Goal: Check status: Check status

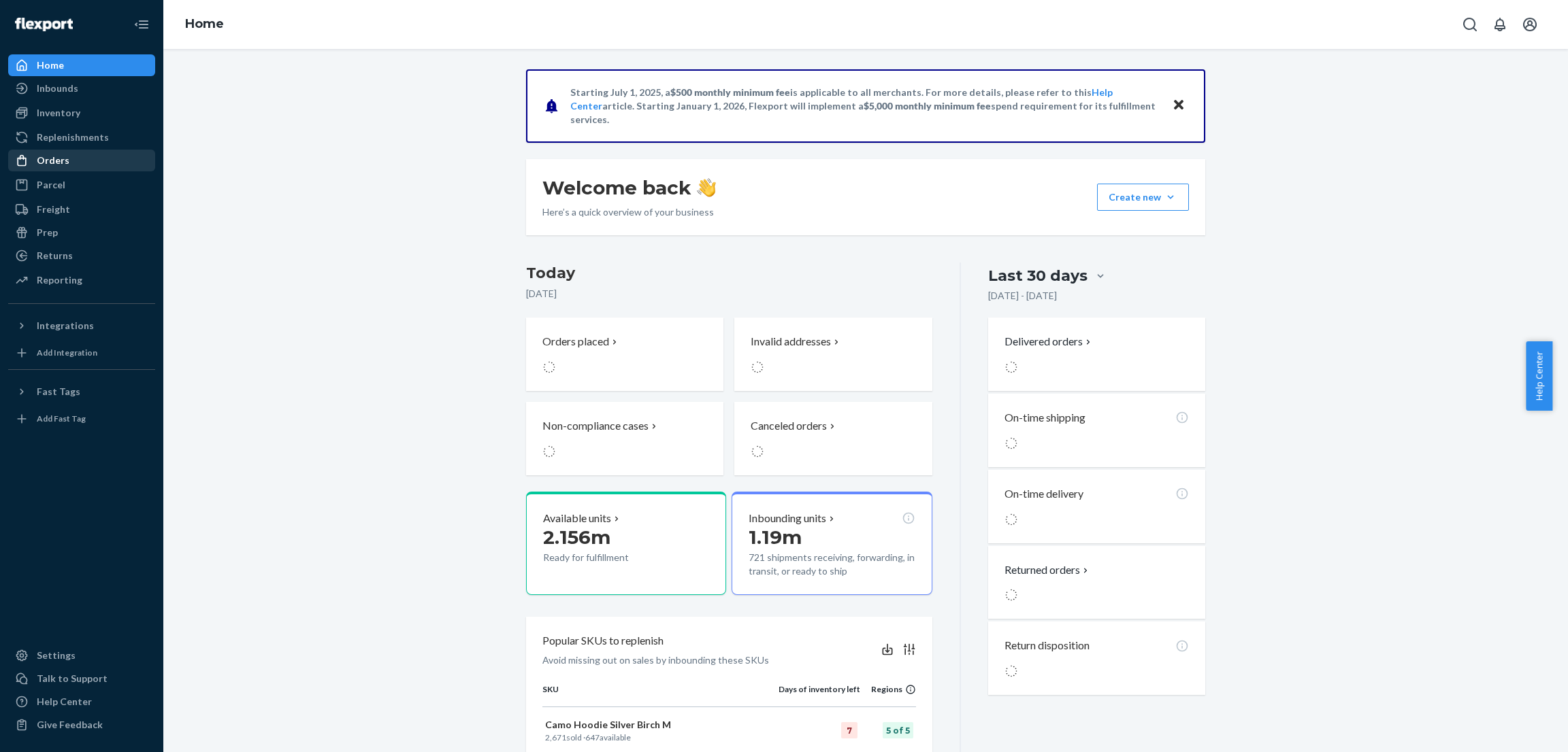
click at [72, 157] on div "Orders" at bounding box center [81, 160] width 144 height 19
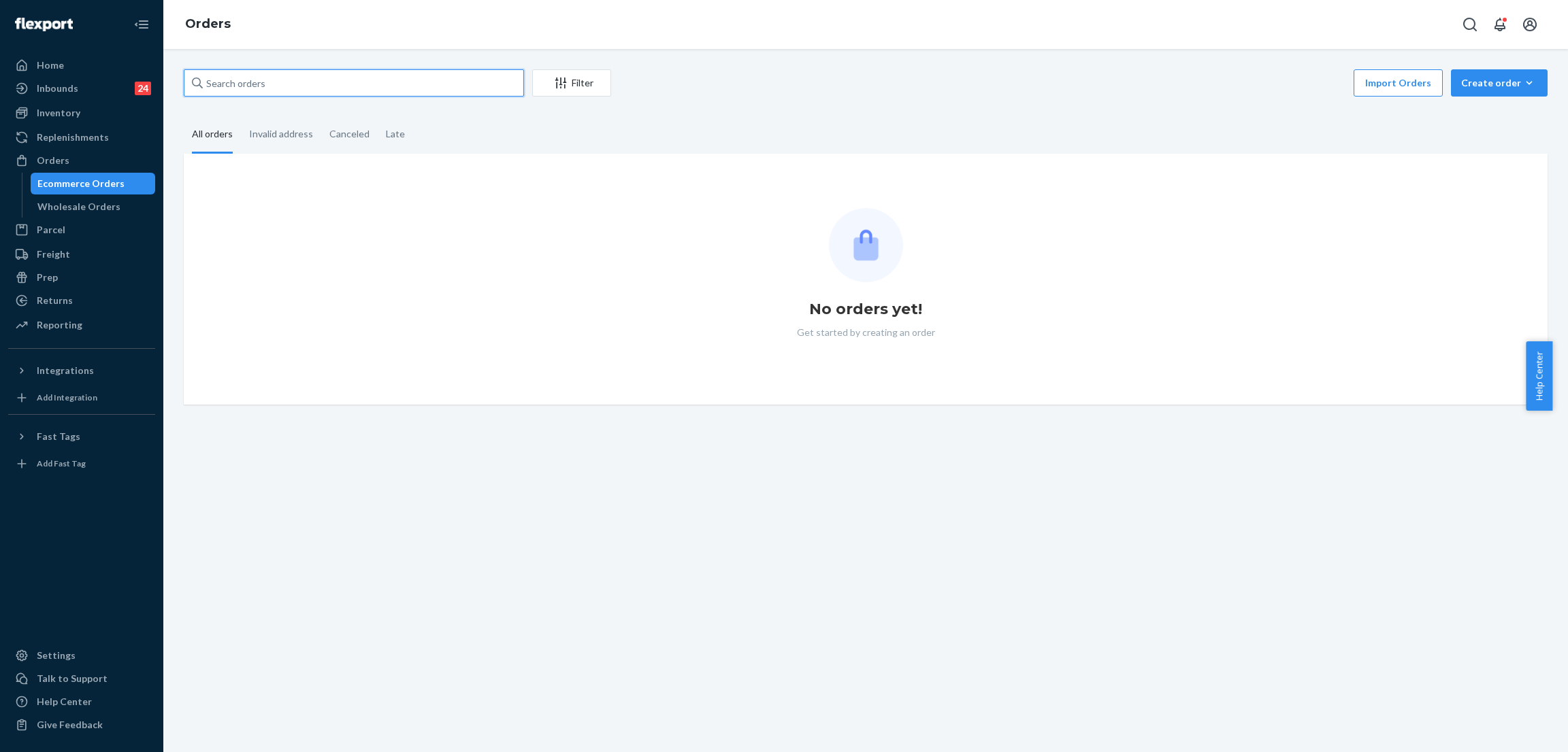
click at [295, 76] on input "text" at bounding box center [354, 83] width 340 height 27
paste input "253469215"
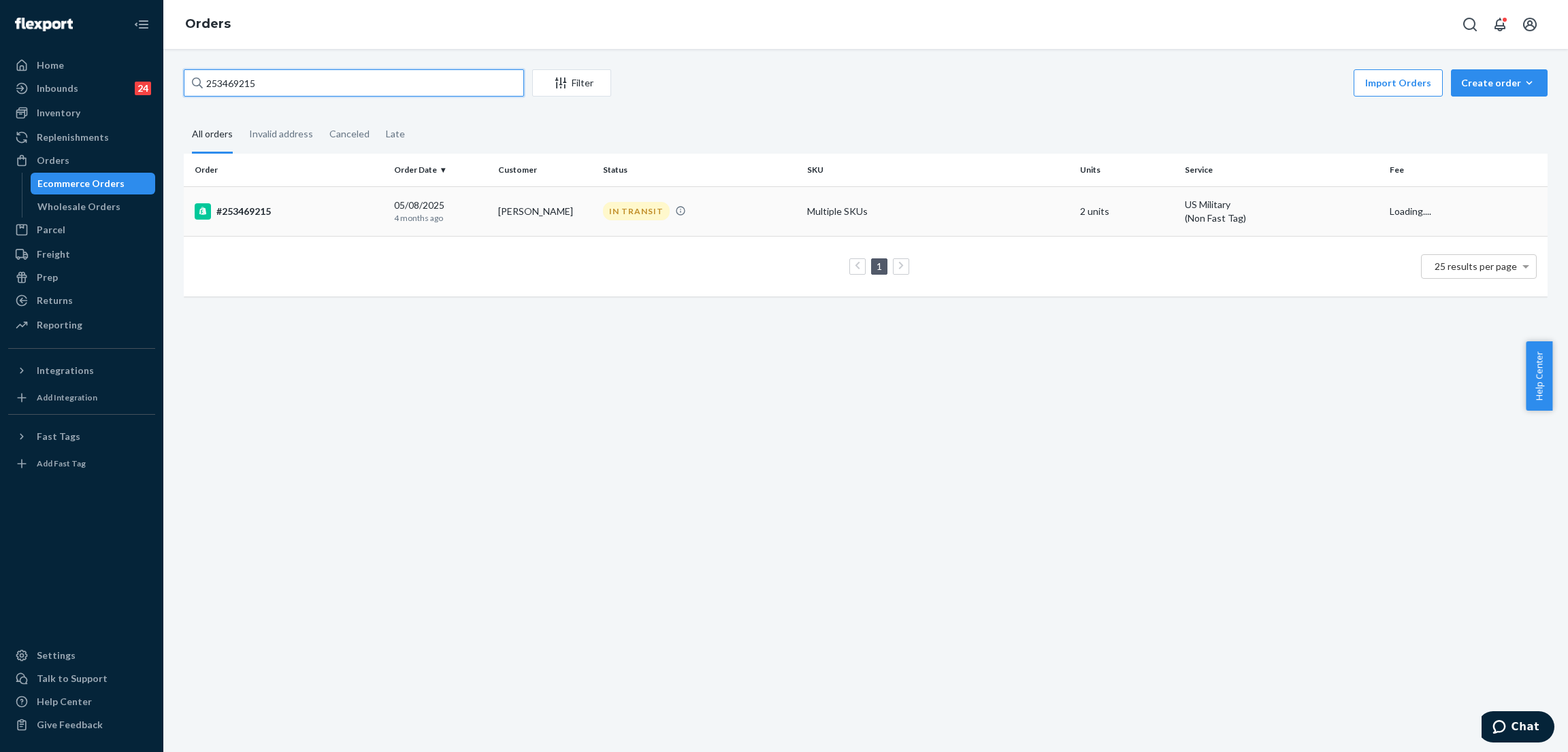
type input "253469215"
click at [635, 207] on div "IN TRANSIT" at bounding box center [636, 211] width 67 height 18
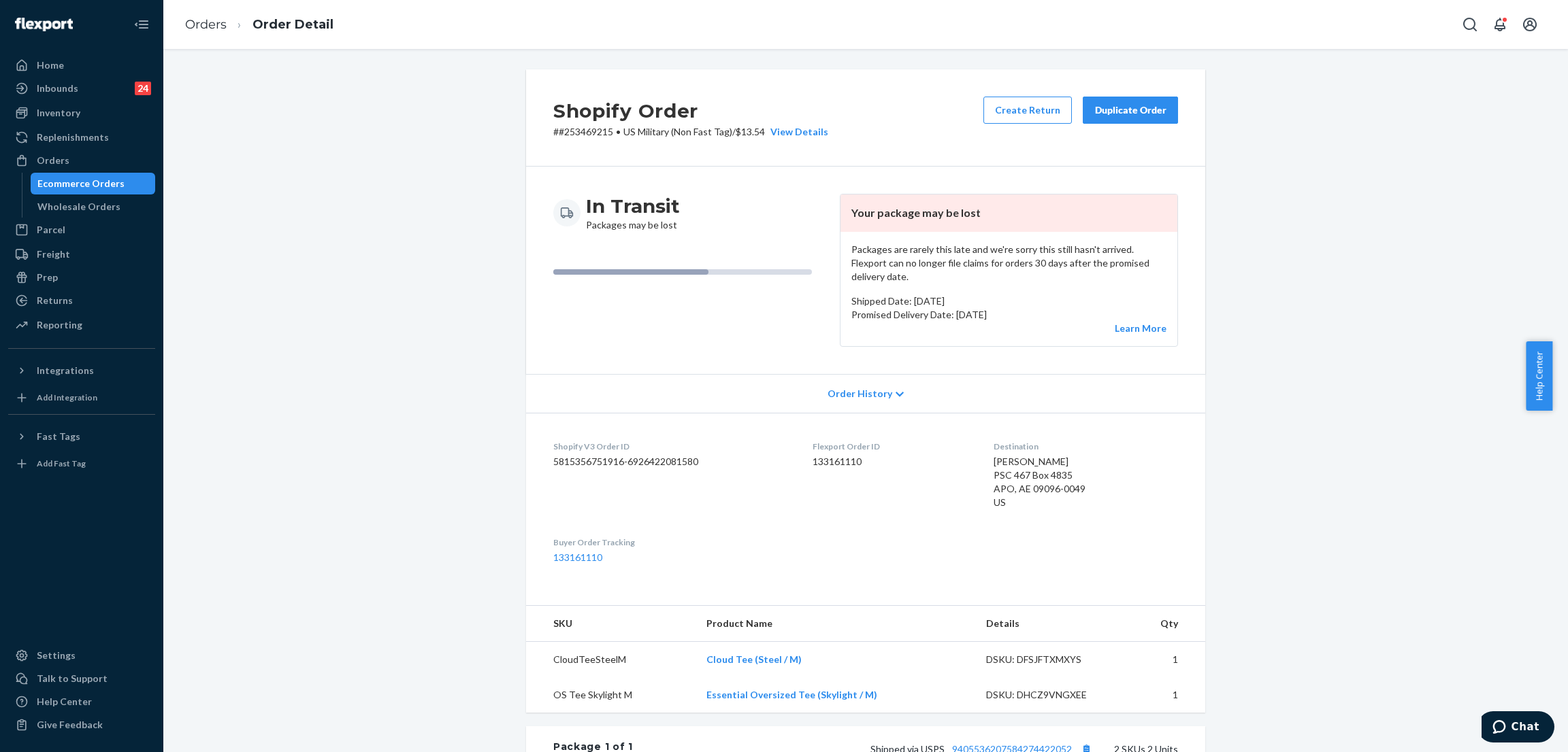
click at [219, 76] on div "Shopify Order # #253469215 • US Military (Non Fast Tag) / $13.54 View Details C…" at bounding box center [866, 562] width 1384 height 986
click at [44, 173] on link "Ecommerce Orders" at bounding box center [92, 184] width 125 height 22
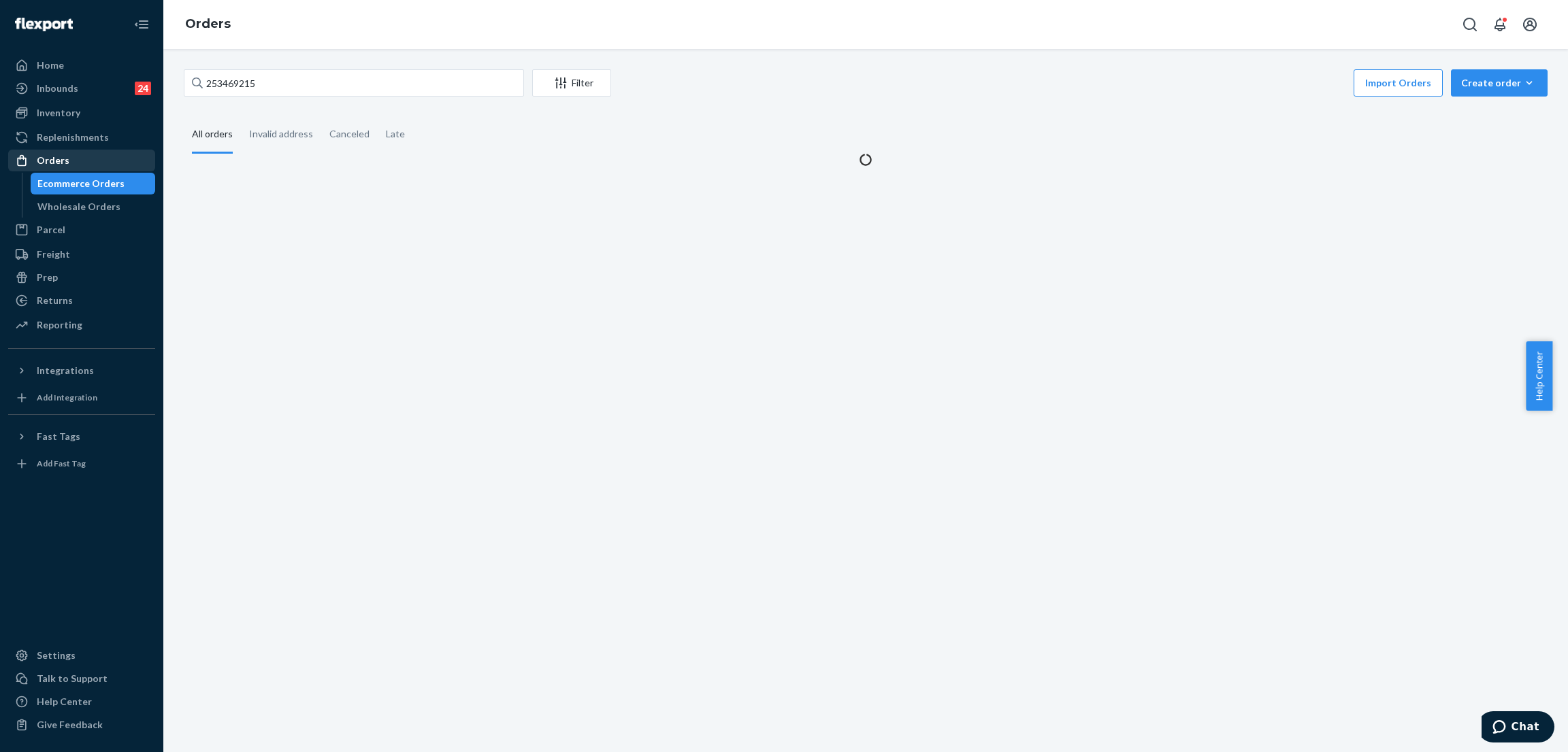
click at [56, 163] on div "Orders" at bounding box center [53, 160] width 33 height 14
click at [297, 87] on input "253469215" at bounding box center [354, 83] width 340 height 27
paste input "4996639"
type input "254996639"
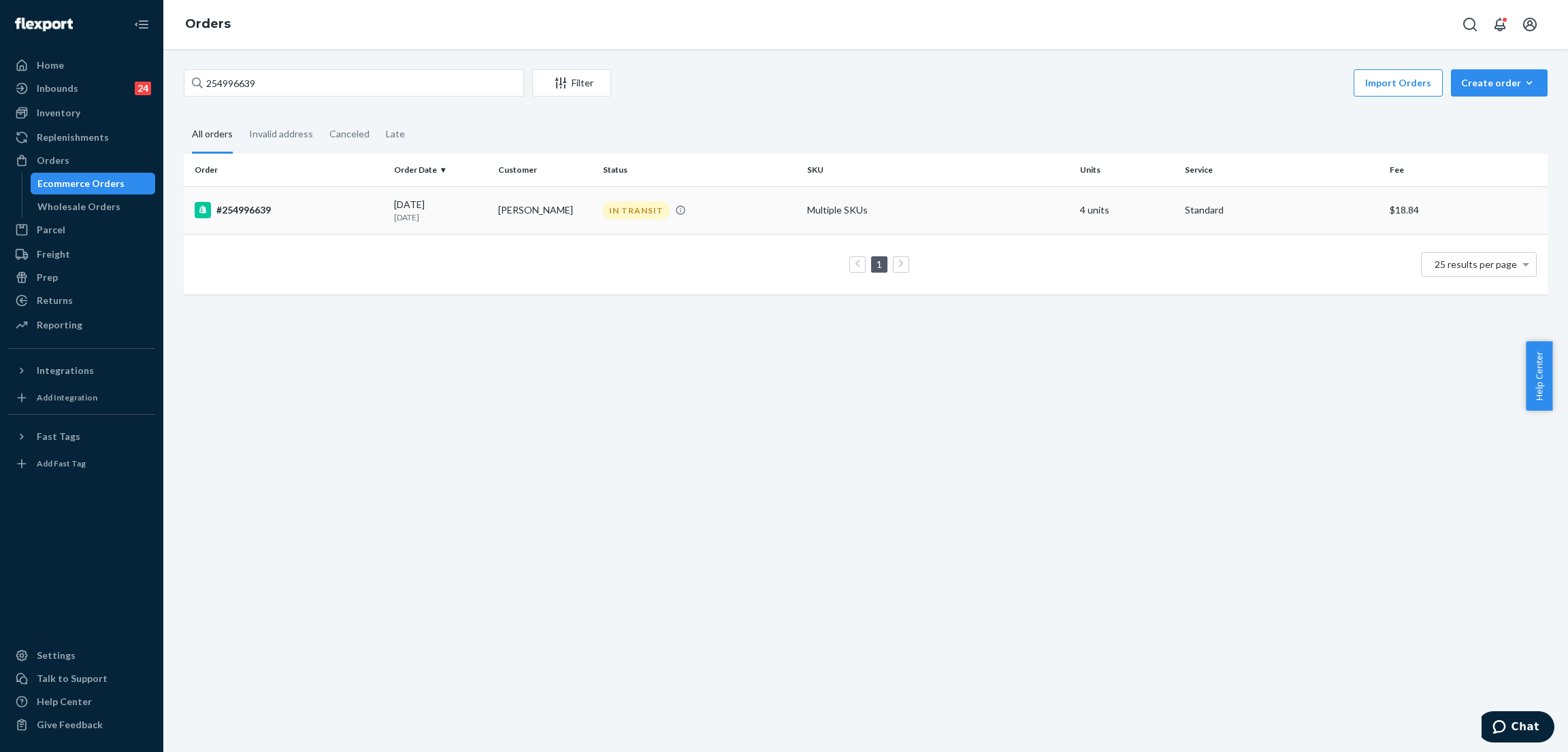
click at [613, 206] on div "IN TRANSIT" at bounding box center [636, 210] width 67 height 18
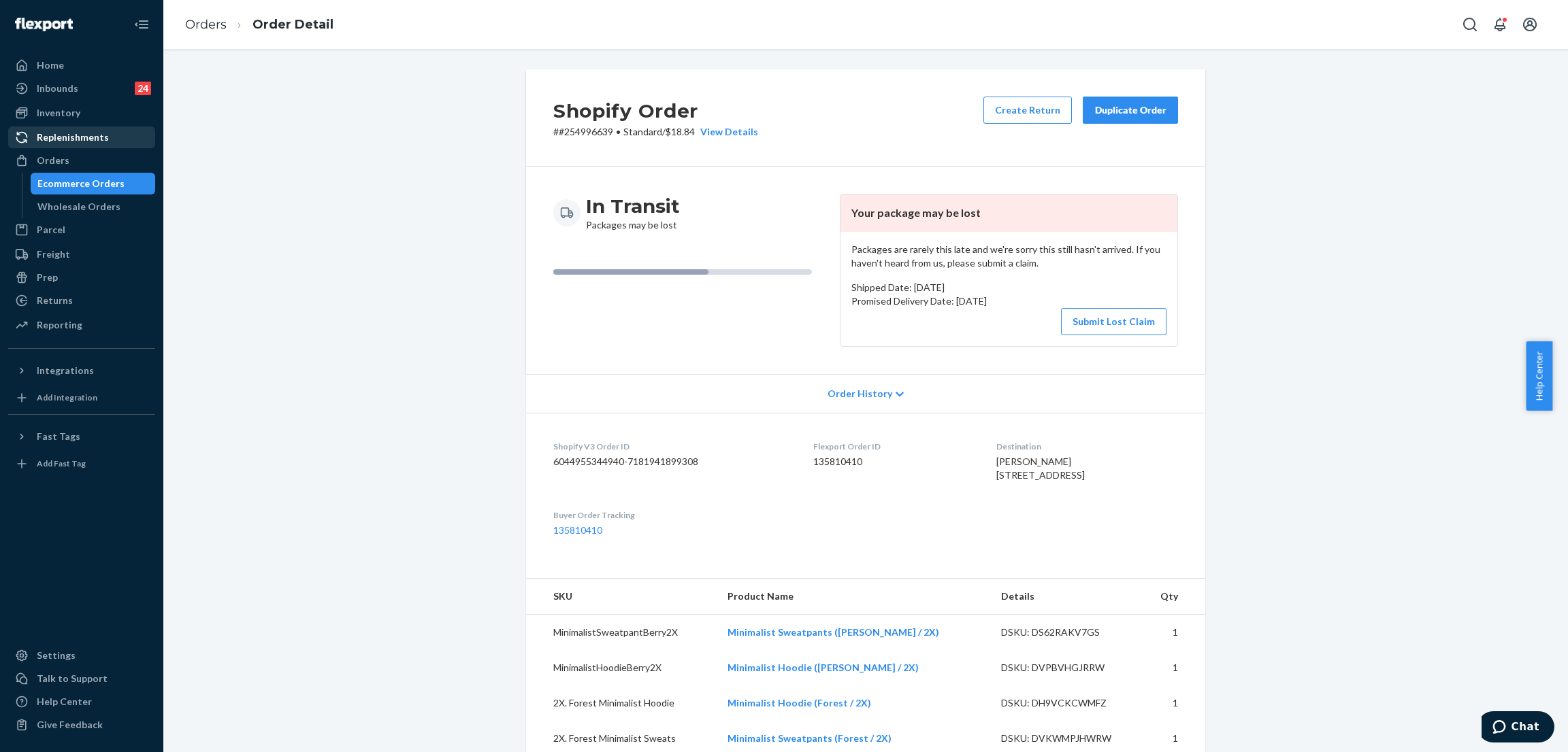
click at [80, 147] on div "Replenishments" at bounding box center [81, 137] width 144 height 19
click at [80, 151] on div "Orders" at bounding box center [81, 160] width 144 height 19
click at [76, 161] on div "Orders" at bounding box center [81, 160] width 144 height 19
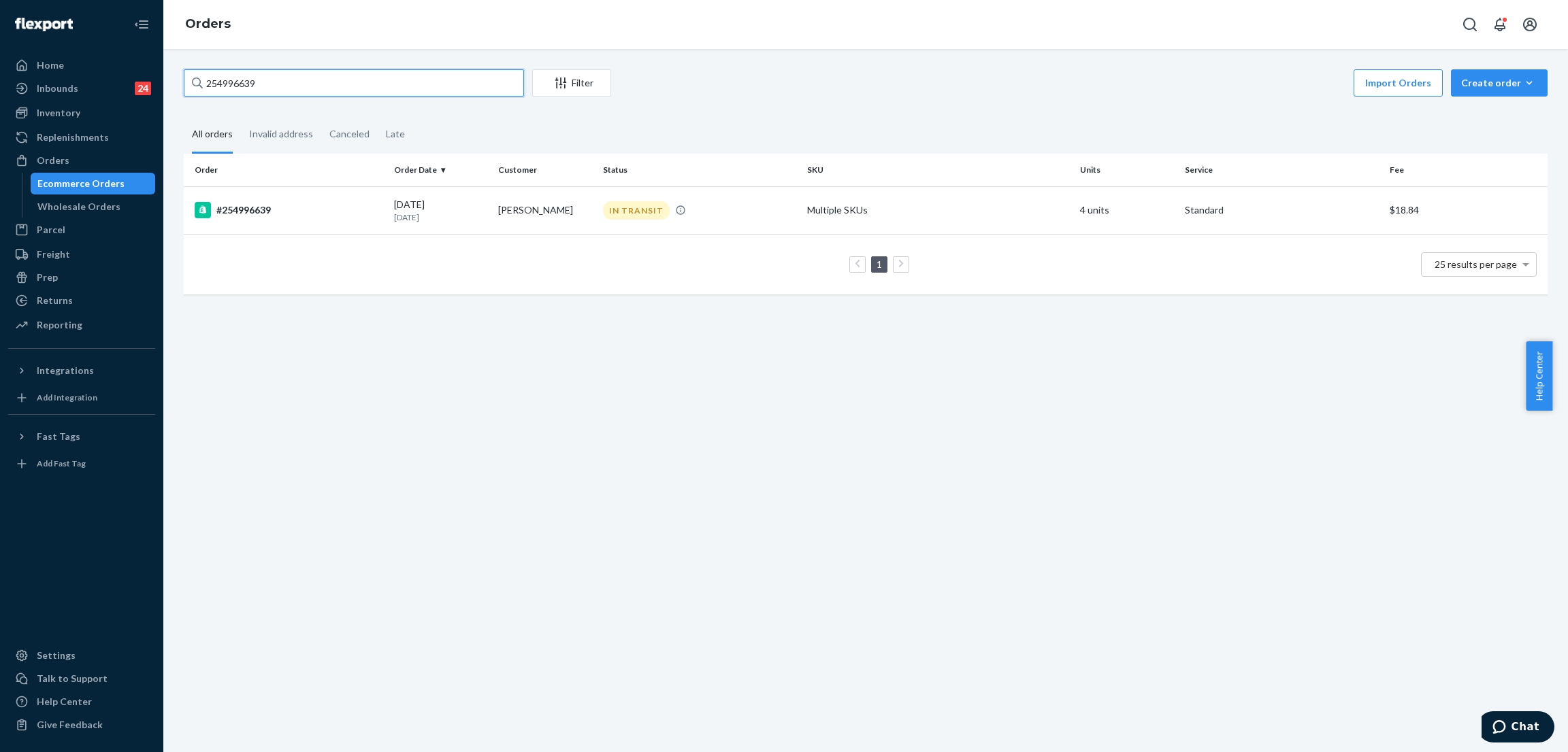
click at [285, 87] on input "254996639" at bounding box center [354, 83] width 340 height 27
paste input "5306897"
type input "255306897"
click at [630, 212] on div "IN TRANSIT" at bounding box center [636, 211] width 67 height 18
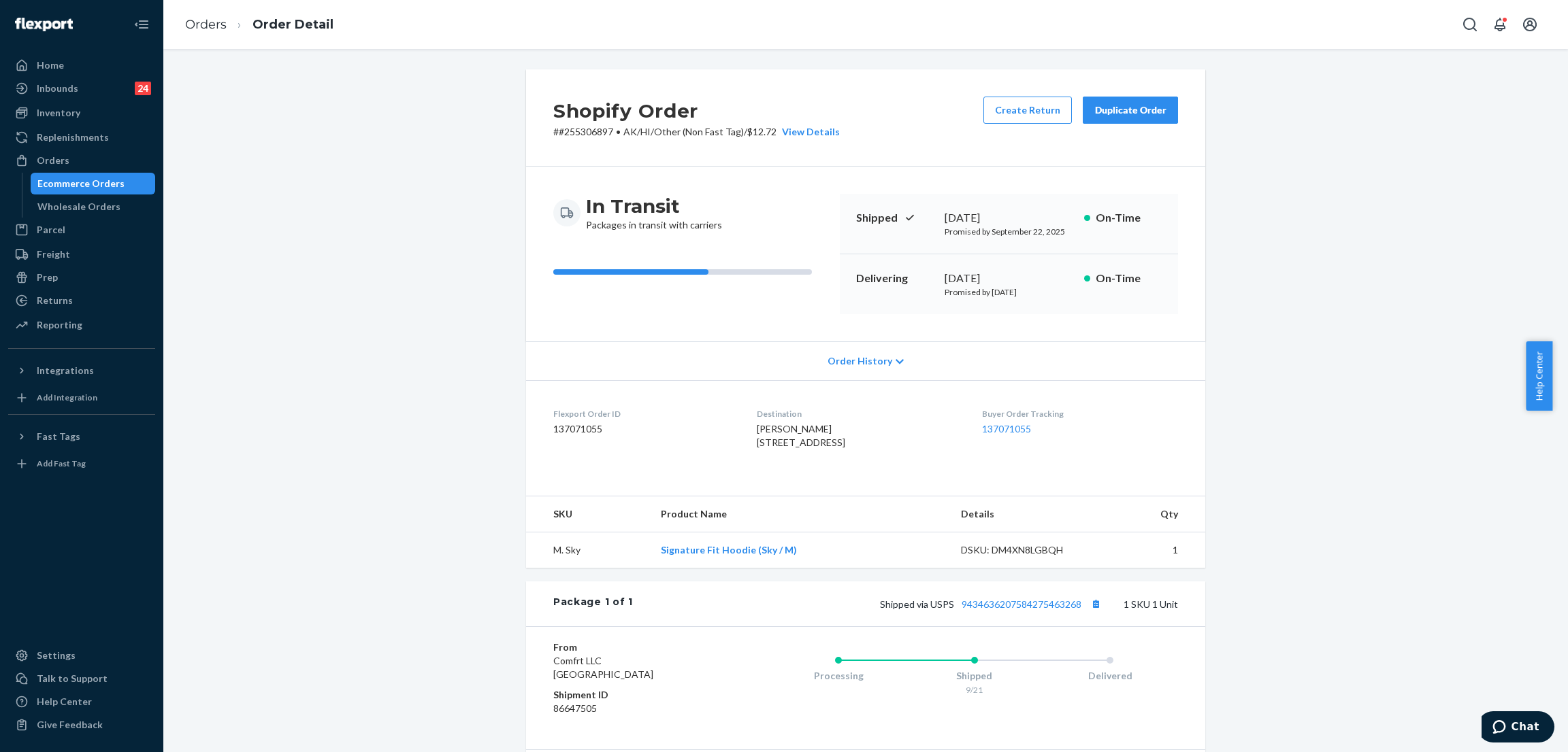
scroll to position [102, 0]
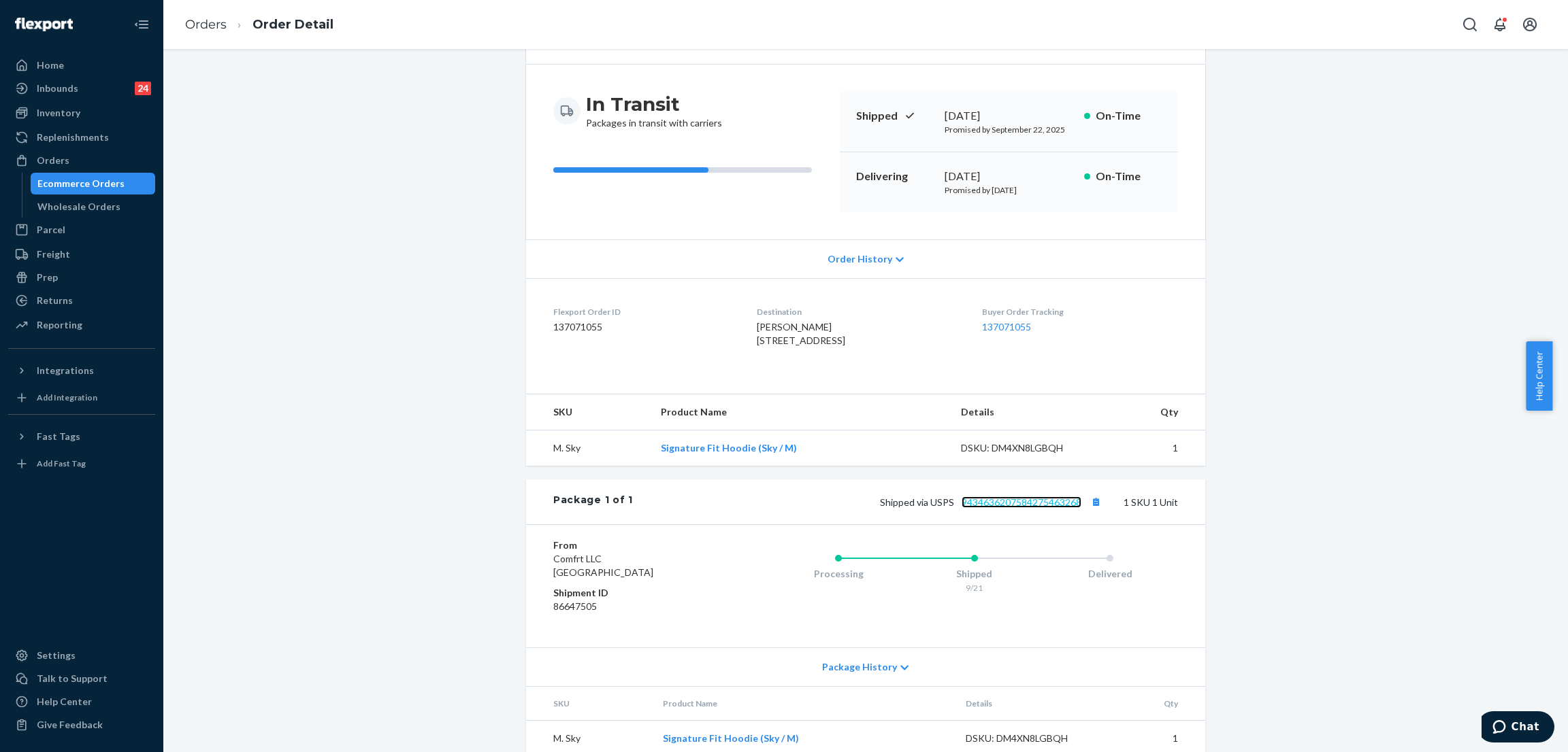
click at [1024, 508] on link "9434636207584275463268" at bounding box center [1021, 502] width 120 height 12
click at [383, 111] on div "Shopify Order # #255306897 • AK/HI/Other (Non Fast Tag) / $12.72 View Details C…" at bounding box center [866, 369] width 1384 height 805
click at [118, 153] on div "Orders" at bounding box center [81, 160] width 144 height 19
click at [358, 145] on div "Shopify Order # #255306897 • AK/HI/Other (Non Fast Tag) / $12.72 View Details C…" at bounding box center [866, 369] width 1384 height 805
click at [111, 154] on div "Orders" at bounding box center [81, 160] width 144 height 19
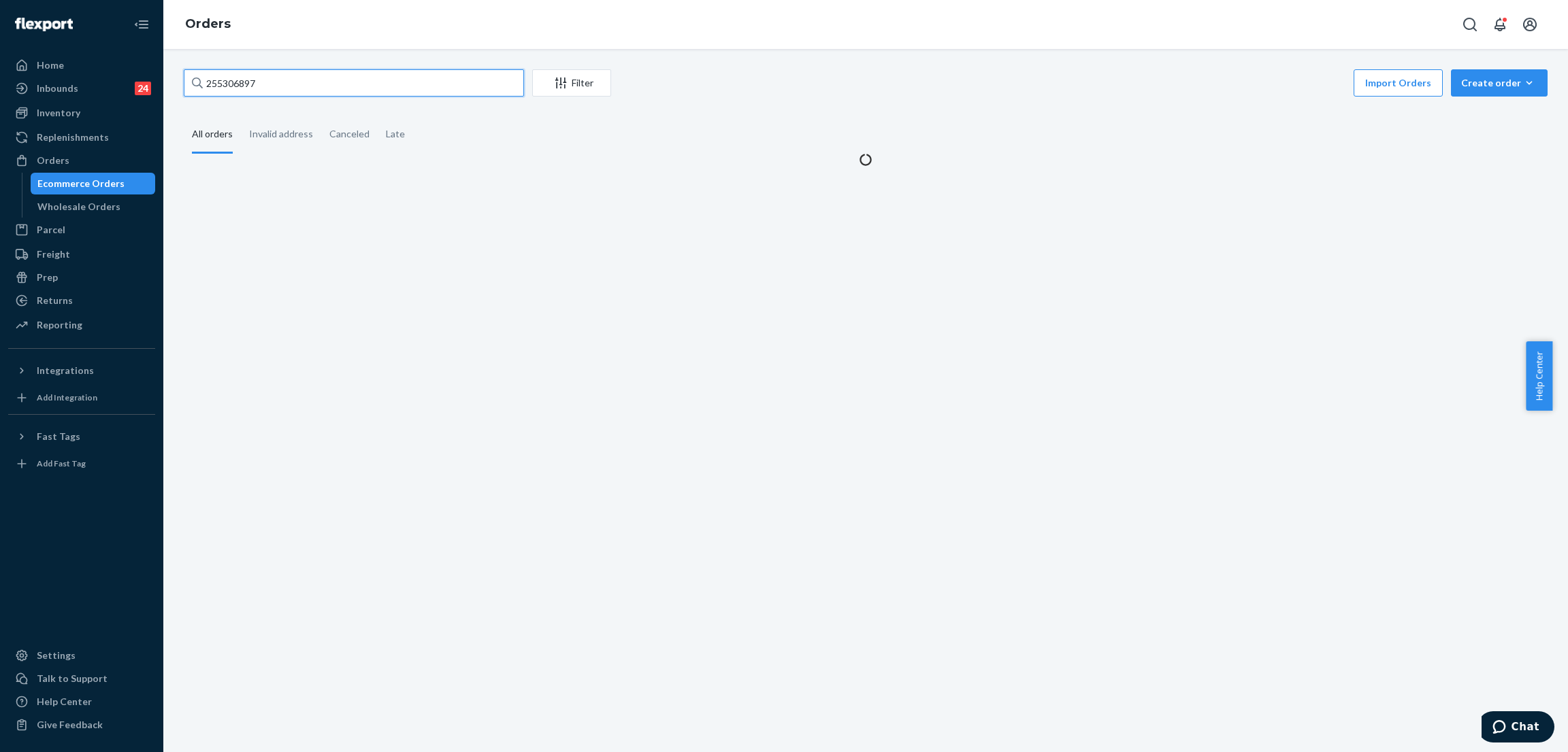
click at [397, 81] on input "255306897" at bounding box center [354, 83] width 340 height 27
paste input "455"
type input "255306455"
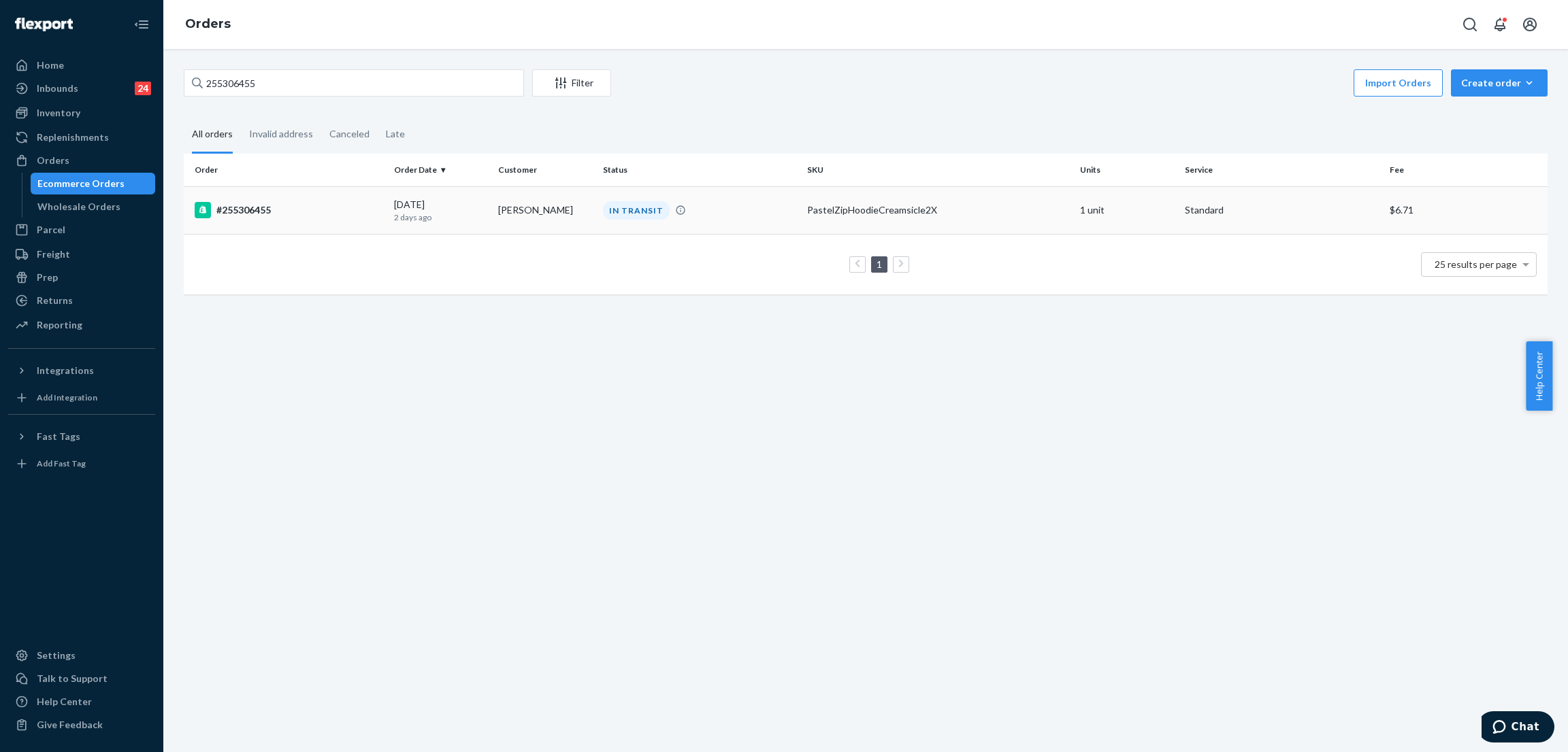
click at [635, 200] on td "IN TRANSIT" at bounding box center [700, 210] width 205 height 48
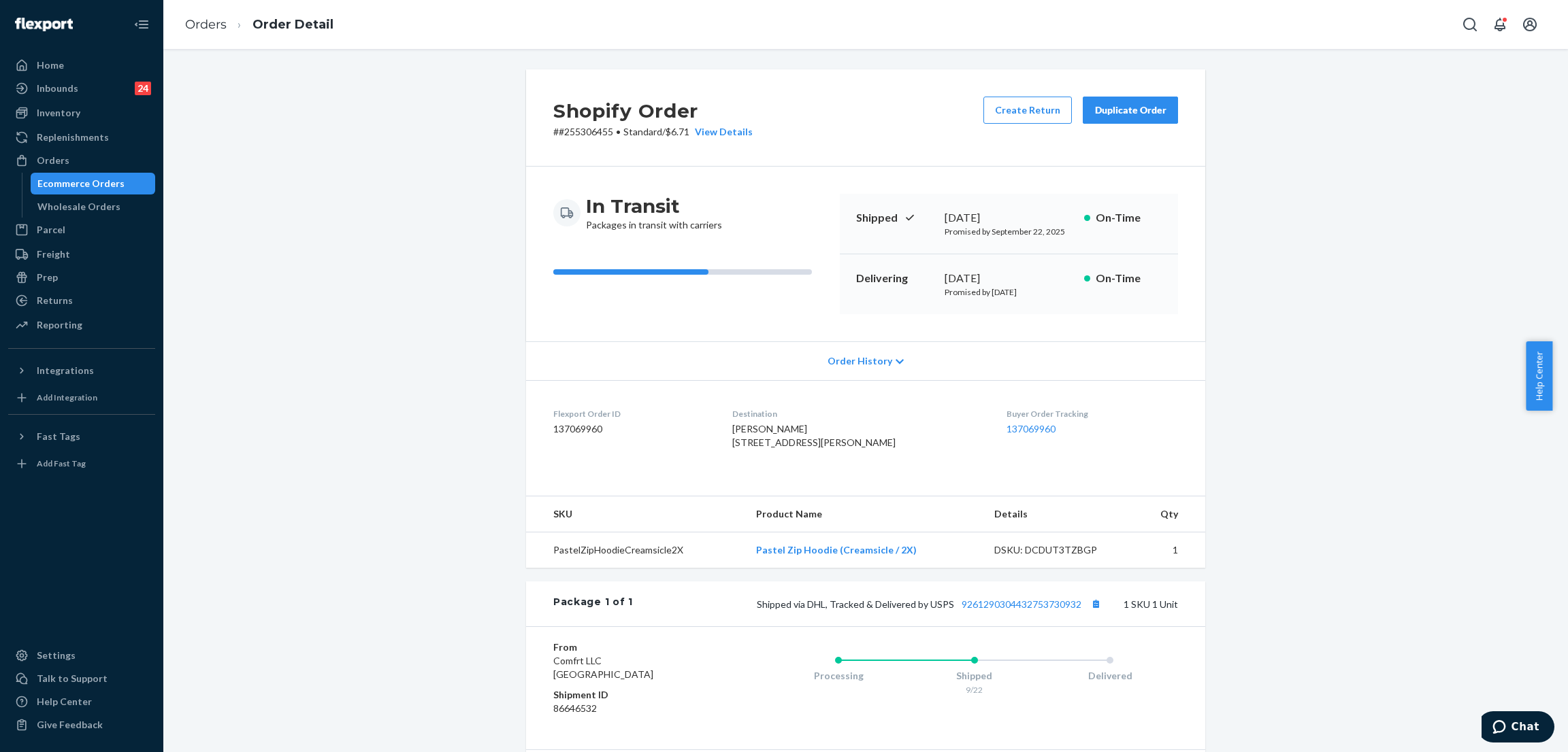
drag, startPoint x: 390, startPoint y: 193, endPoint x: 294, endPoint y: 193, distance: 96.0
click at [389, 196] on div "Shopify Order # #255306455 • Standard / $6.71 View Details Create Return Duplic…" at bounding box center [866, 471] width 1384 height 805
click at [113, 166] on div "Orders" at bounding box center [81, 160] width 144 height 19
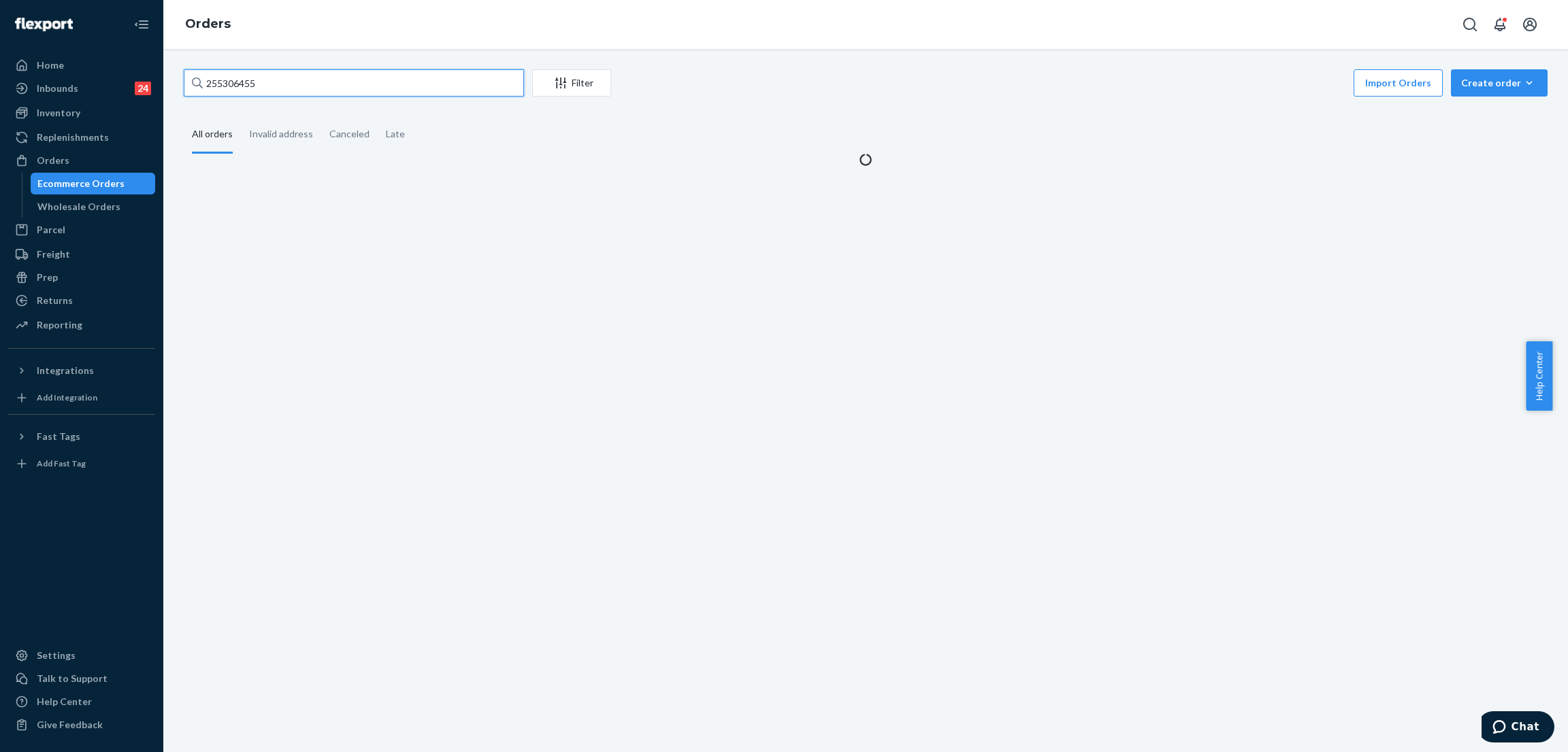
click at [349, 85] on input "255306455" at bounding box center [354, 83] width 340 height 27
paste input "255306062"
paste input "text"
type input "255306062"
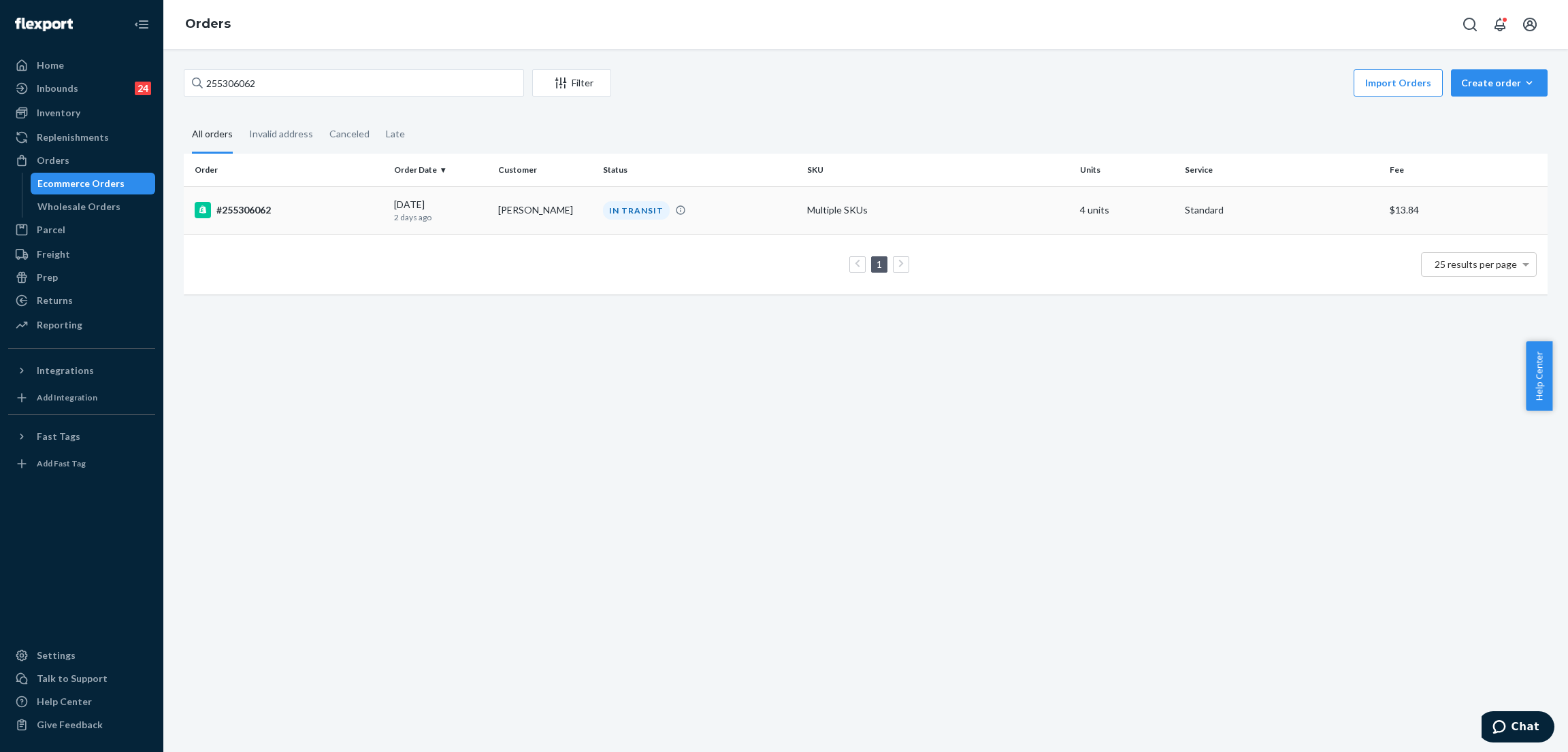
click at [611, 190] on td "IN TRANSIT" at bounding box center [700, 210] width 205 height 48
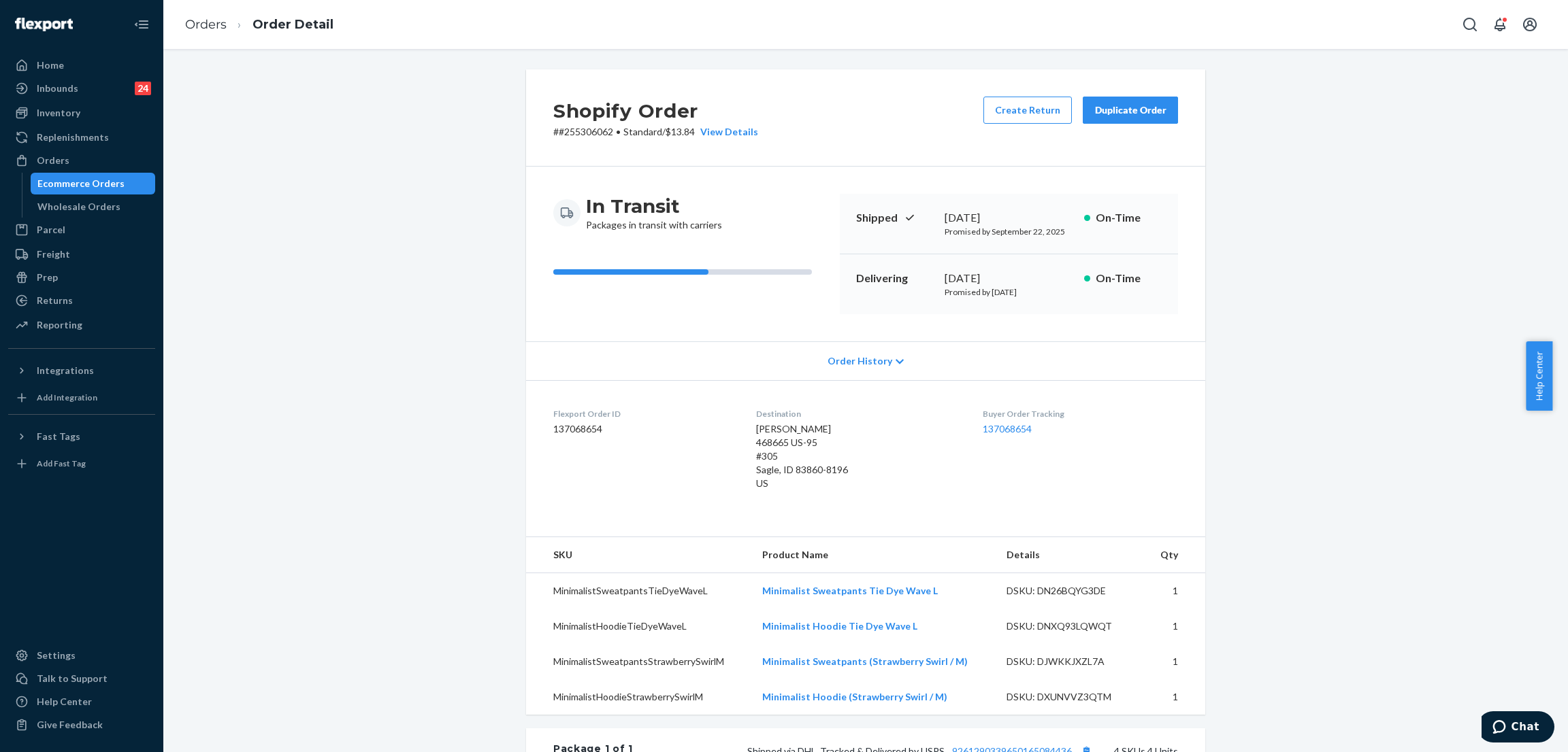
click at [409, 119] on div "Shopify Order # #255306062 • Standard / $13.84 View Details Create Return Dupli…" at bounding box center [866, 598] width 1384 height 1058
click at [87, 145] on div "Replenishments" at bounding box center [81, 137] width 144 height 19
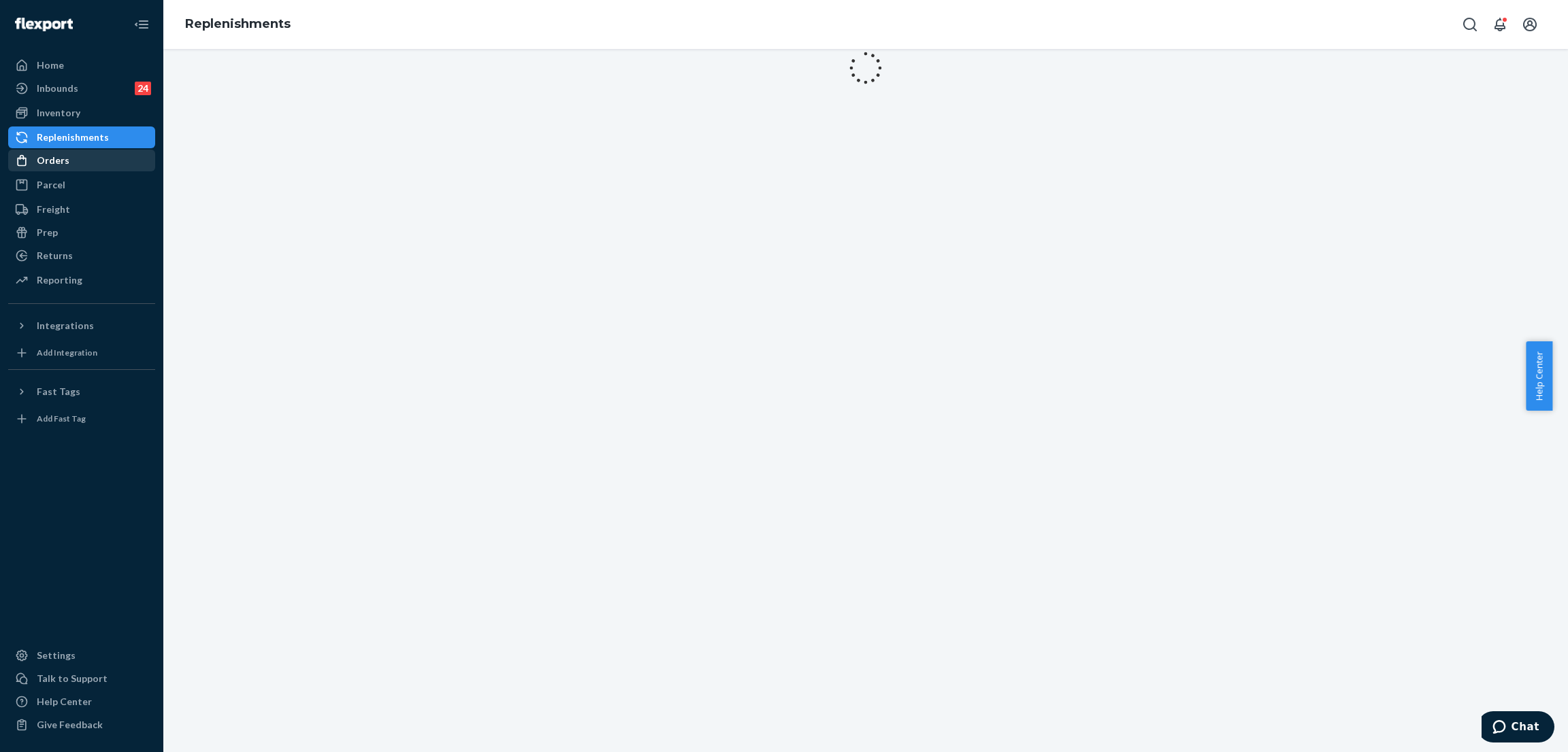
click at [85, 155] on div "Orders" at bounding box center [81, 160] width 144 height 19
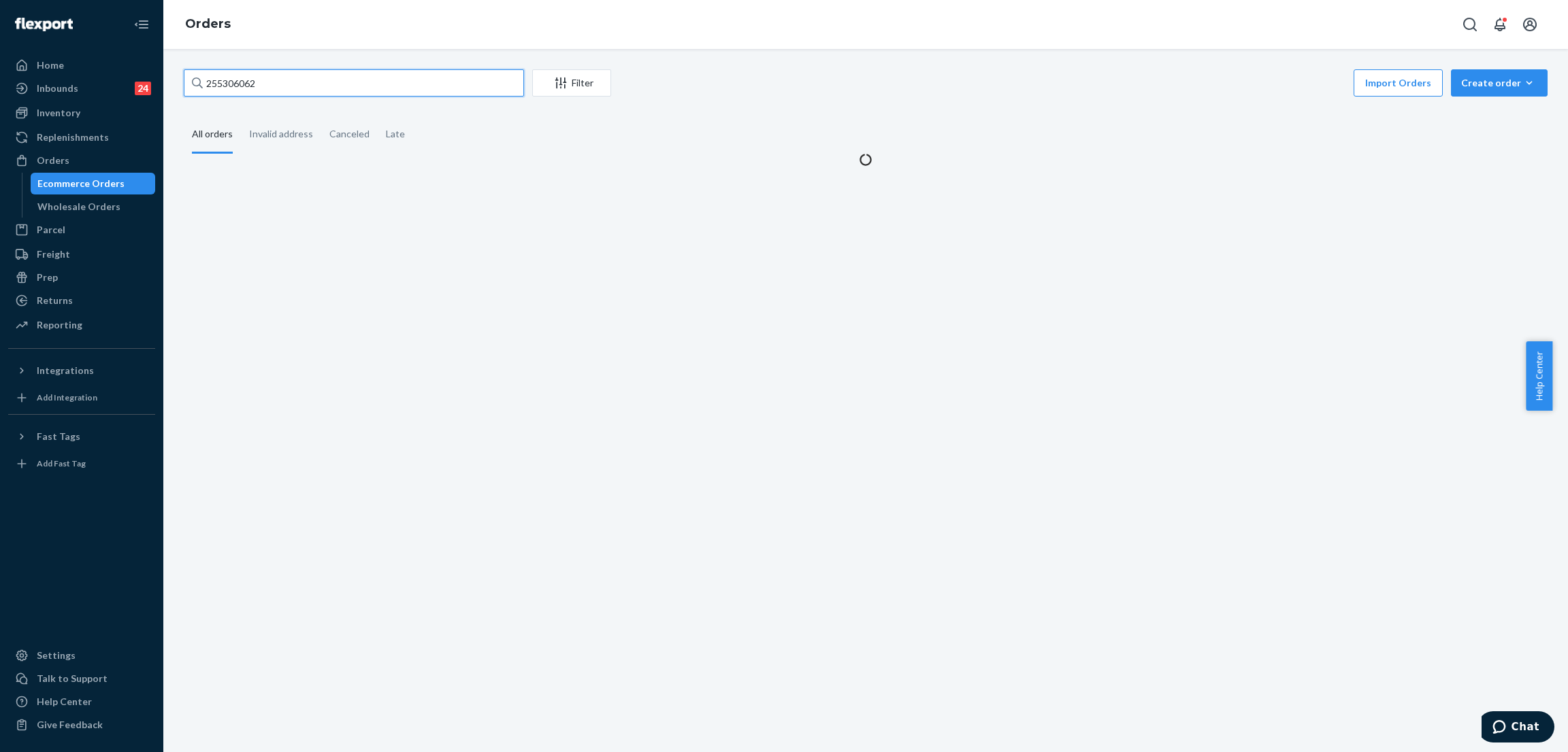
click at [292, 79] on input "255306062" at bounding box center [354, 83] width 340 height 27
paste input "221879"
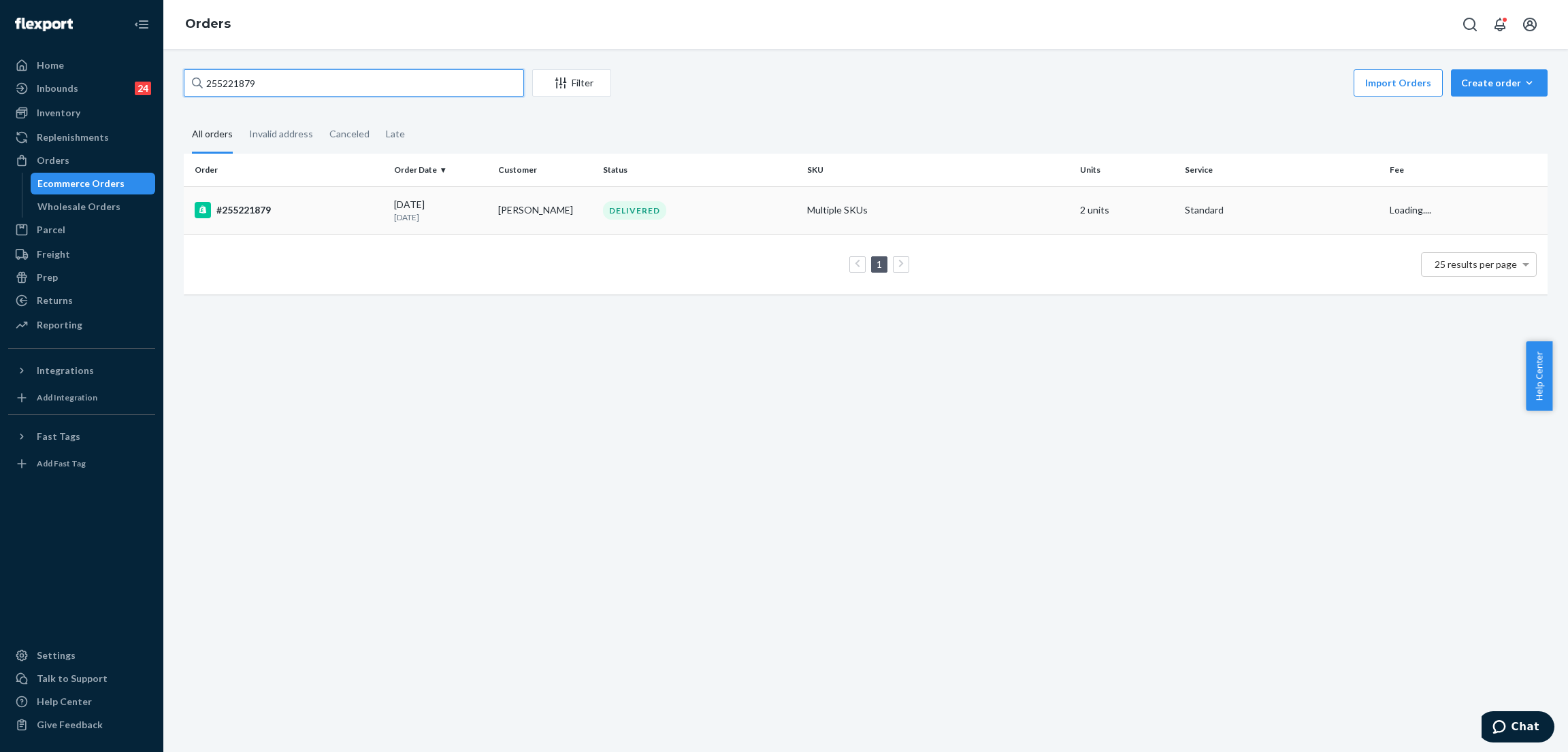
type input "255221879"
click at [625, 208] on div "DELIVERED" at bounding box center [635, 210] width 63 height 18
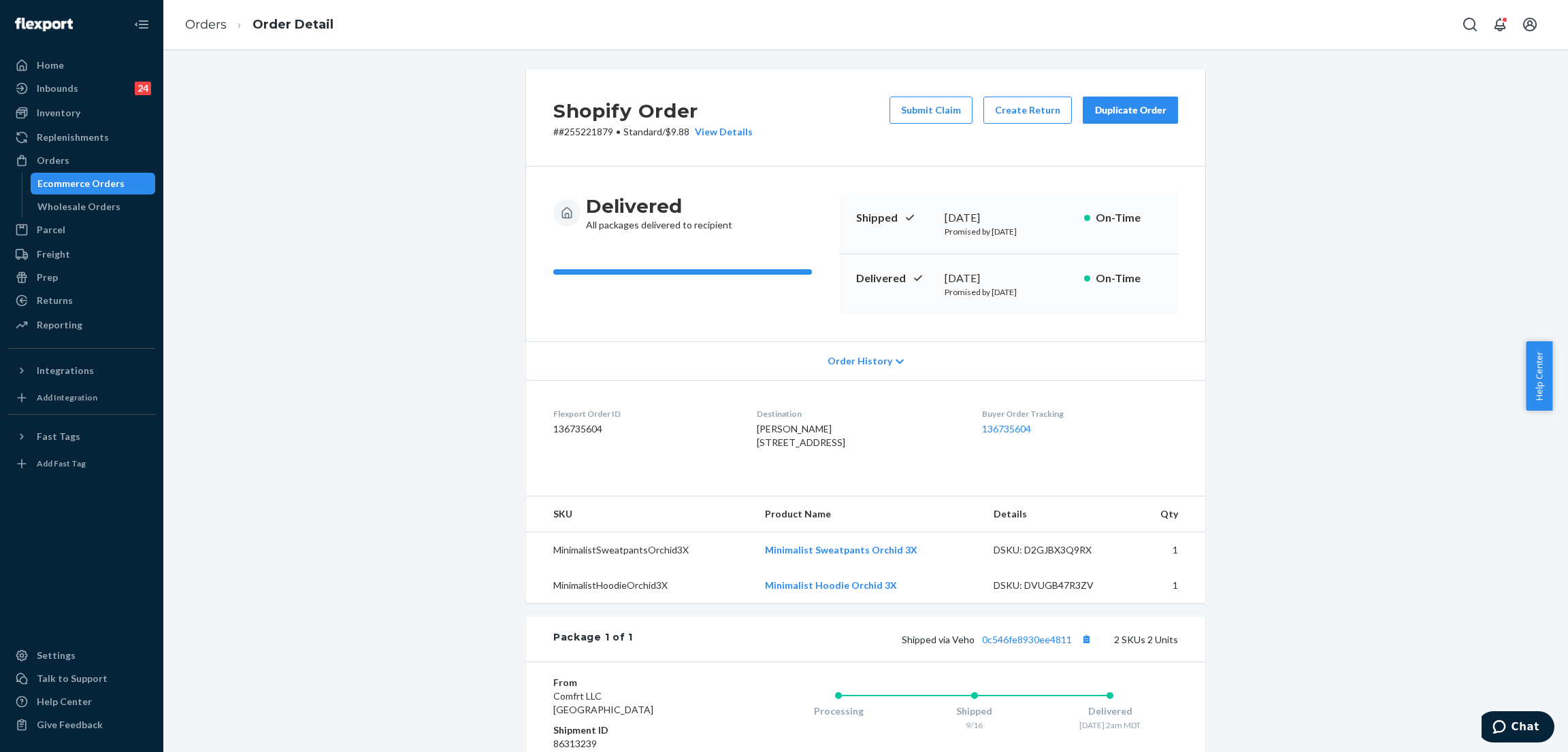
scroll to position [204, 0]
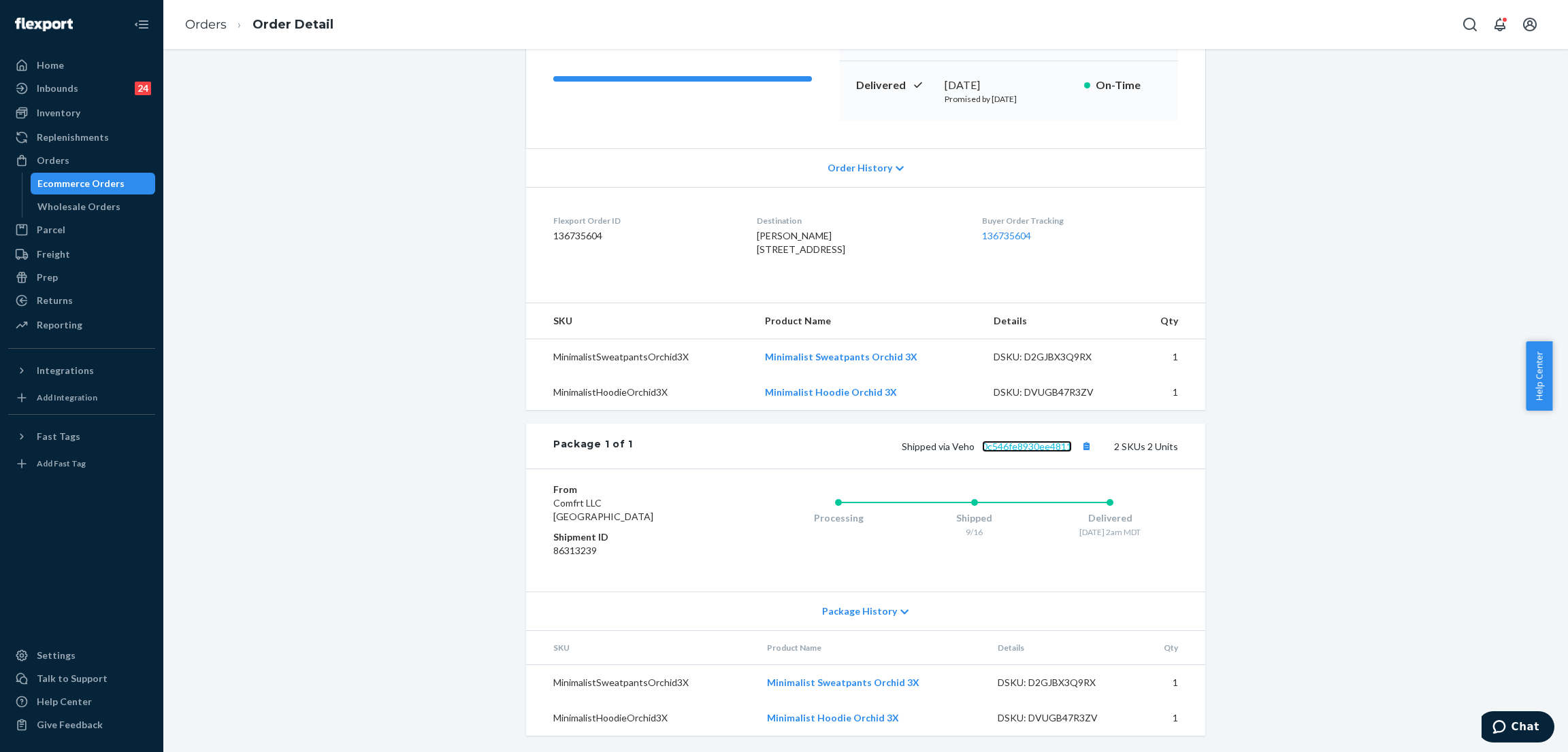
click at [1010, 452] on link "0c546fe8930ee4811" at bounding box center [1027, 446] width 90 height 12
click at [280, 185] on div "Shopify Order # #255221879 • Standard / $9.88 View Details Submit Claim Create …" at bounding box center [866, 314] width 1384 height 876
click at [95, 161] on div "Orders" at bounding box center [81, 160] width 144 height 19
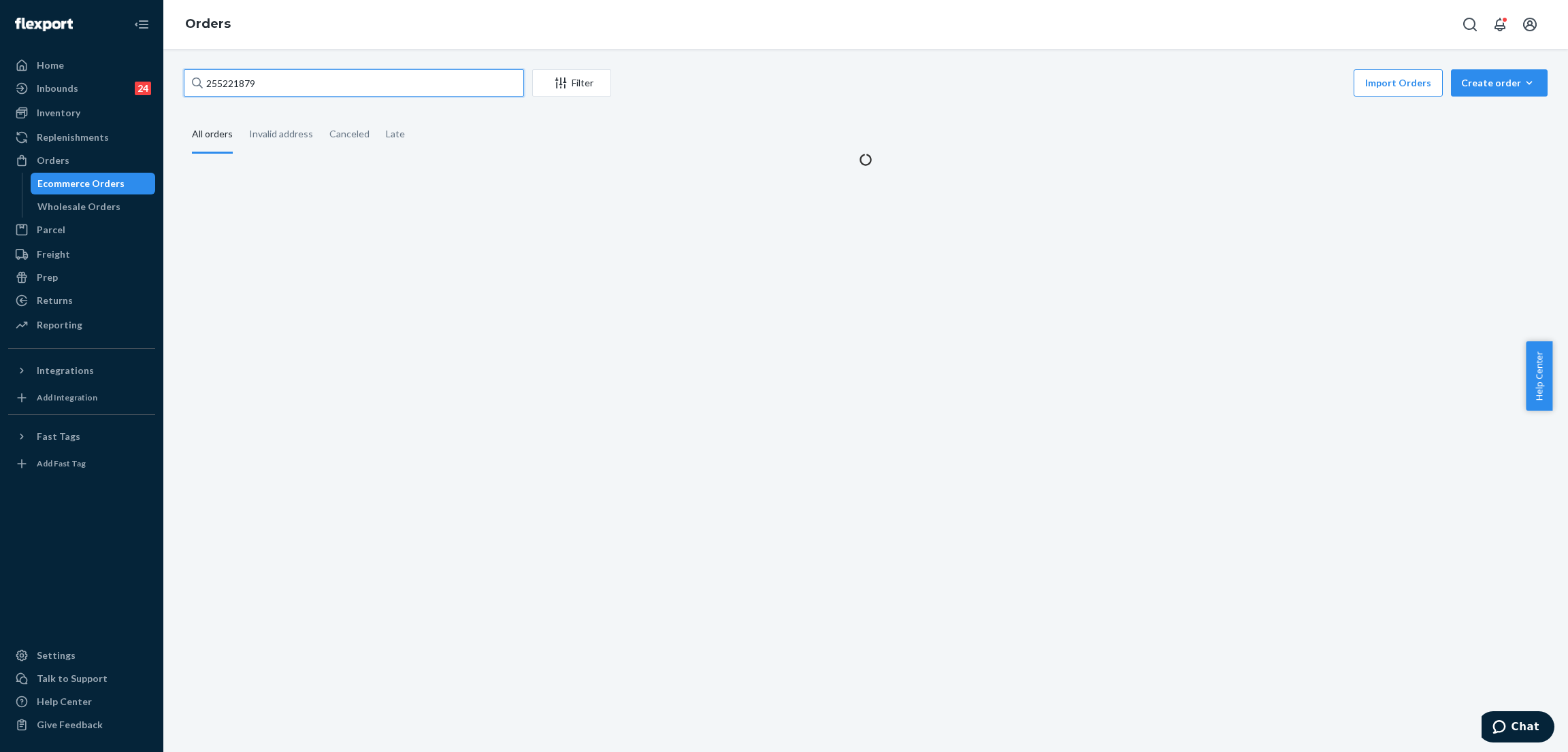
click at [332, 79] on input "255221879" at bounding box center [354, 83] width 340 height 27
paste input "80312"
type input "255280312"
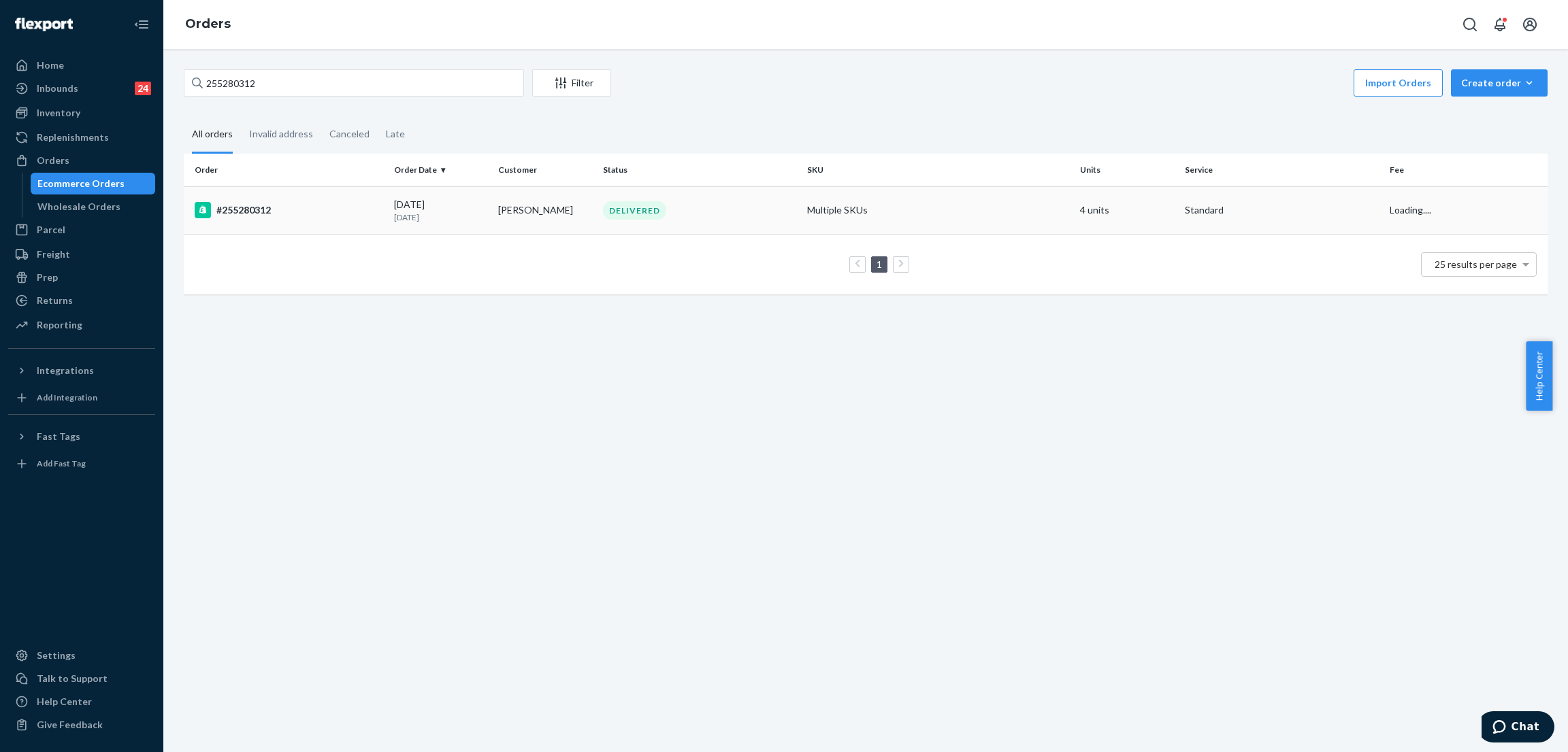
click at [601, 204] on div "DELIVERED" at bounding box center [700, 210] width 199 height 18
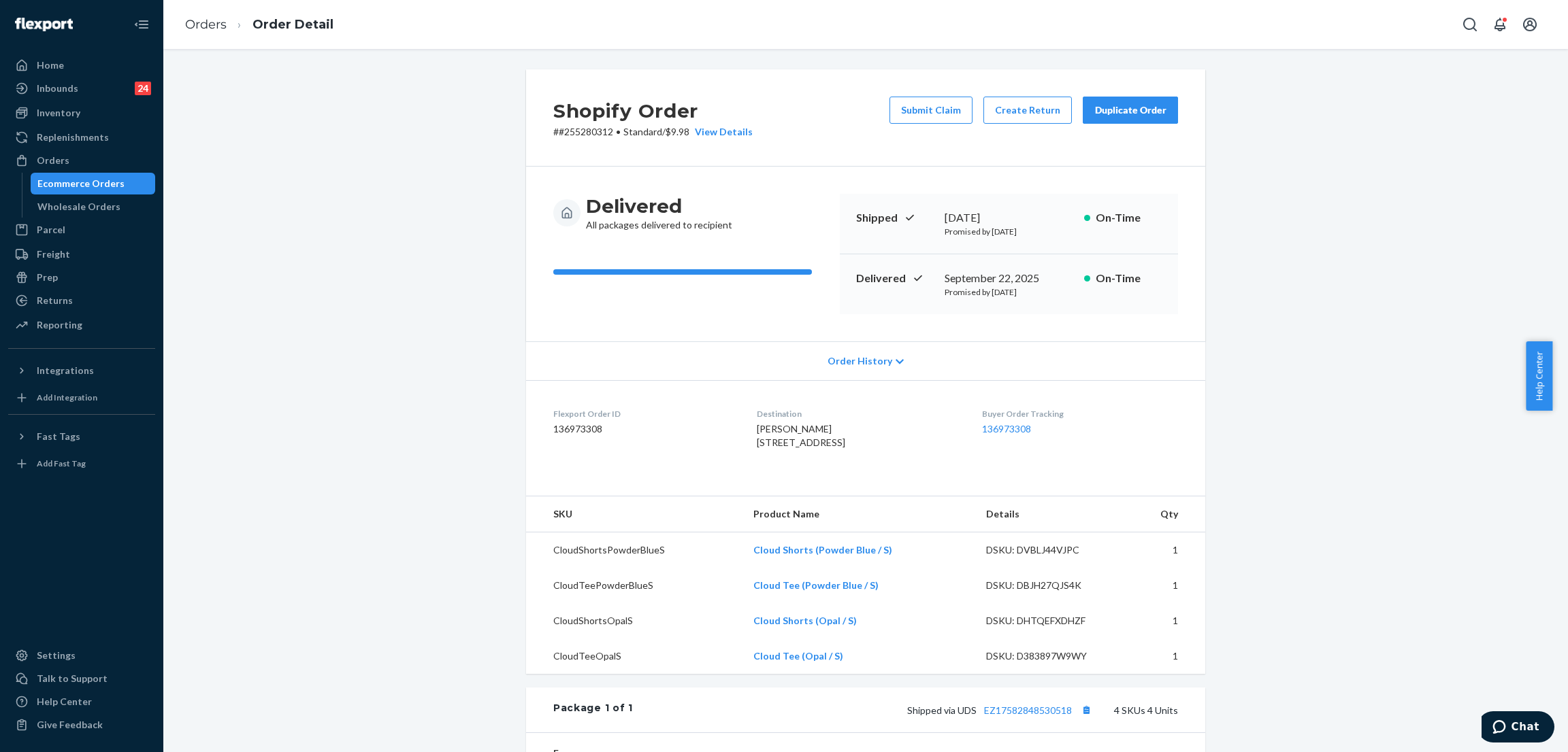
scroll to position [364, 0]
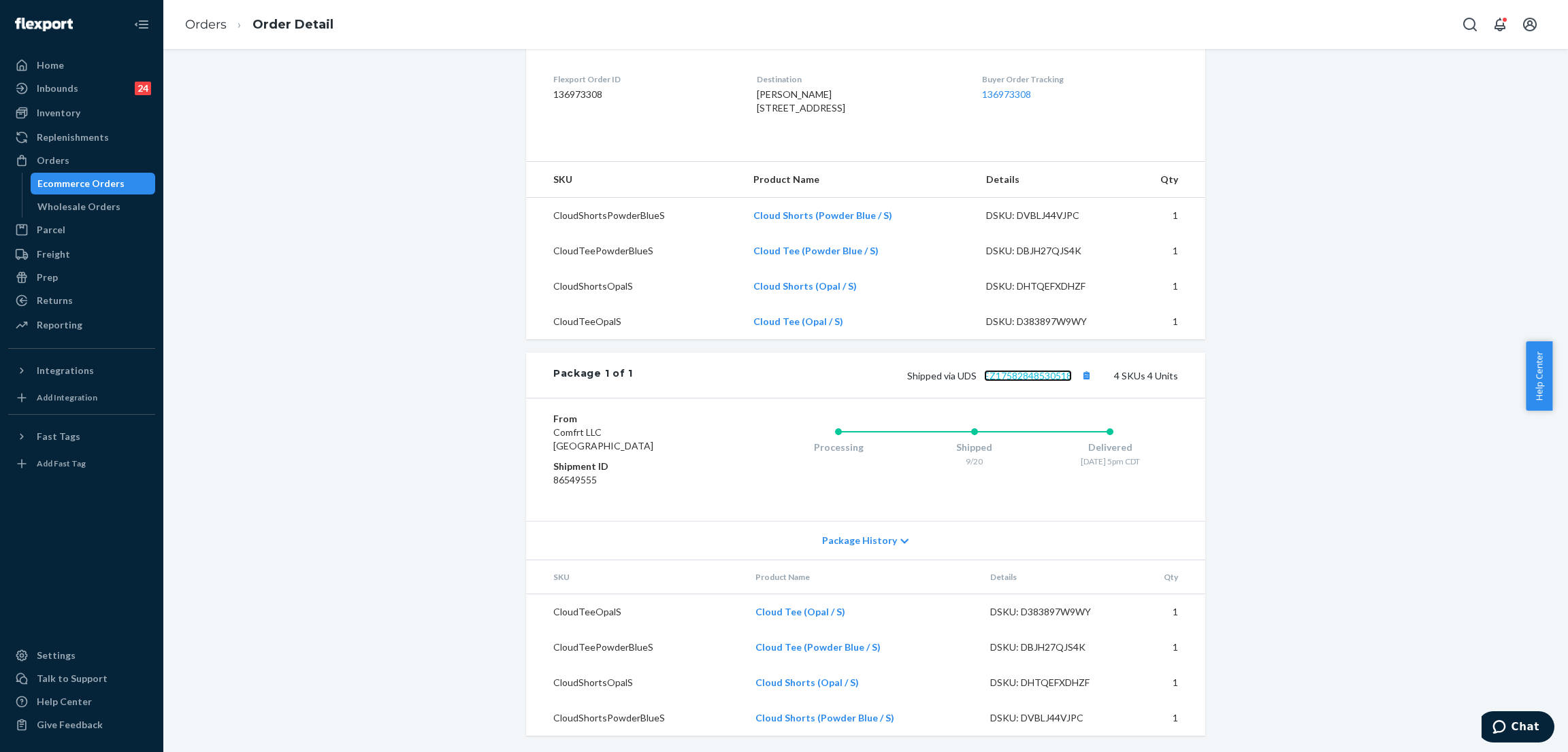
click at [1014, 371] on link "EZ17582848530518" at bounding box center [1028, 376] width 88 height 12
click at [461, 143] on div "Shopify Order # #255280312 • Standard / $9.98 View Details Submit Claim Create …" at bounding box center [866, 244] width 1384 height 1018
click at [123, 175] on div "Ecommerce Orders" at bounding box center [93, 184] width 123 height 19
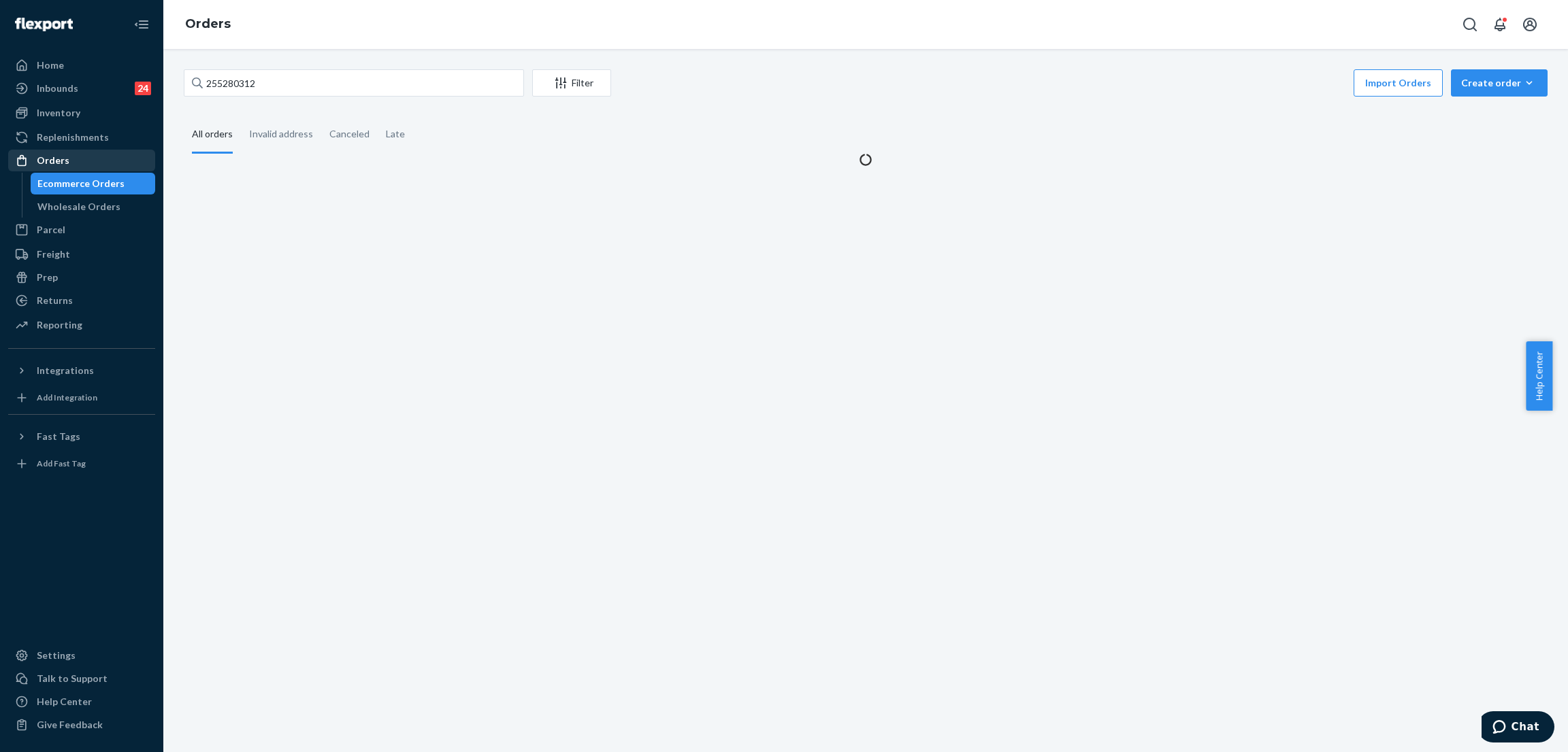
click at [123, 157] on div "Orders" at bounding box center [81, 160] width 144 height 19
click at [350, 90] on input "255280312" at bounding box center [354, 83] width 340 height 27
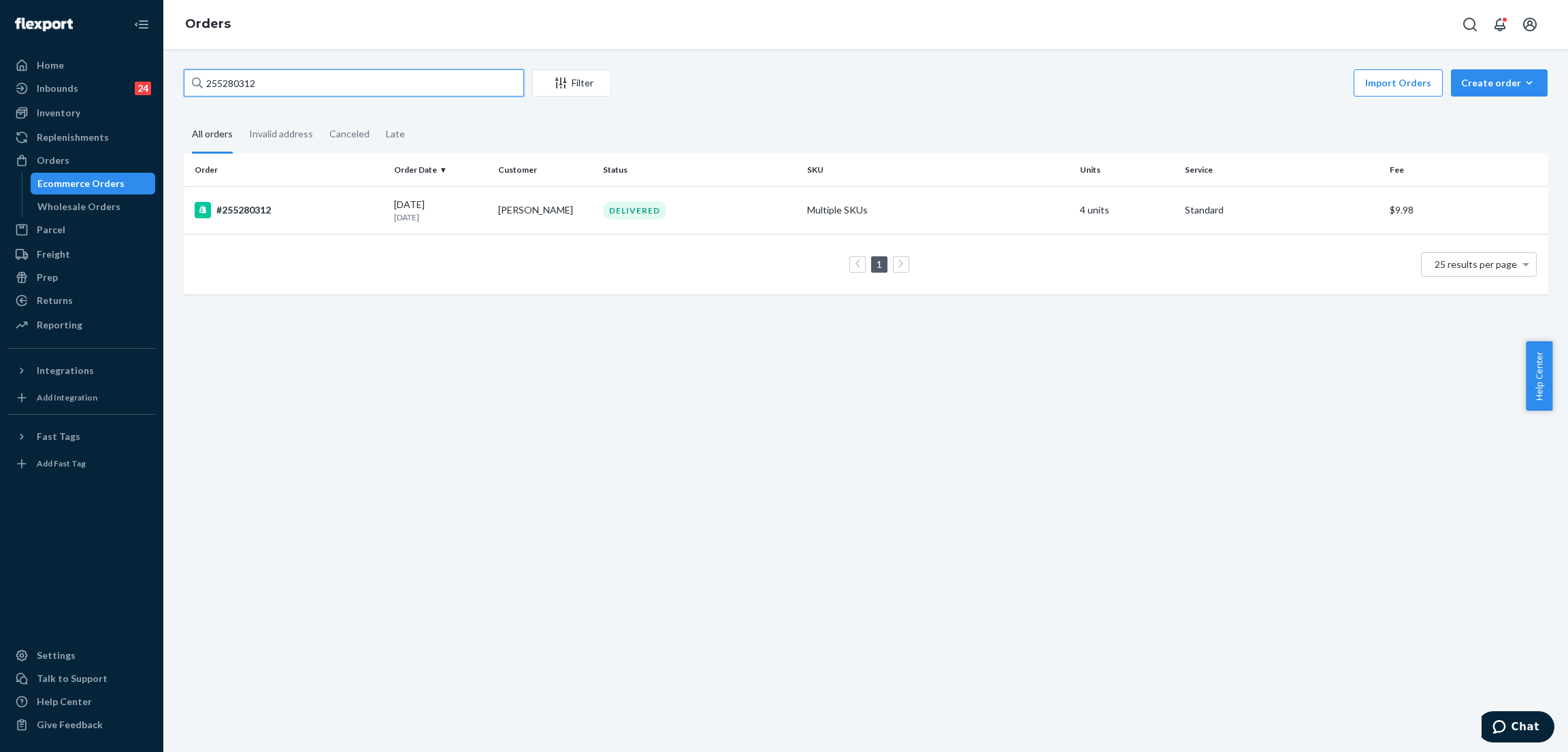
paste input "91300"
type input "255291300"
click at [652, 214] on div "IN TRANSIT" at bounding box center [636, 210] width 67 height 18
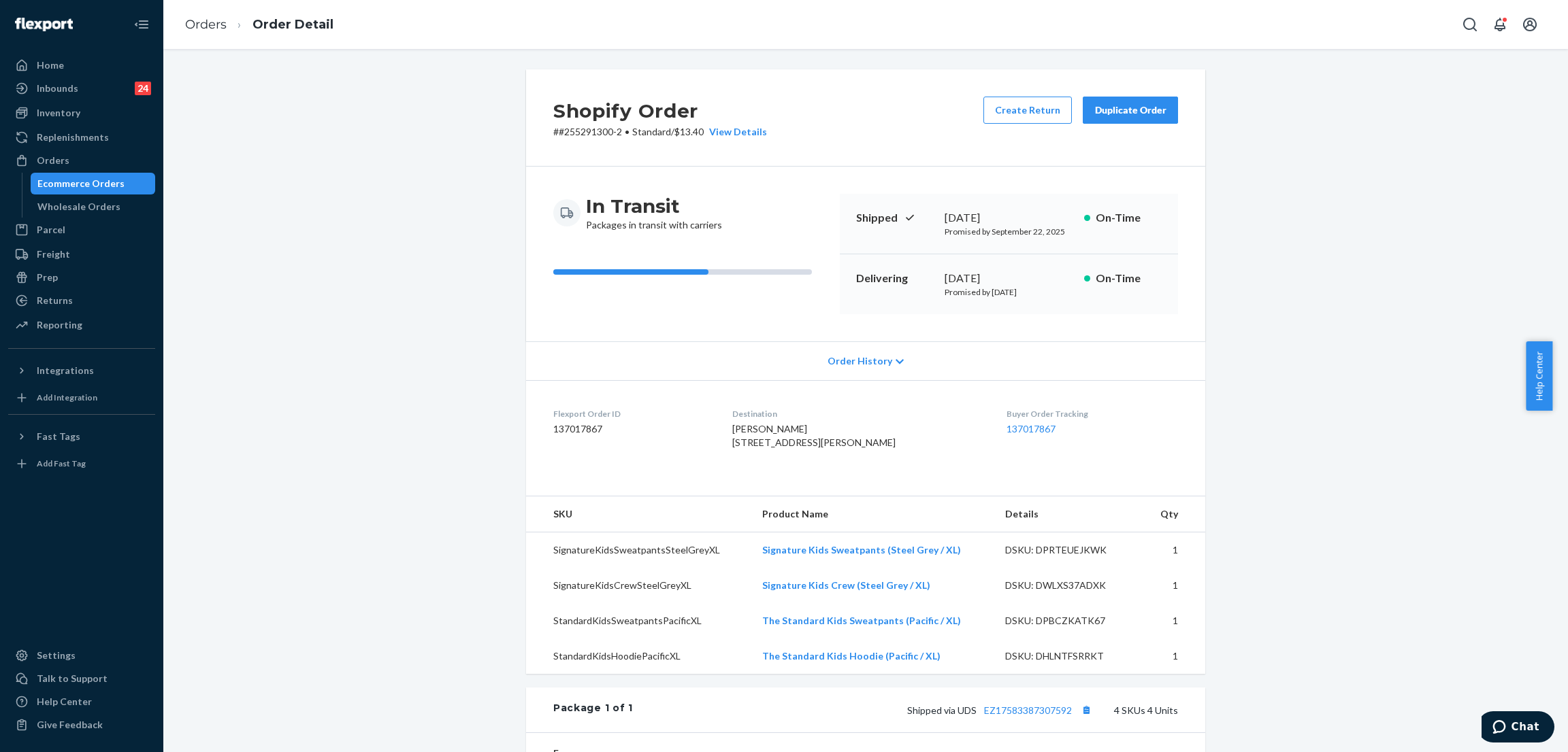
click at [304, 143] on div "Shopify Order # #255291300-2 • Standard / $13.40 View Details Create Return Dup…" at bounding box center [866, 578] width 1384 height 1018
click at [38, 161] on div "Orders" at bounding box center [53, 160] width 33 height 14
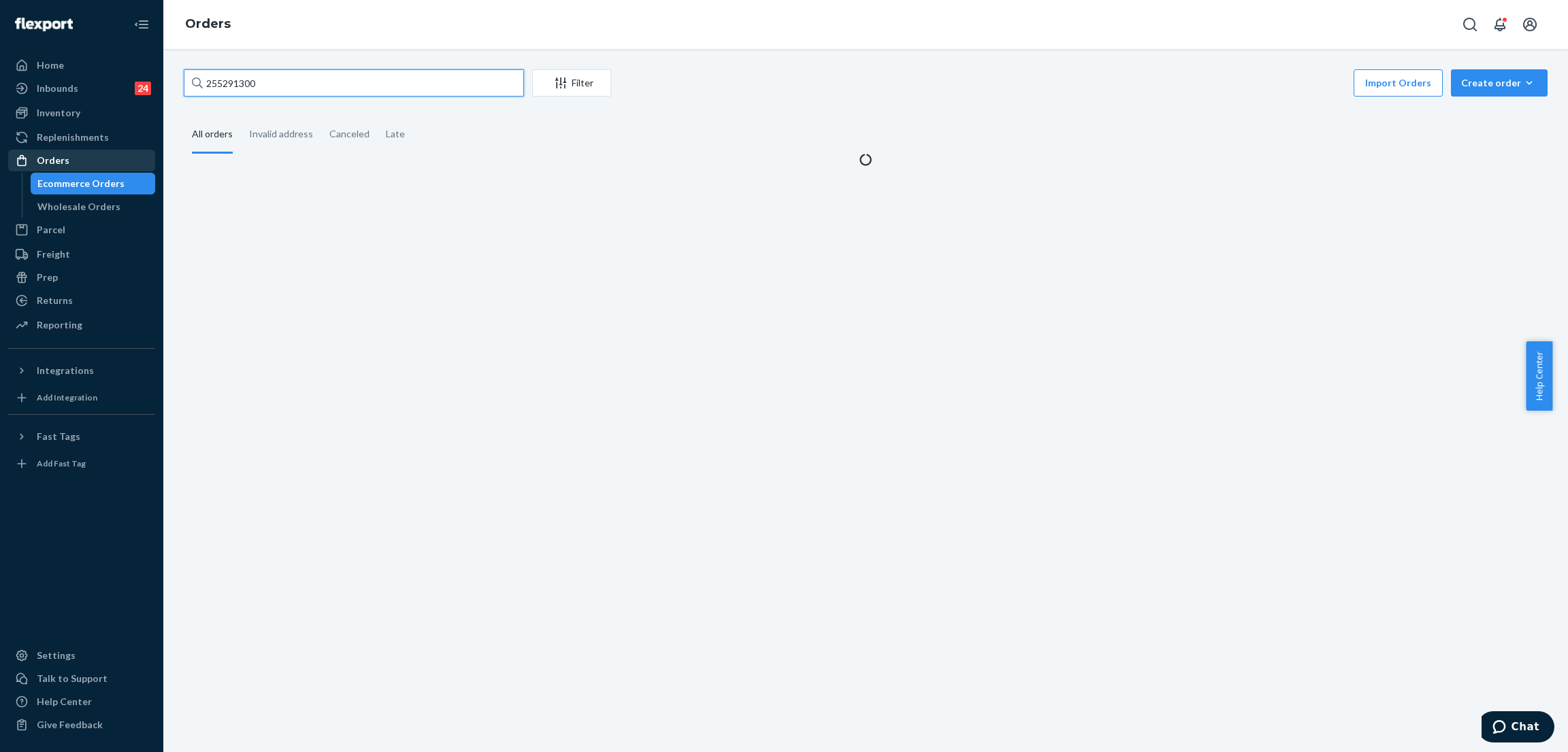
click at [355, 81] on input "255291300" at bounding box center [354, 83] width 340 height 27
paste input "319986"
type input "255319986"
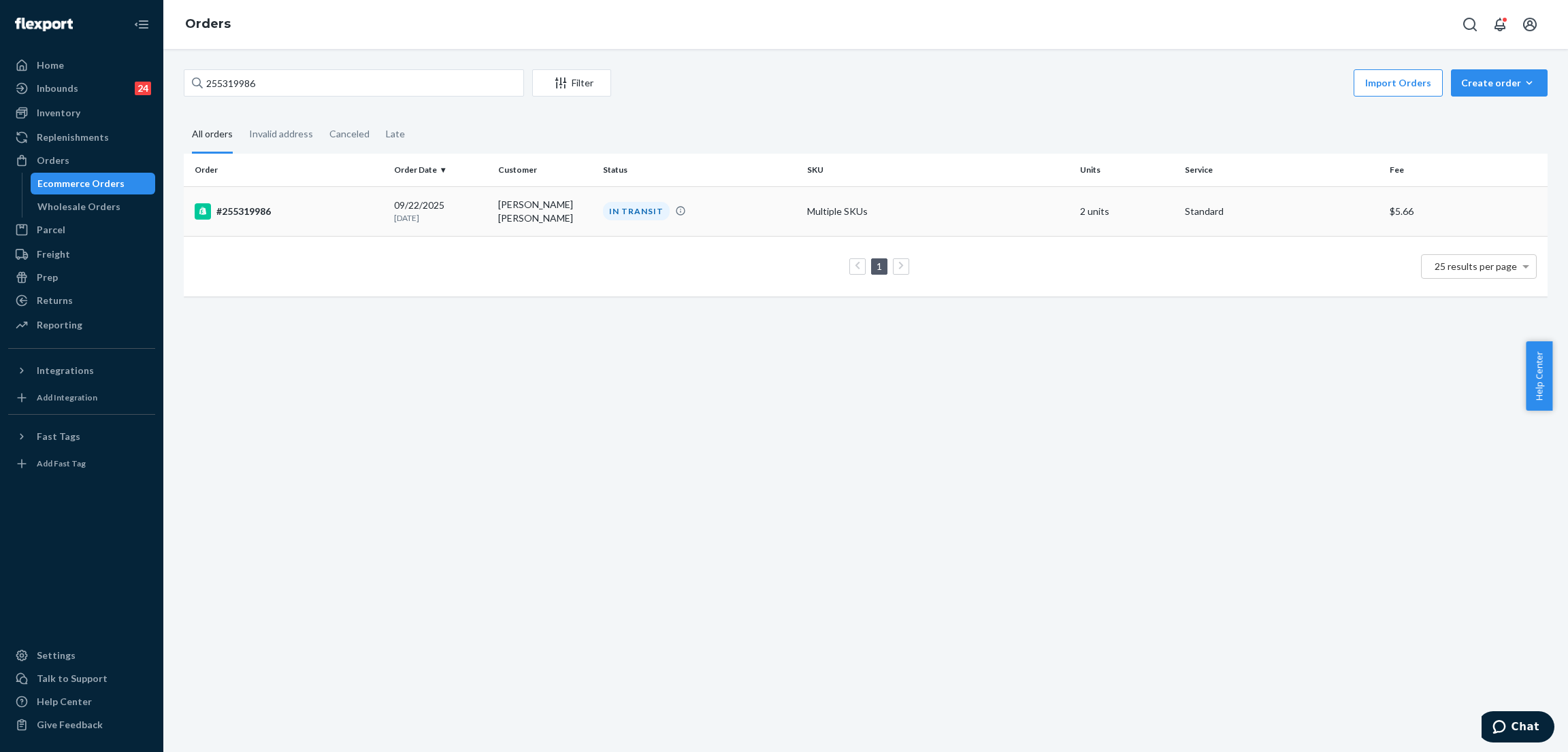
click at [590, 209] on td "Tony Tony" at bounding box center [545, 211] width 105 height 49
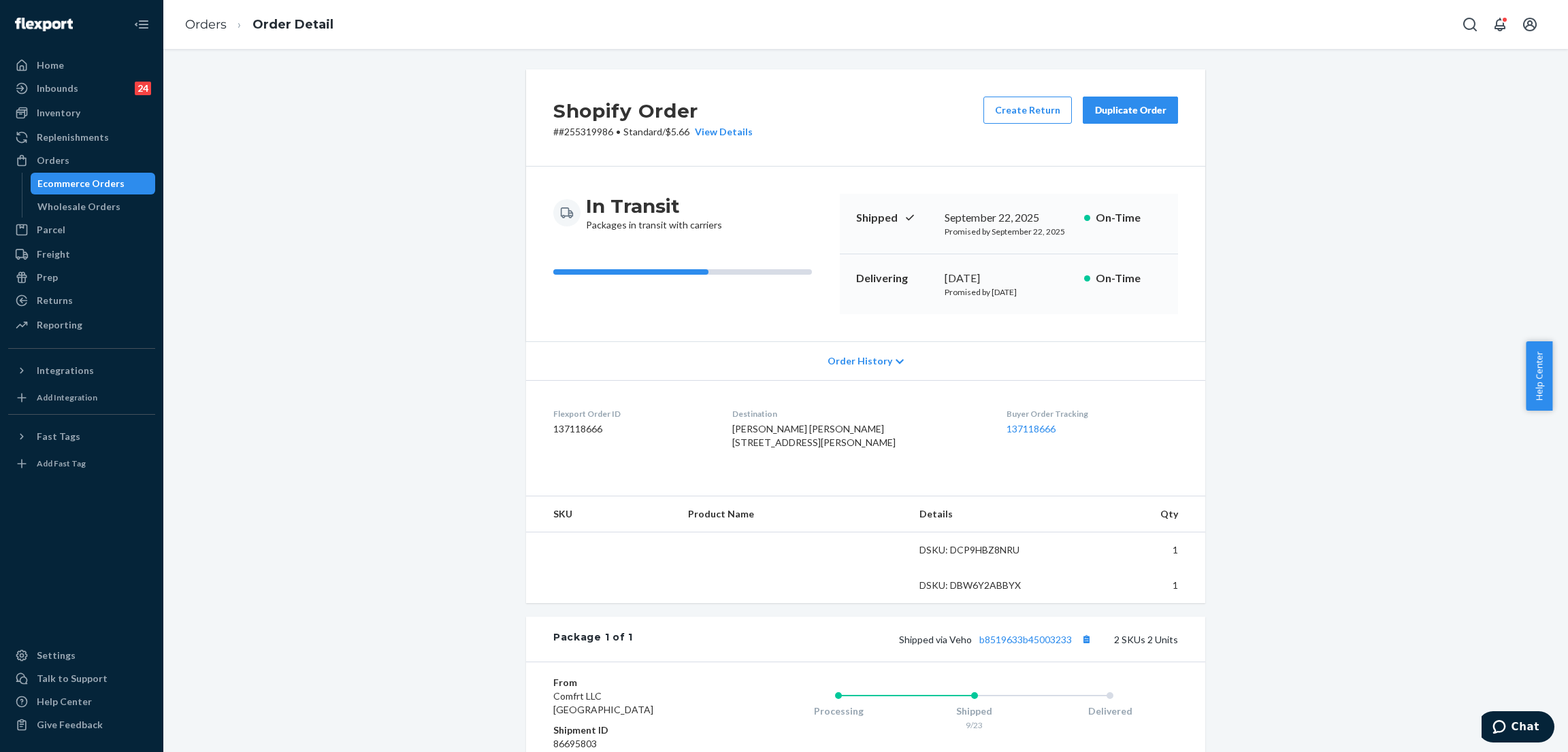
scroll to position [221, 0]
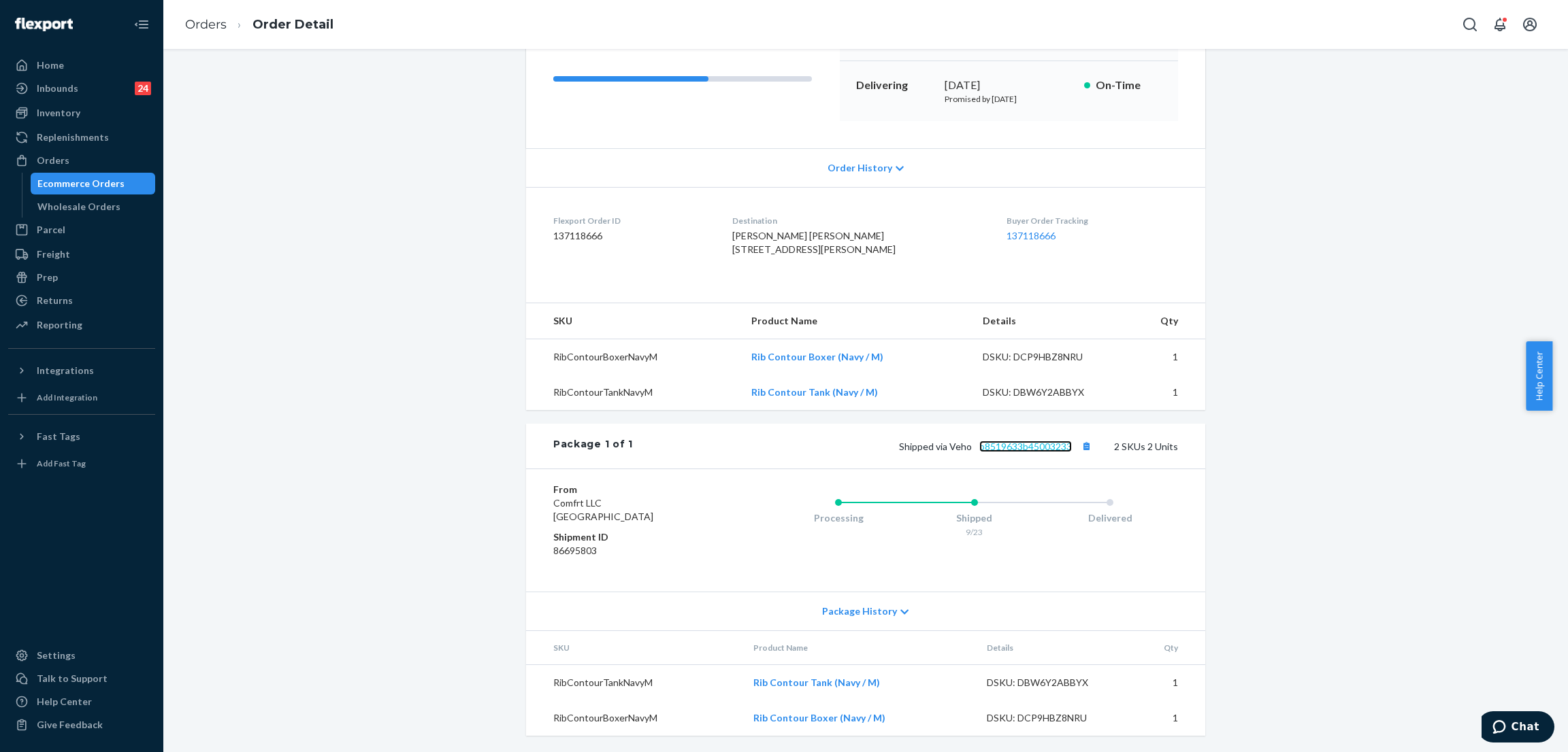
click at [1019, 447] on link "b8519633b45003233" at bounding box center [1025, 446] width 92 height 12
click at [102, 177] on div "Ecommerce Orders" at bounding box center [80, 184] width 87 height 14
click at [105, 154] on div "Orders" at bounding box center [81, 160] width 144 height 19
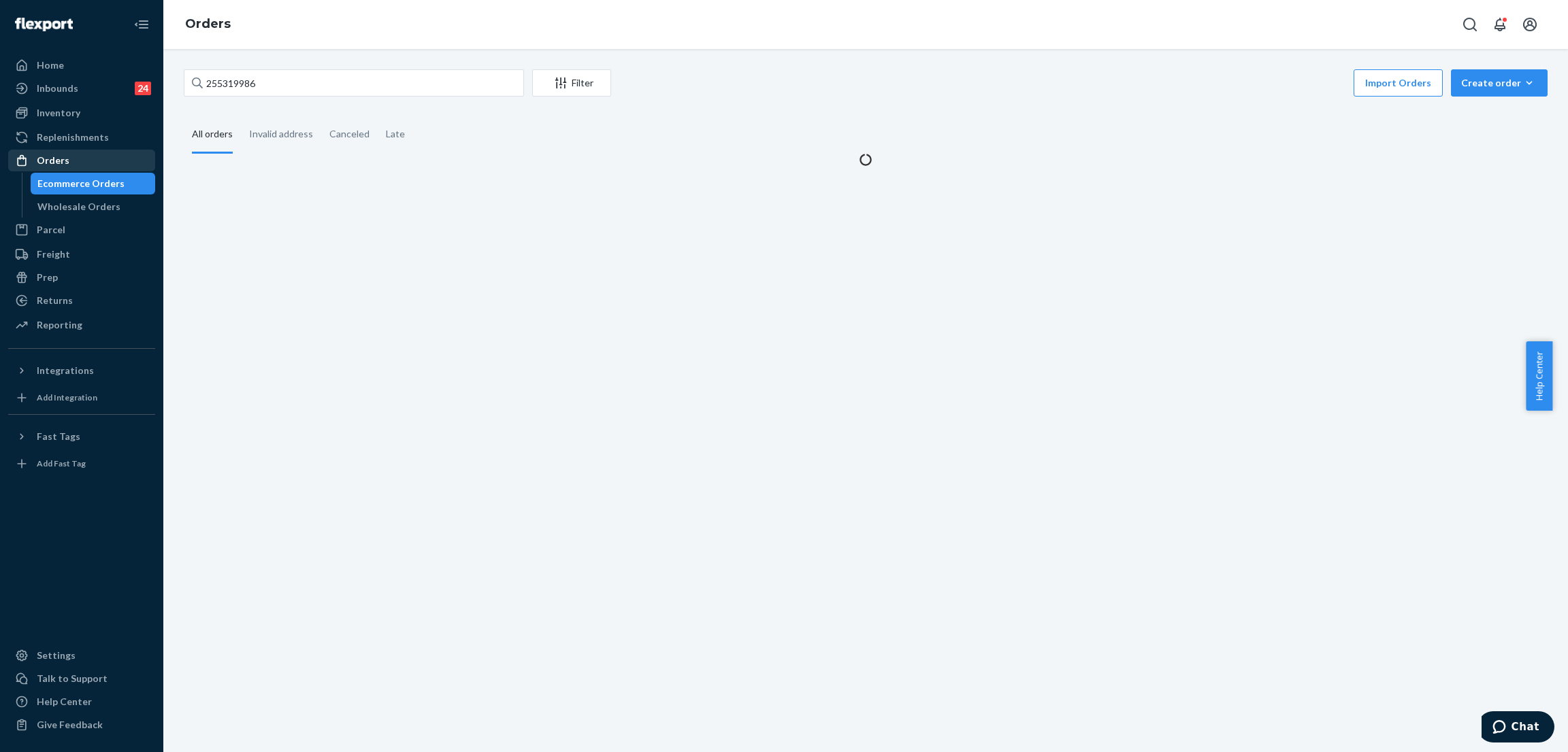
click at [108, 163] on div "Orders" at bounding box center [81, 160] width 144 height 19
click at [305, 81] on input "255319986" at bounding box center [354, 83] width 340 height 27
paste input "#255263904"
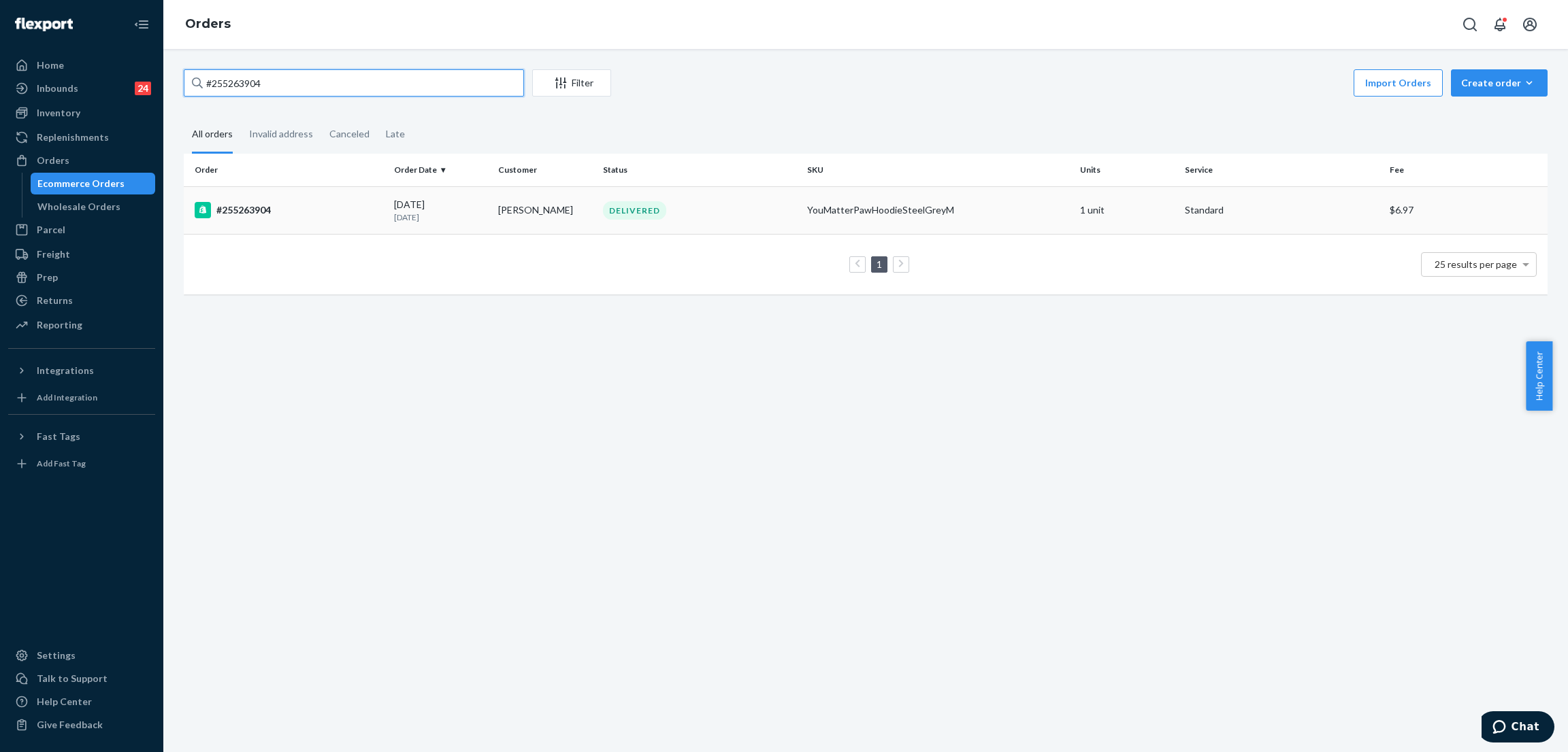
type input "#255263904"
click at [641, 197] on td "DELIVERED" at bounding box center [700, 210] width 205 height 48
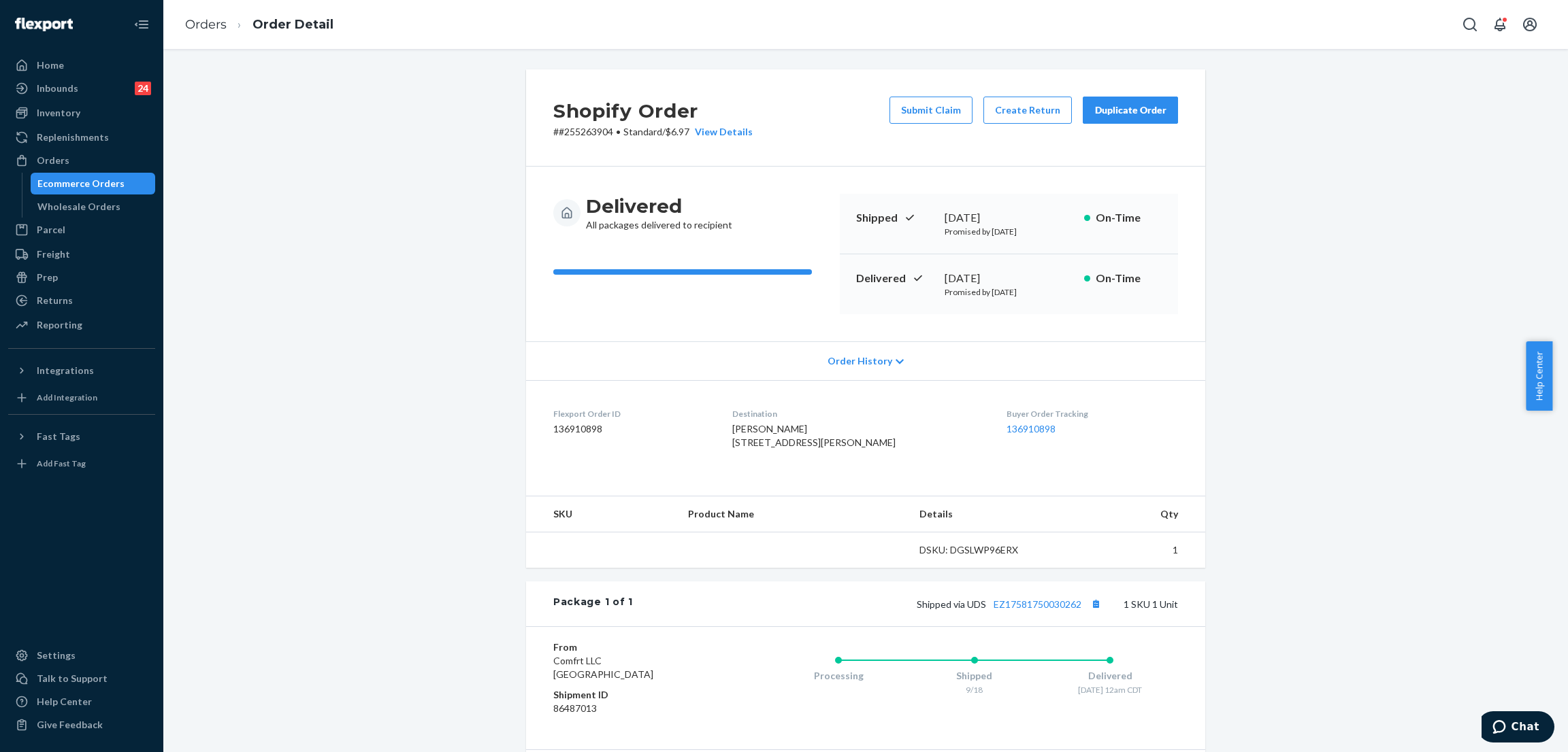
scroll to position [151, 0]
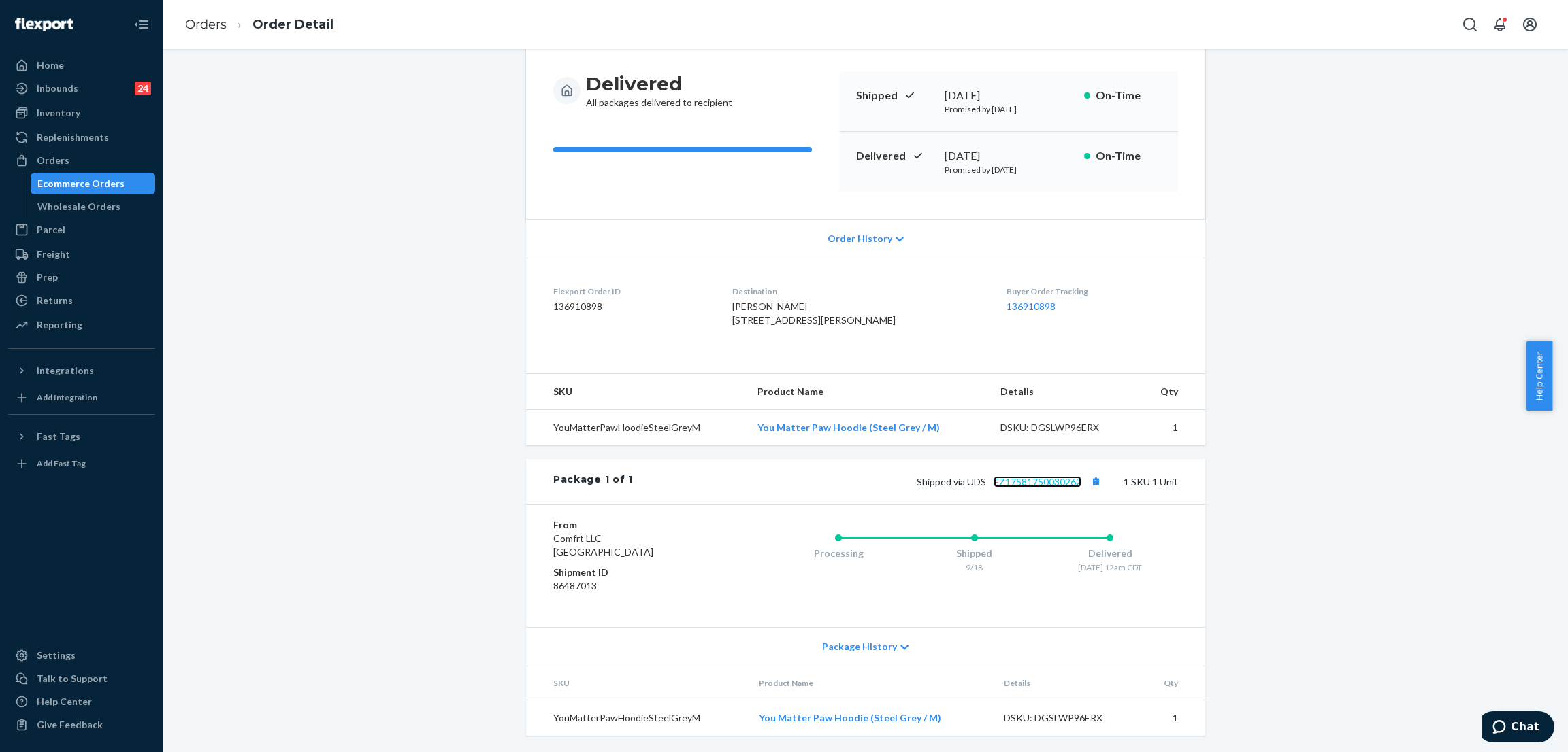
click at [1029, 481] on link "EZ17581750030262" at bounding box center [1038, 482] width 88 height 12
click at [1011, 476] on link "EZ17581750030262" at bounding box center [1038, 482] width 88 height 12
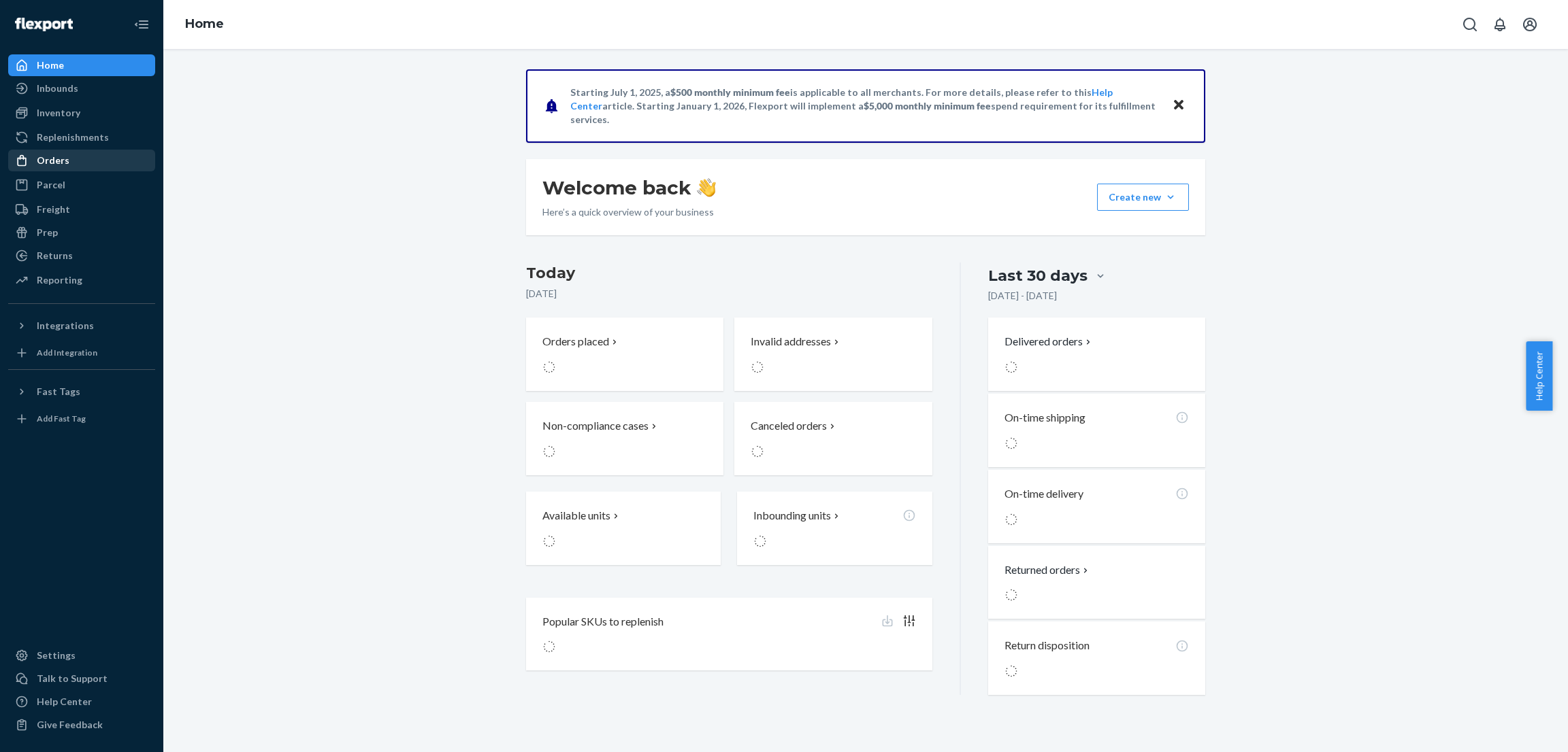
click at [73, 157] on div "Orders" at bounding box center [81, 160] width 144 height 19
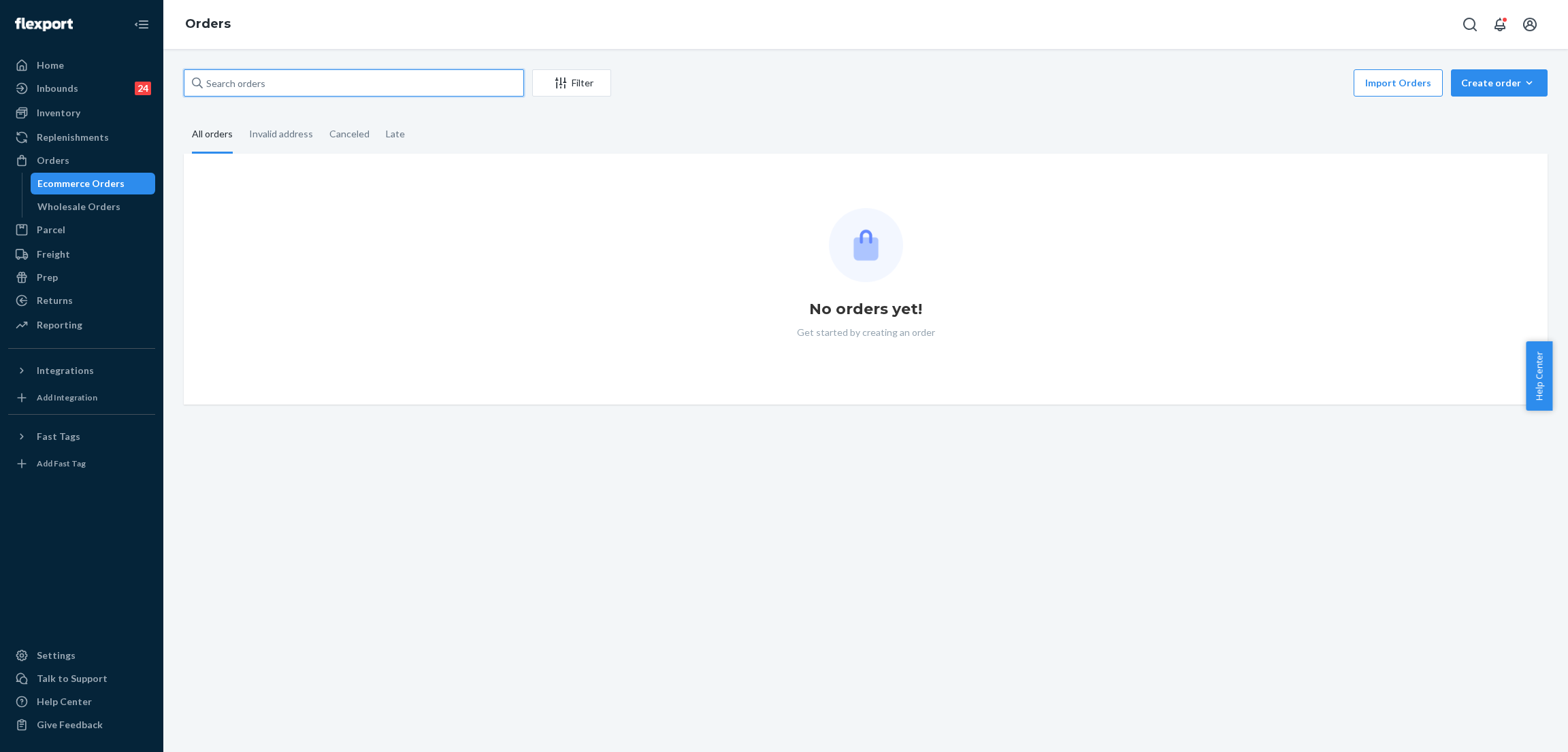
click at [358, 83] on input "text" at bounding box center [354, 83] width 340 height 27
paste input "255301754"
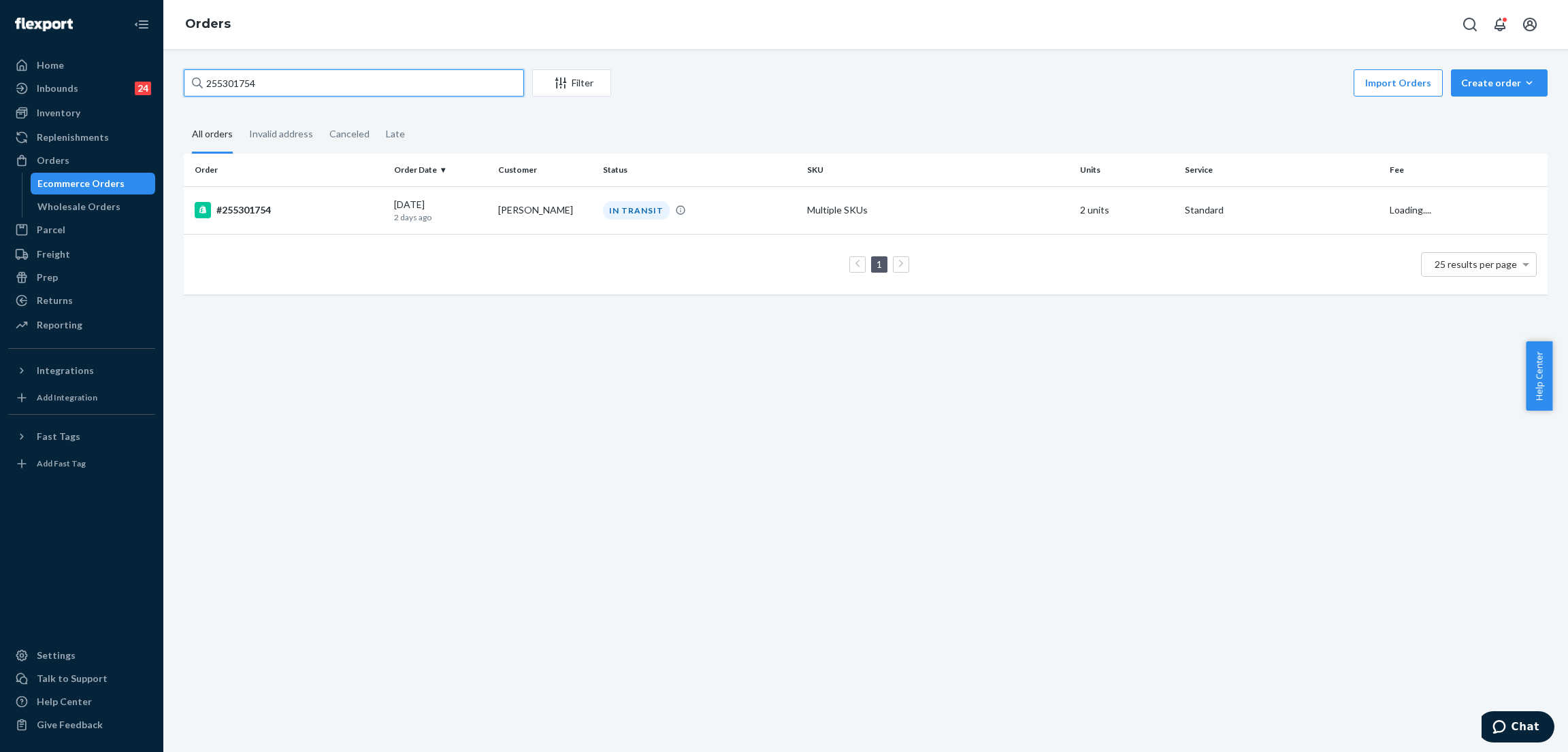
type input "255301754"
click at [712, 99] on div "Import Orders Create order Ecommerce order Removal order" at bounding box center [1083, 84] width 928 height 30
click at [627, 214] on div "IN TRANSIT" at bounding box center [636, 210] width 67 height 18
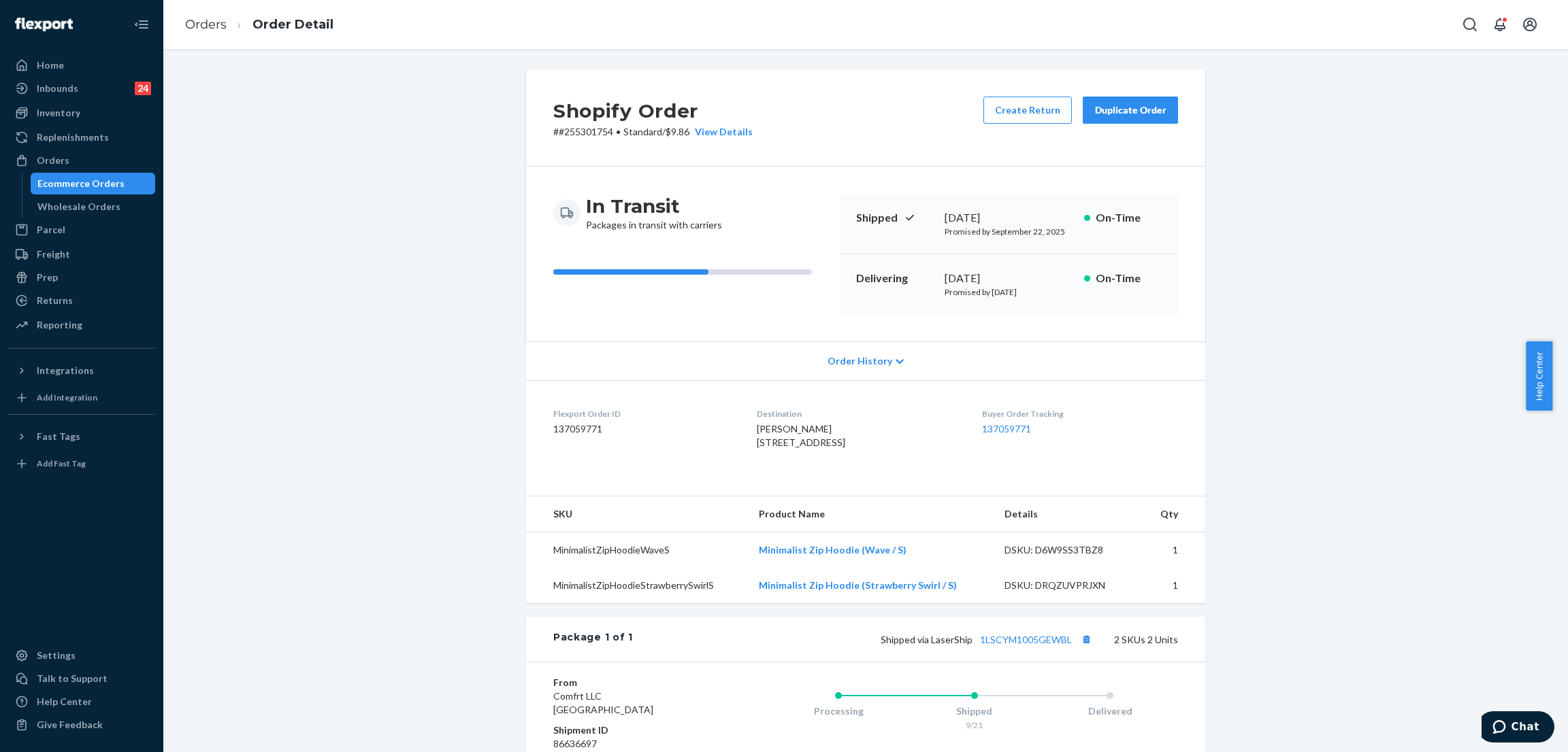
click at [425, 180] on div "Shopify Order # #255301754 • Standard / $9.86 View Details Create Return Duplic…" at bounding box center [866, 507] width 1384 height 876
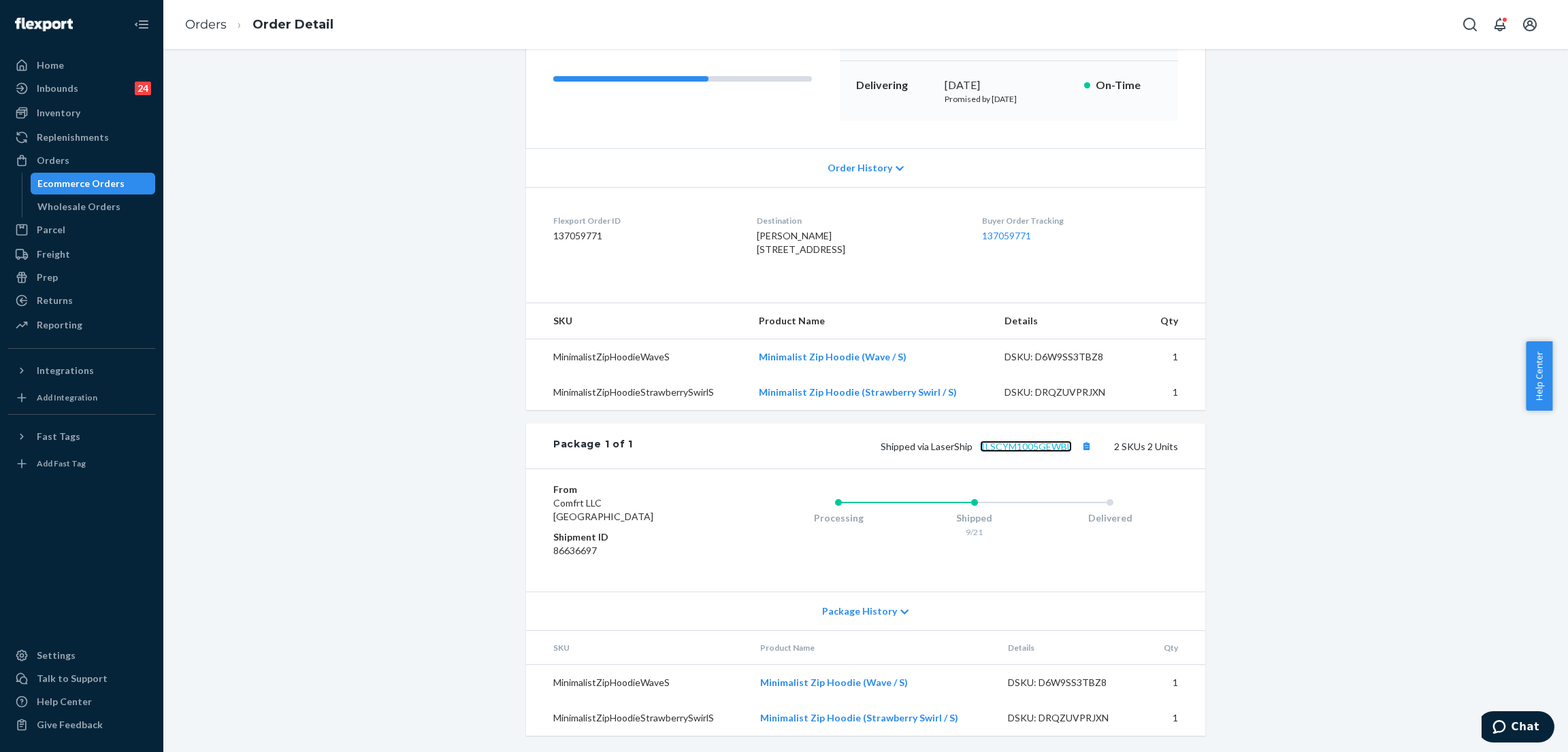
click at [1032, 441] on link "1LSCYM1005GEWBL" at bounding box center [1026, 446] width 91 height 12
drag, startPoint x: 342, startPoint y: 154, endPoint x: 202, endPoint y: 174, distance: 141.4
click at [342, 155] on div "Shopify Order # #255301754 • Standard / $9.86 View Details Create Return Duplic…" at bounding box center [866, 314] width 1384 height 876
click at [81, 165] on div "Orders" at bounding box center [81, 160] width 144 height 19
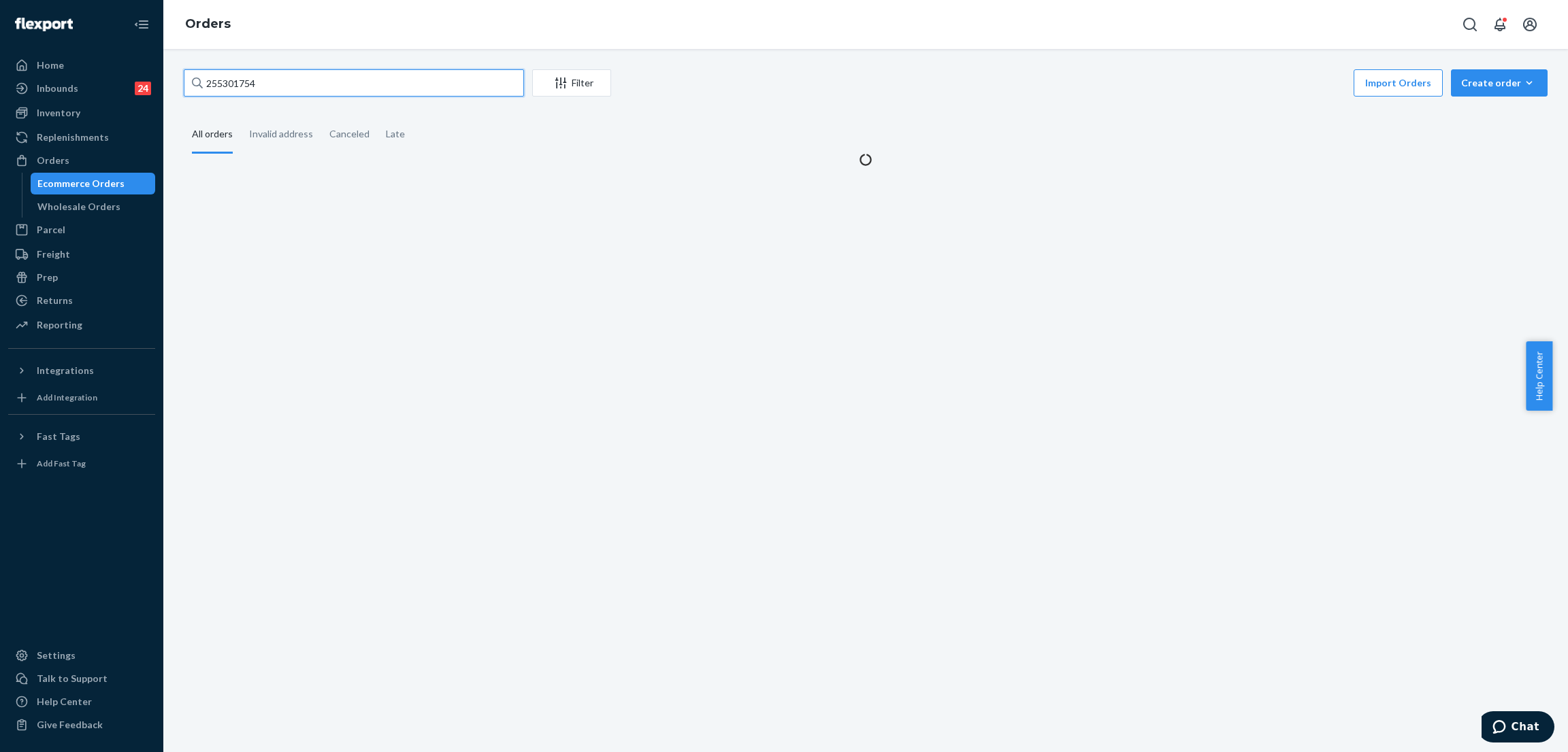
click at [307, 78] on input "255301754" at bounding box center [354, 83] width 340 height 27
paste input "Travel Essentials Zip Hoodie - Pre-Order Steel Grey / XS"
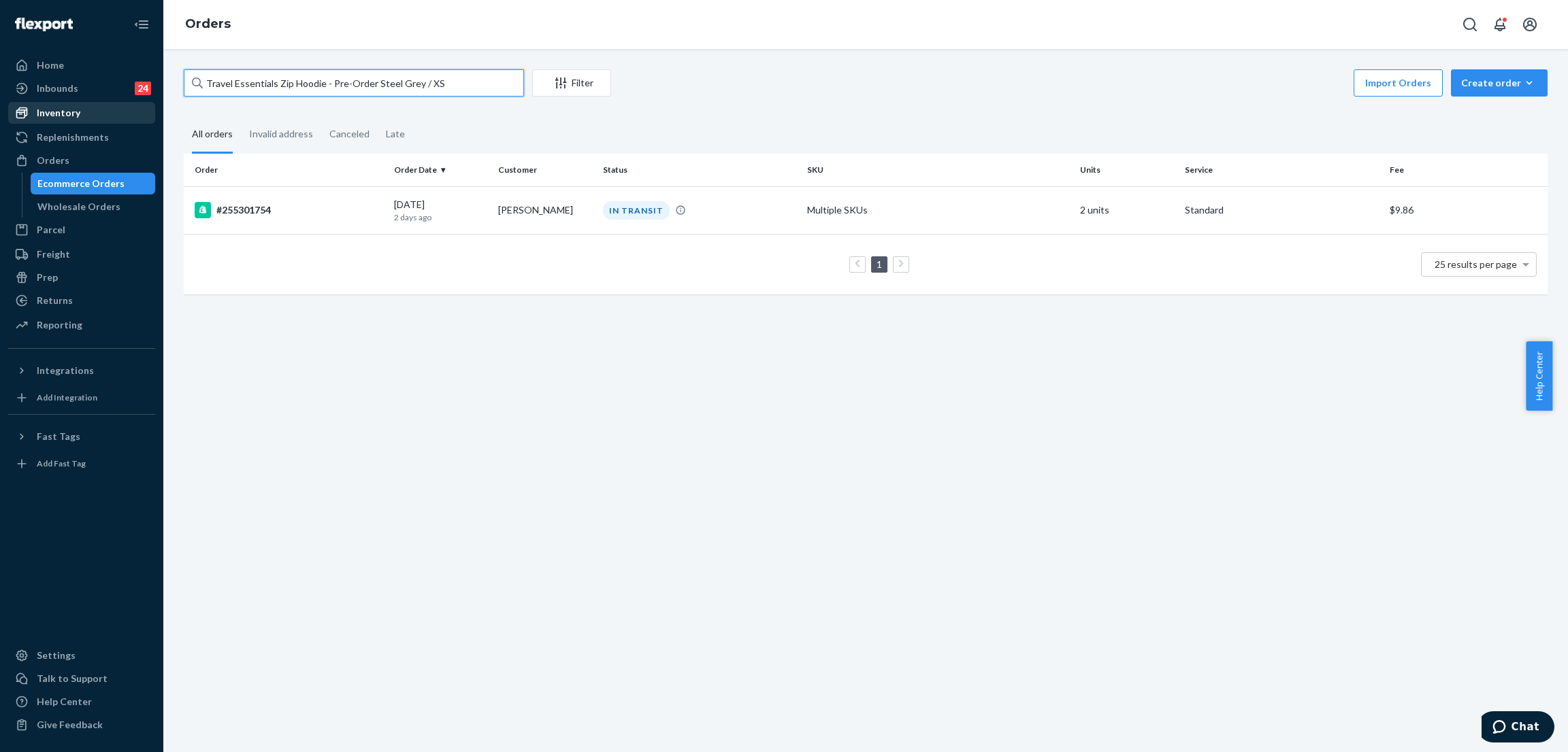
type input "Travel Essentials Zip Hoodie - Pre-Order Steel Grey / XS"
click at [100, 111] on div "Inventory" at bounding box center [81, 112] width 144 height 19
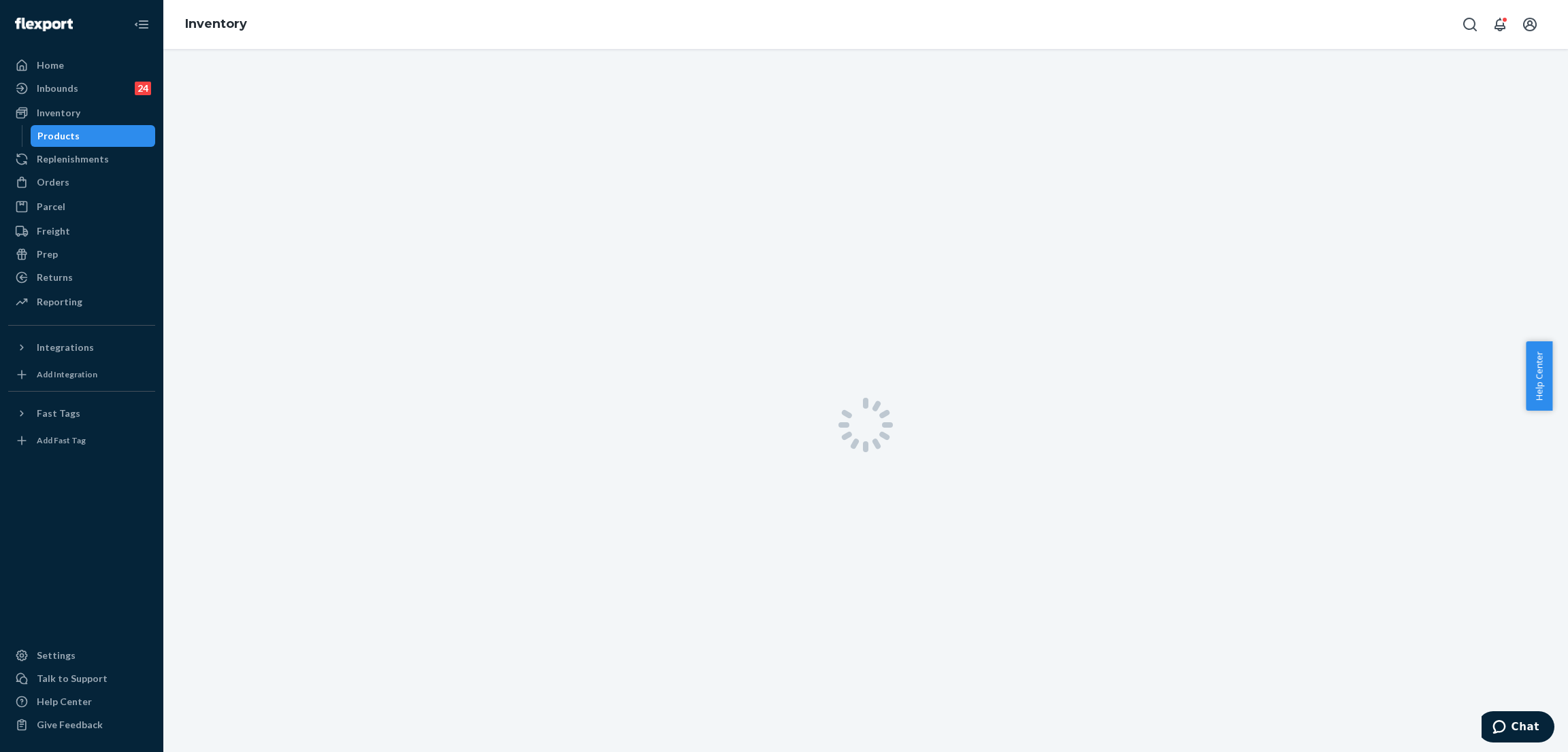
click at [339, 82] on div at bounding box center [866, 425] width 1405 height 752
click at [378, 55] on div "Action Create product Create bundle Bulk create products Bulk update products B…" at bounding box center [866, 401] width 1405 height 704
click at [341, 90] on input "text" at bounding box center [369, 90] width 306 height 27
paste input "Travel Essentials Zip Hoodie - Pre-Order Steel Grey / XS"
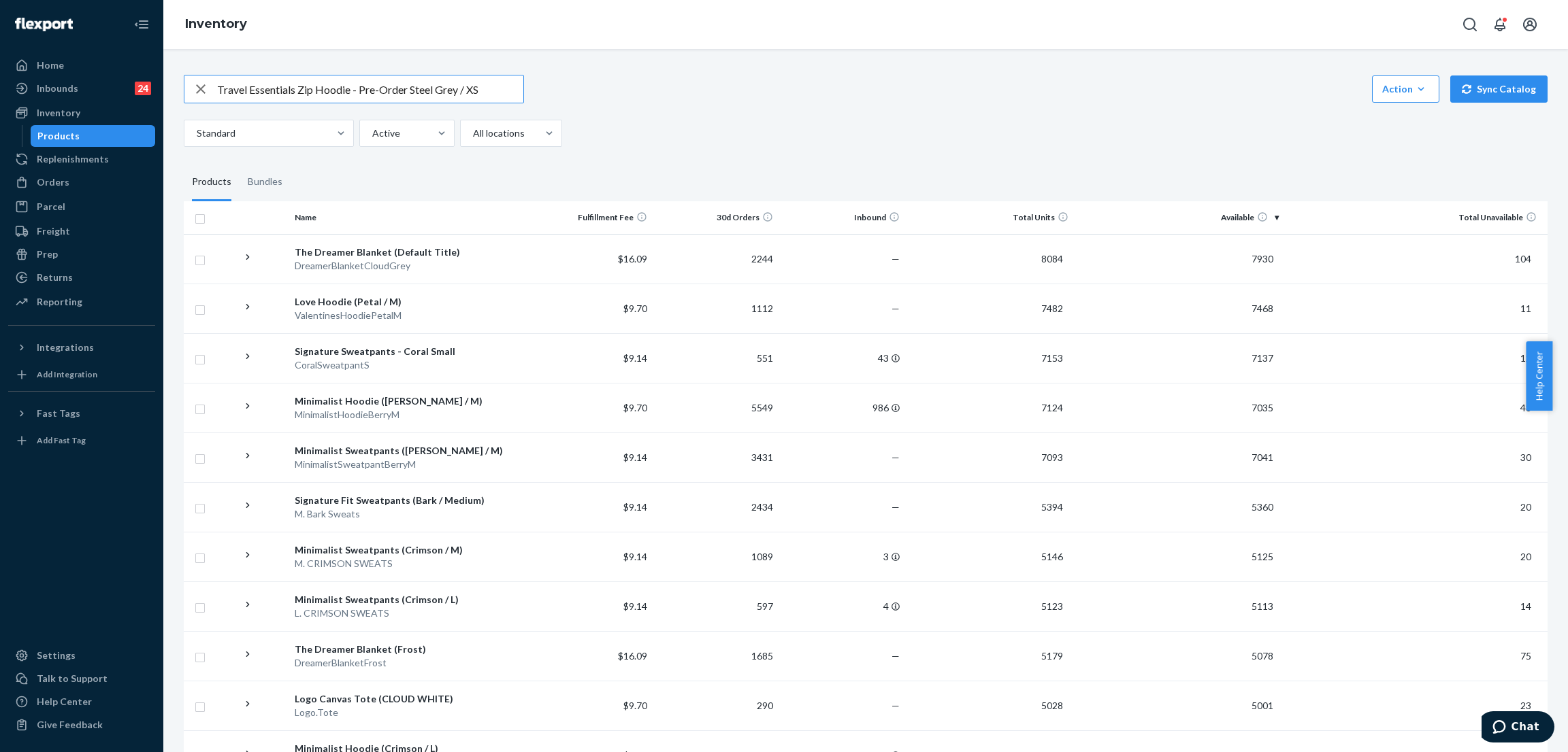
click at [478, 88] on input "Travel Essentials Zip Hoodie - Pre-Order Steel Grey / XS" at bounding box center [369, 90] width 306 height 27
type input "Travel Essentials Zip Hoodie - Pre-Order Steel Grey / XS"
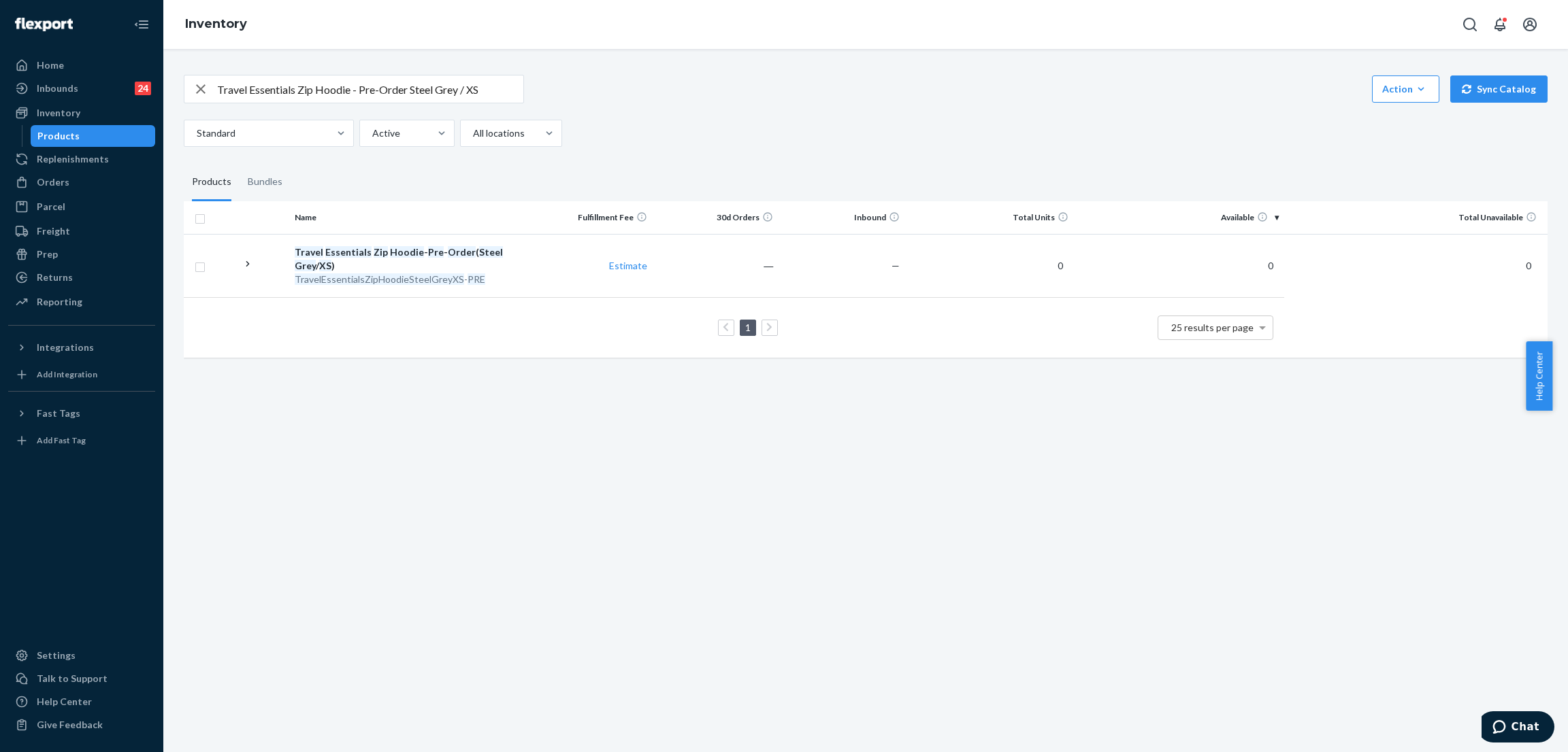
click at [342, 185] on fieldset "Products Bundles" at bounding box center [866, 183] width 1364 height 38
click at [111, 116] on div "Inventory" at bounding box center [81, 112] width 144 height 19
click at [432, 51] on div "Travel Essentials Zip Hoodie - Pre-Order Steel Grey / XS Action Create product …" at bounding box center [866, 401] width 1405 height 704
click at [115, 112] on div "Inventory" at bounding box center [81, 112] width 144 height 19
click at [105, 173] on div "Orders" at bounding box center [81, 182] width 144 height 19
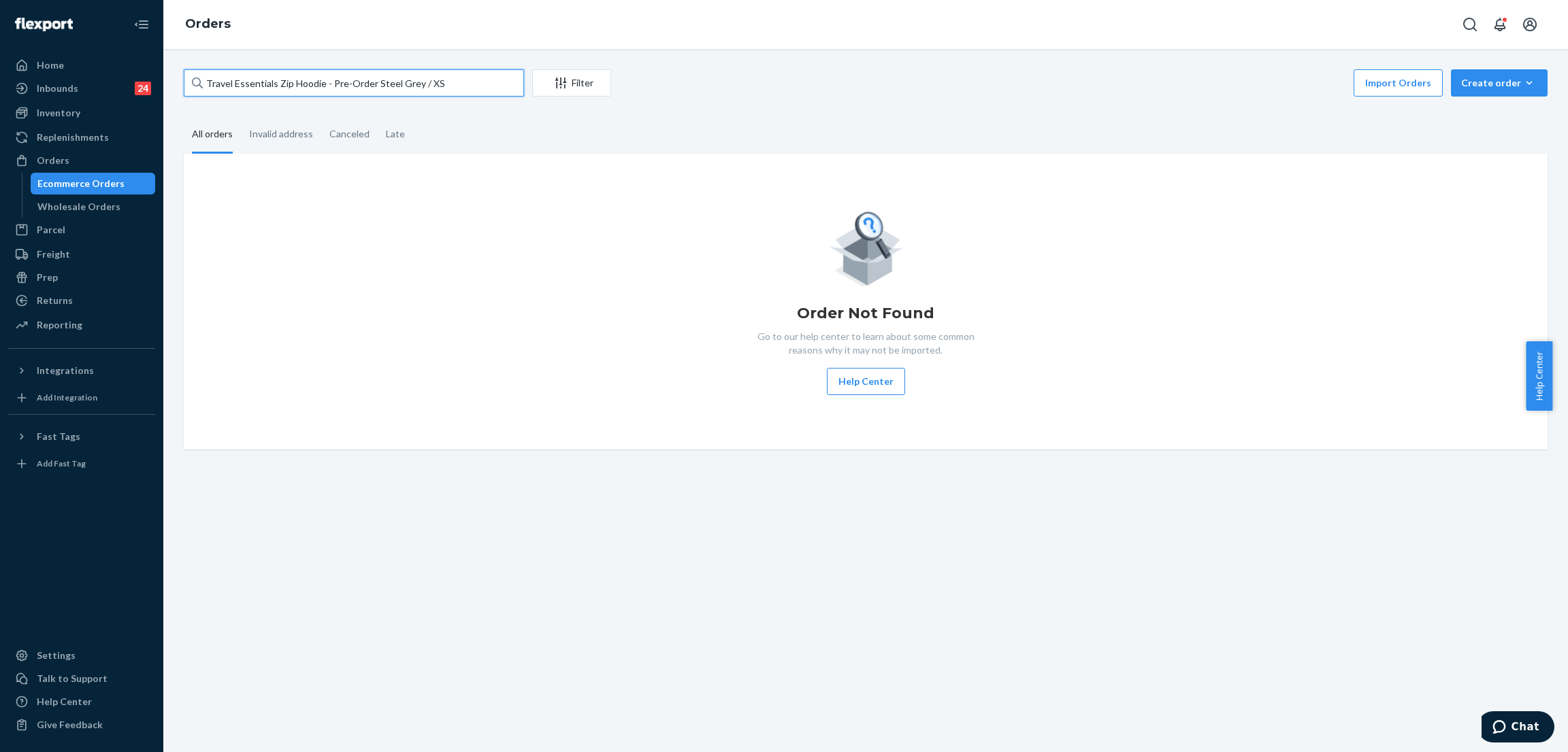
click at [238, 84] on input "Travel Essentials Zip Hoodie - Pre-Order Steel Grey / XS" at bounding box center [354, 83] width 340 height 27
paste input "252625555"
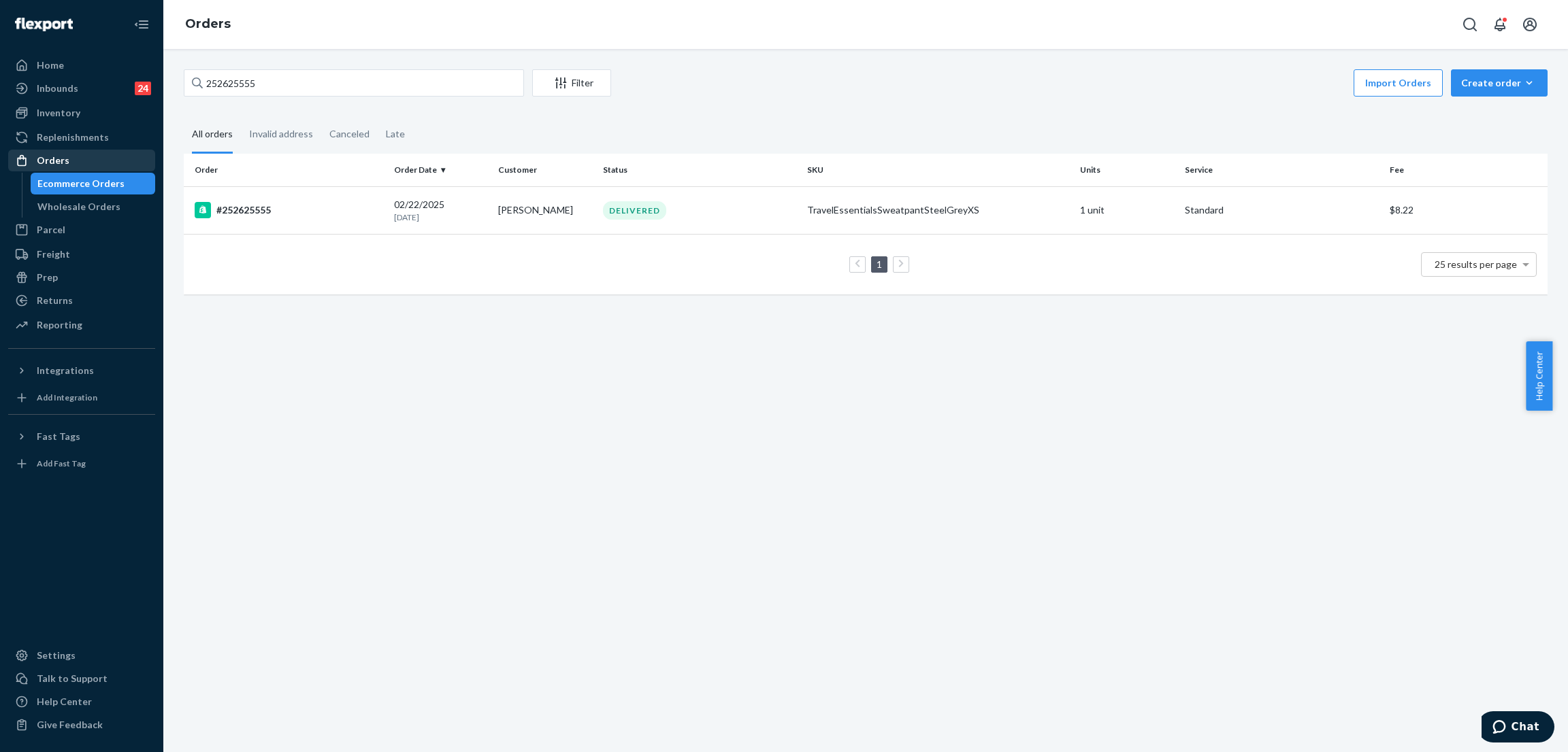
click at [84, 151] on div "Orders" at bounding box center [81, 160] width 144 height 19
click at [336, 81] on input "252625555" at bounding box center [354, 83] width 340 height 27
paste input "5171860"
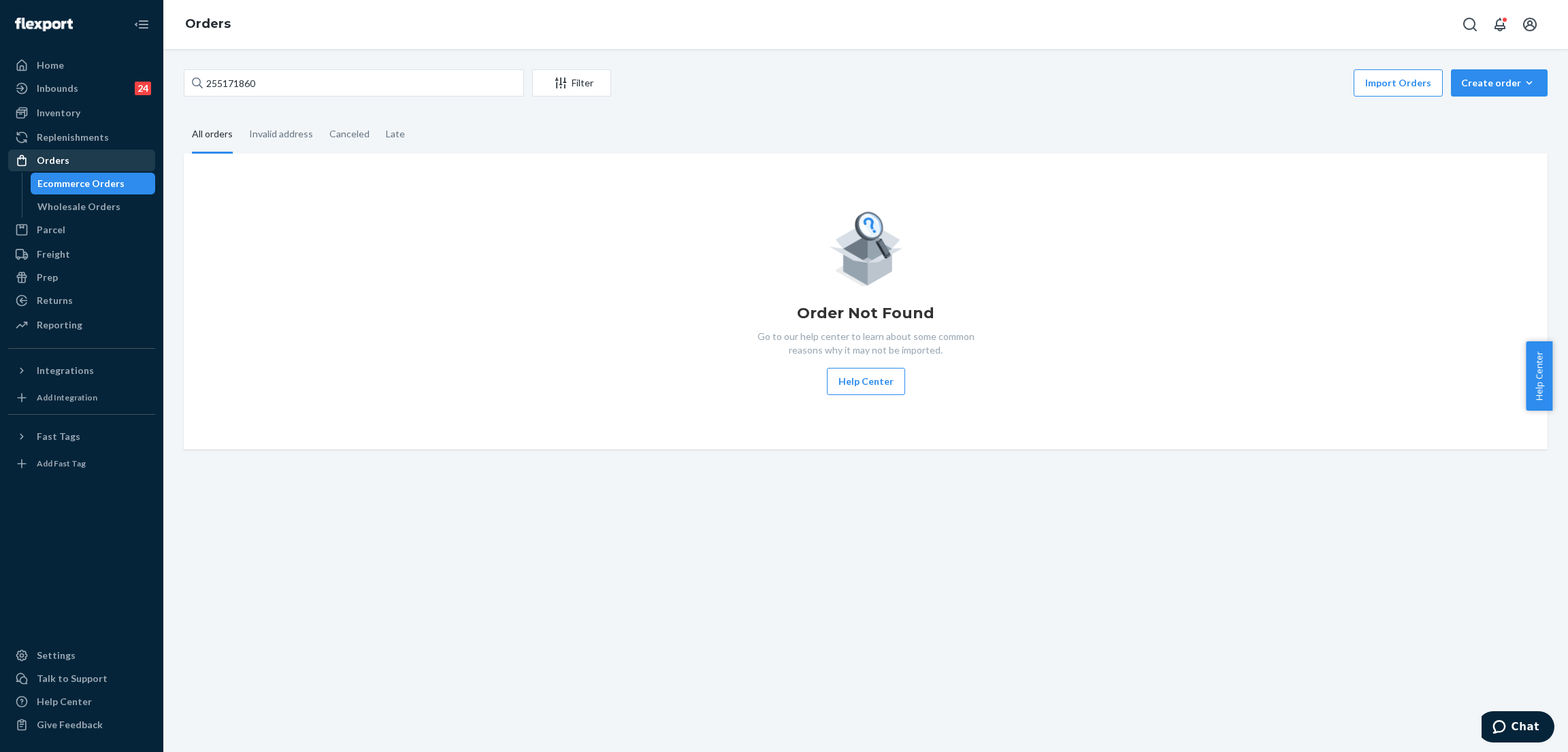
click at [92, 153] on div "Orders" at bounding box center [81, 160] width 144 height 19
click at [316, 88] on input "255171860" at bounding box center [354, 83] width 340 height 27
paste input "text"
type input "255171860"
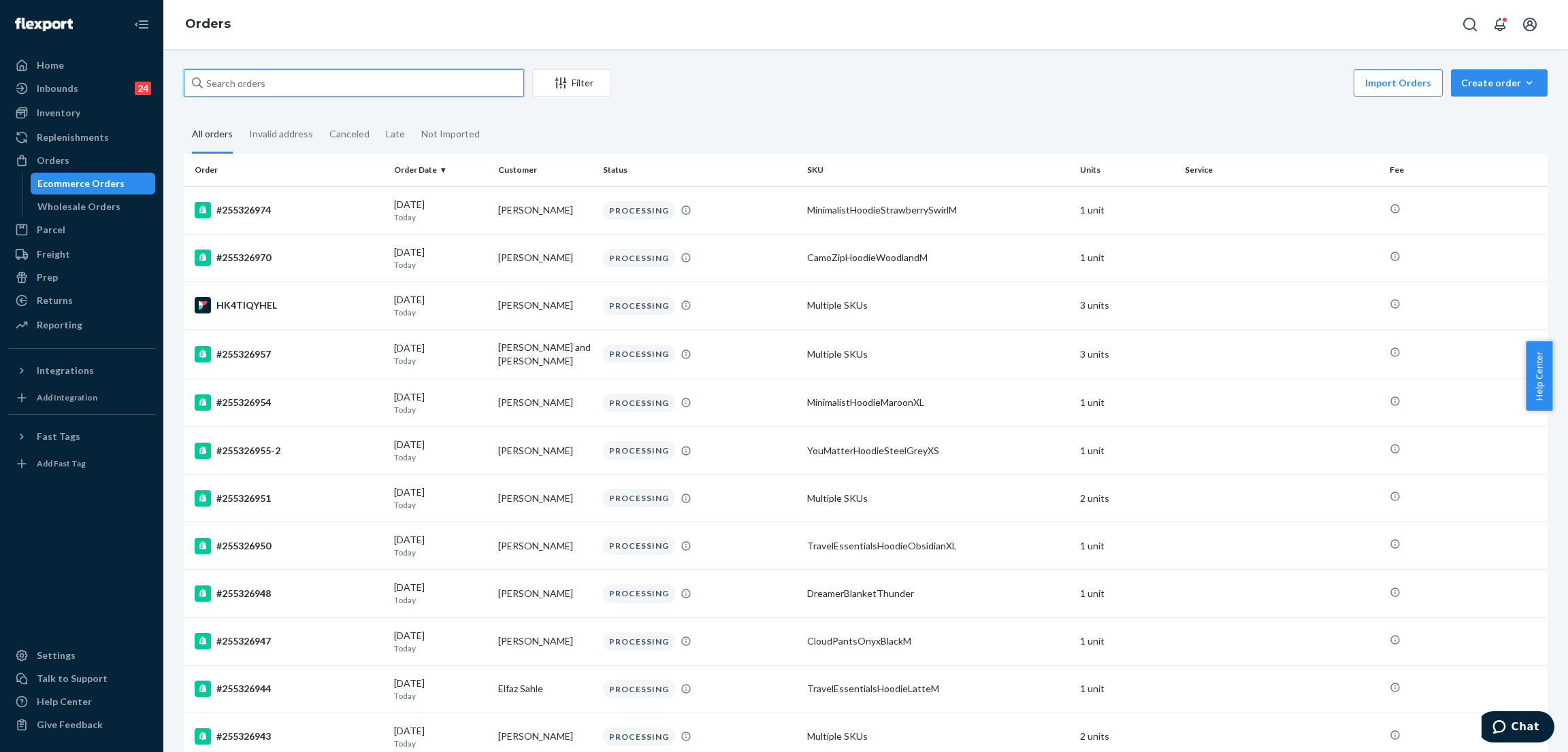
click at [297, 90] on input "text" at bounding box center [354, 83] width 340 height 27
paste input "255171860"
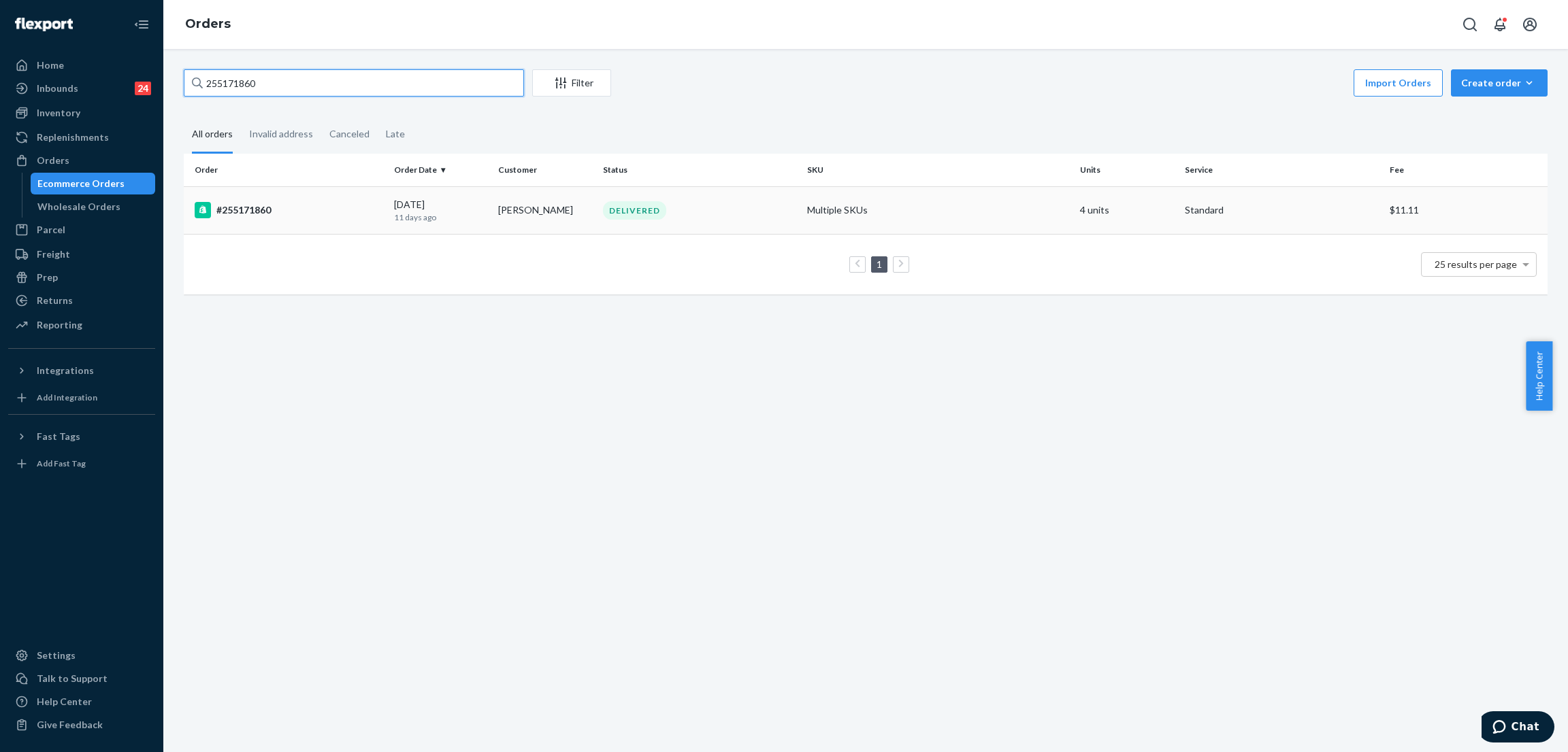
type input "255171860"
click at [687, 207] on div "DELIVERED" at bounding box center [700, 210] width 199 height 18
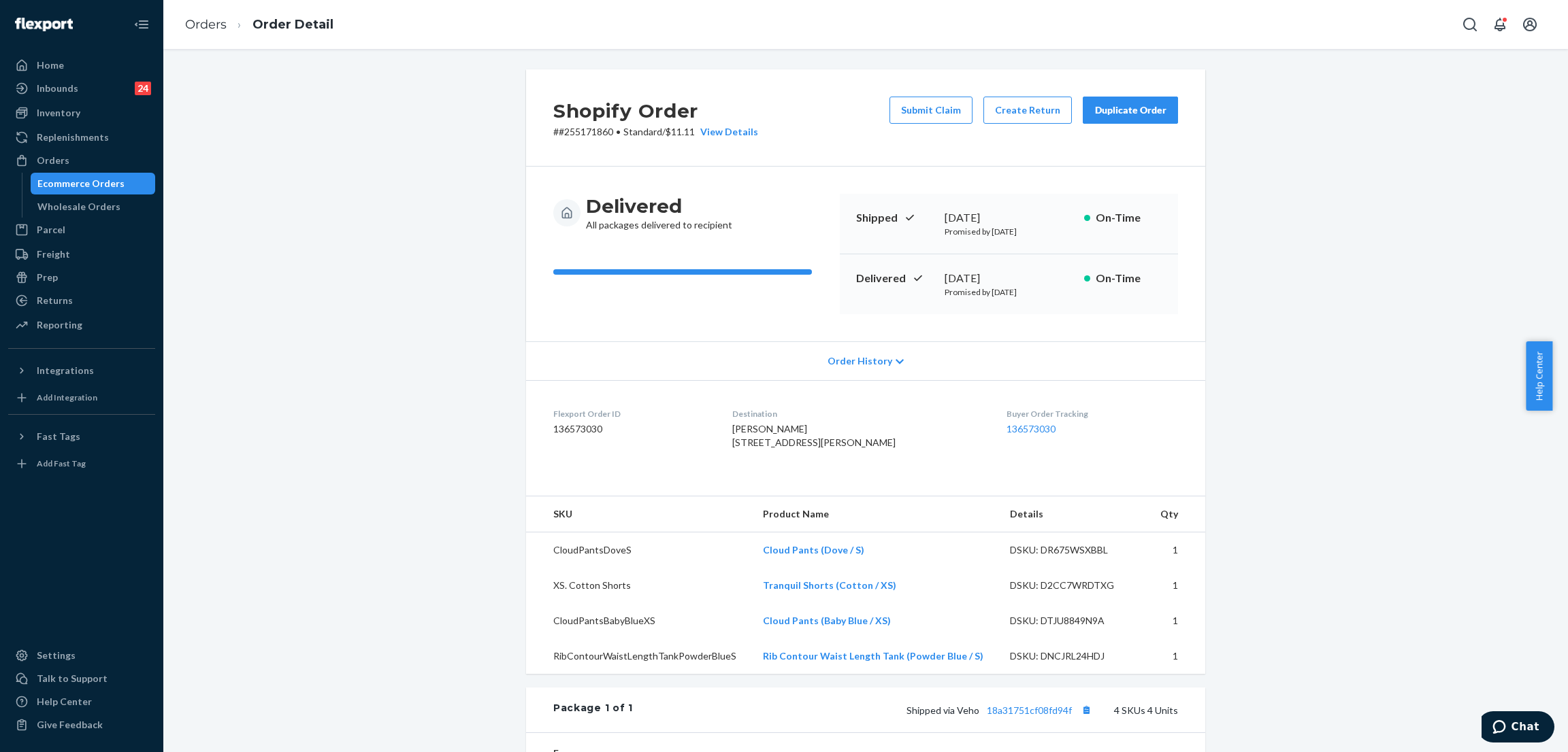
scroll to position [204, 0]
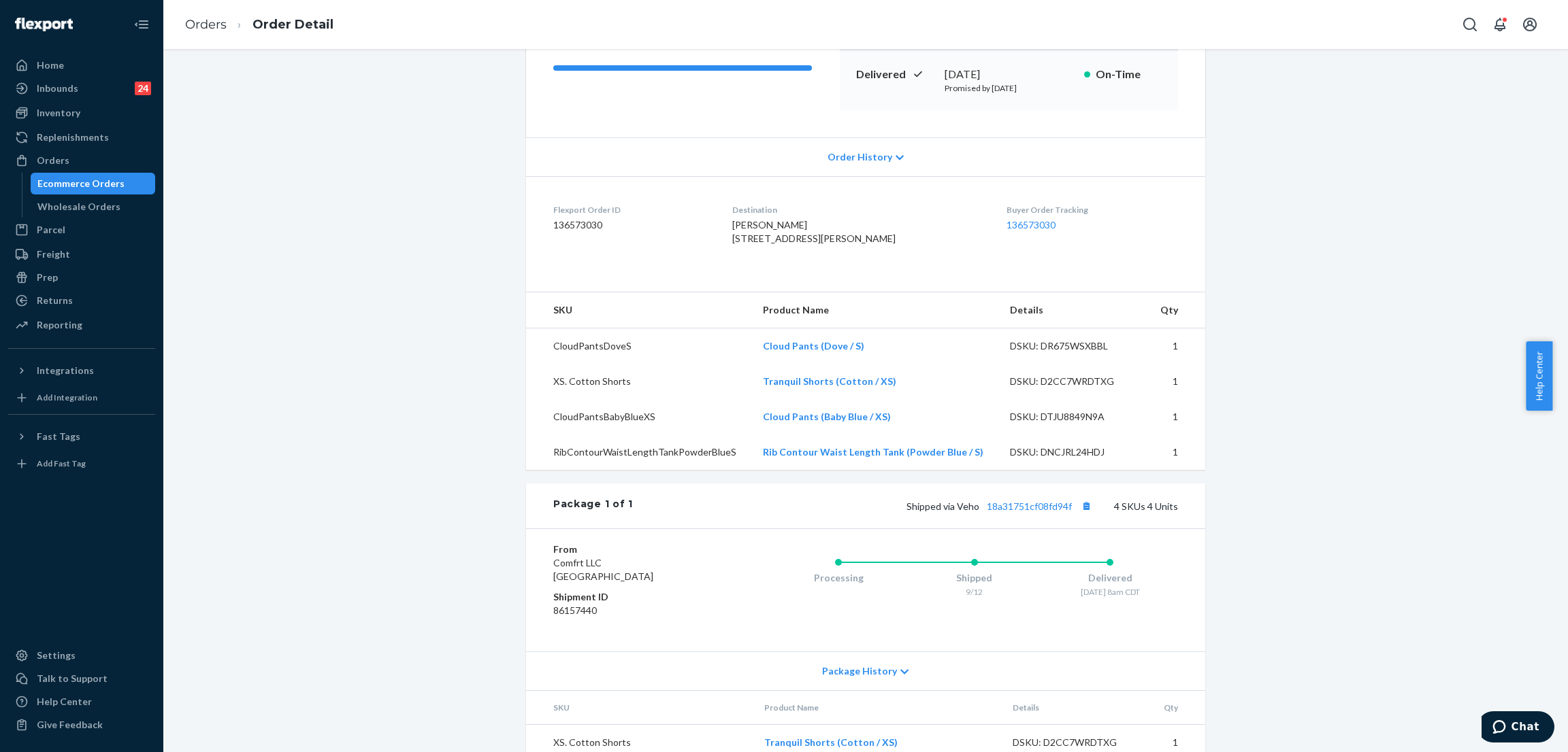
click at [450, 213] on div "Shopify Order # #255171860 • Standard / $11.11 View Details Submit Claim Create…" at bounding box center [866, 375] width 1384 height 1018
click at [426, 174] on div "Shopify Order # #255171860 • Standard / $11.11 View Details Submit Claim Create…" at bounding box center [866, 375] width 1384 height 1018
drag, startPoint x: 304, startPoint y: 138, endPoint x: 177, endPoint y: 176, distance: 132.6
click at [304, 140] on div "Shopify Order # #255171860 • Standard / $11.11 View Details Submit Claim Create…" at bounding box center [866, 375] width 1384 height 1018
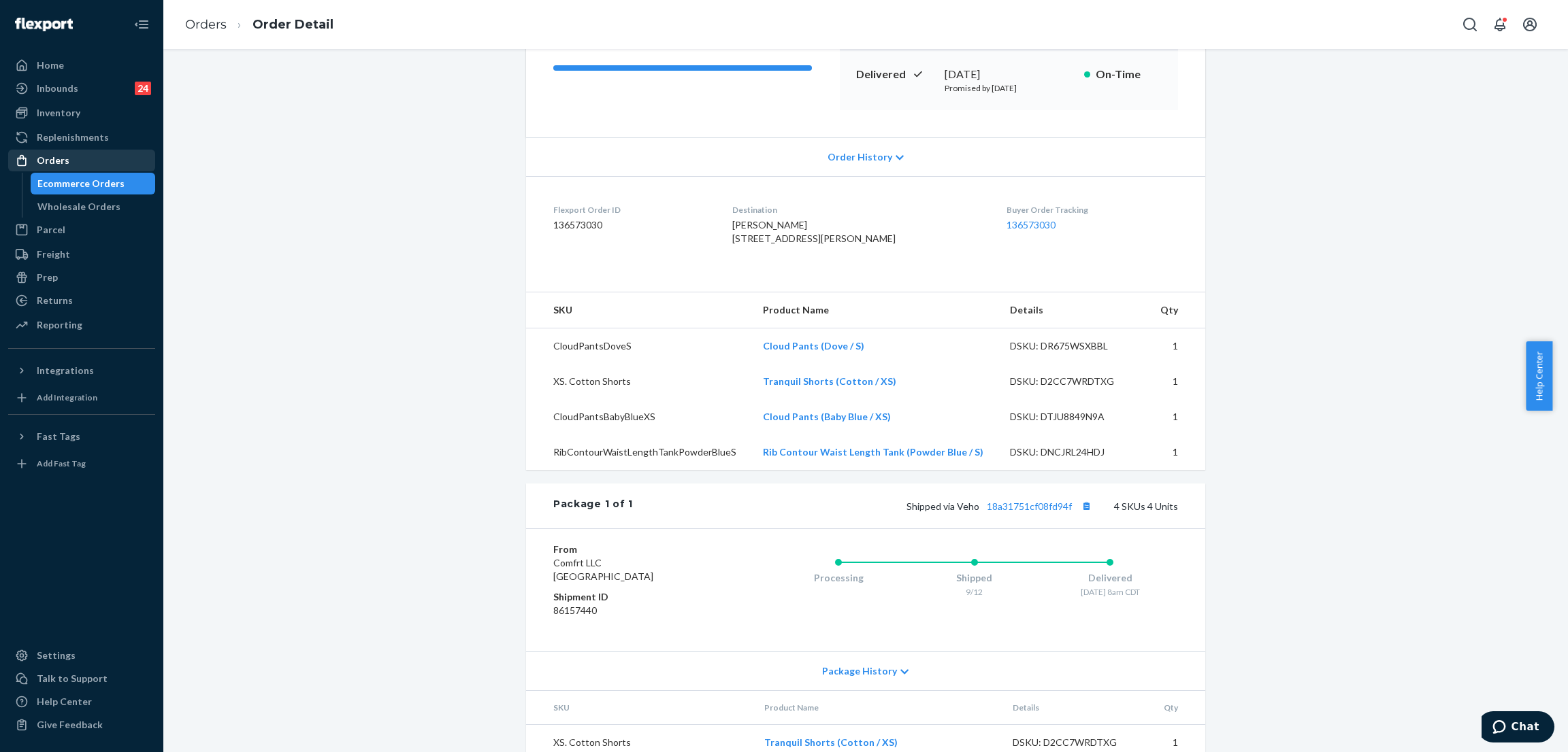
click at [63, 151] on div "Orders" at bounding box center [81, 160] width 144 height 19
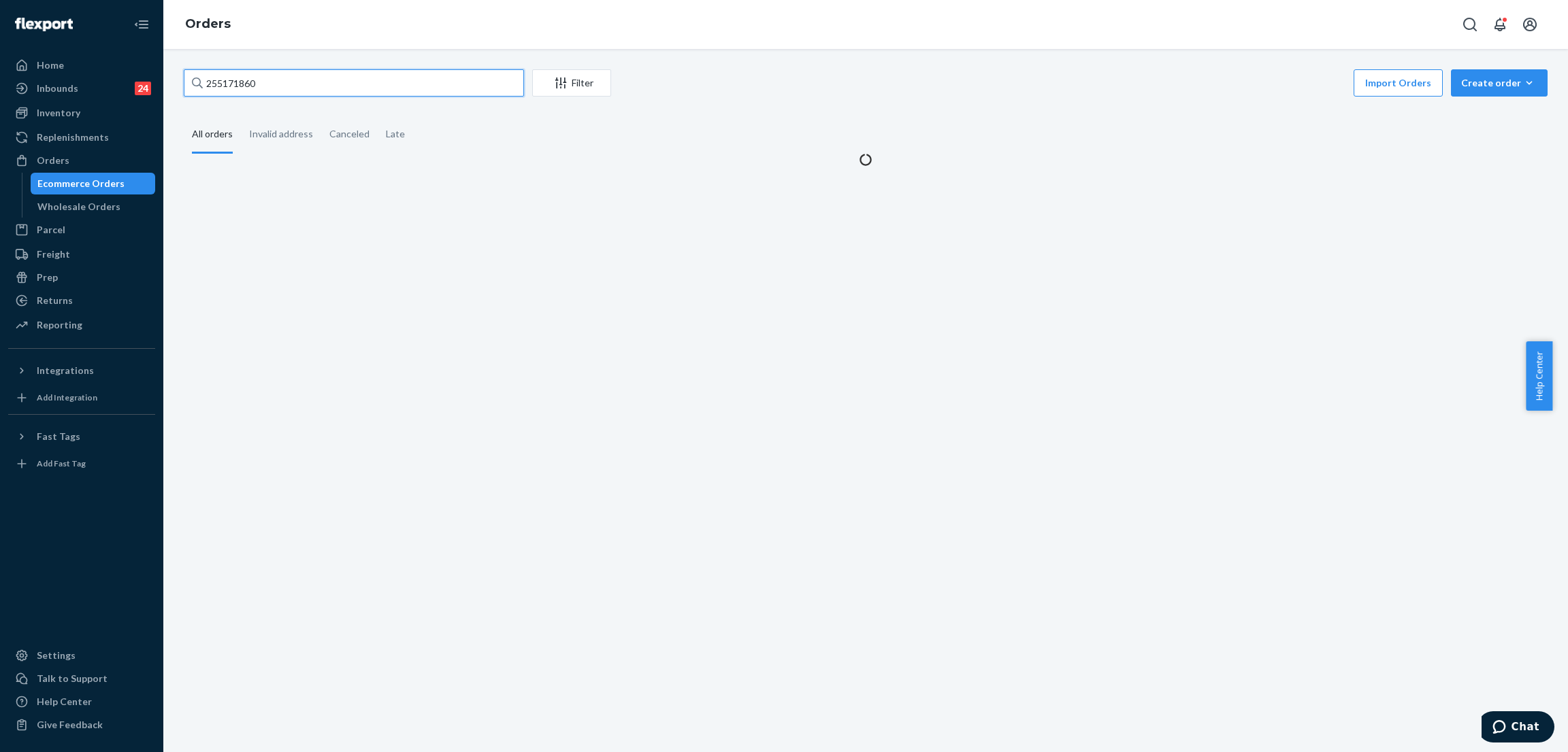
click at [313, 90] on input "255171860" at bounding box center [354, 83] width 340 height 27
paste input "230169"
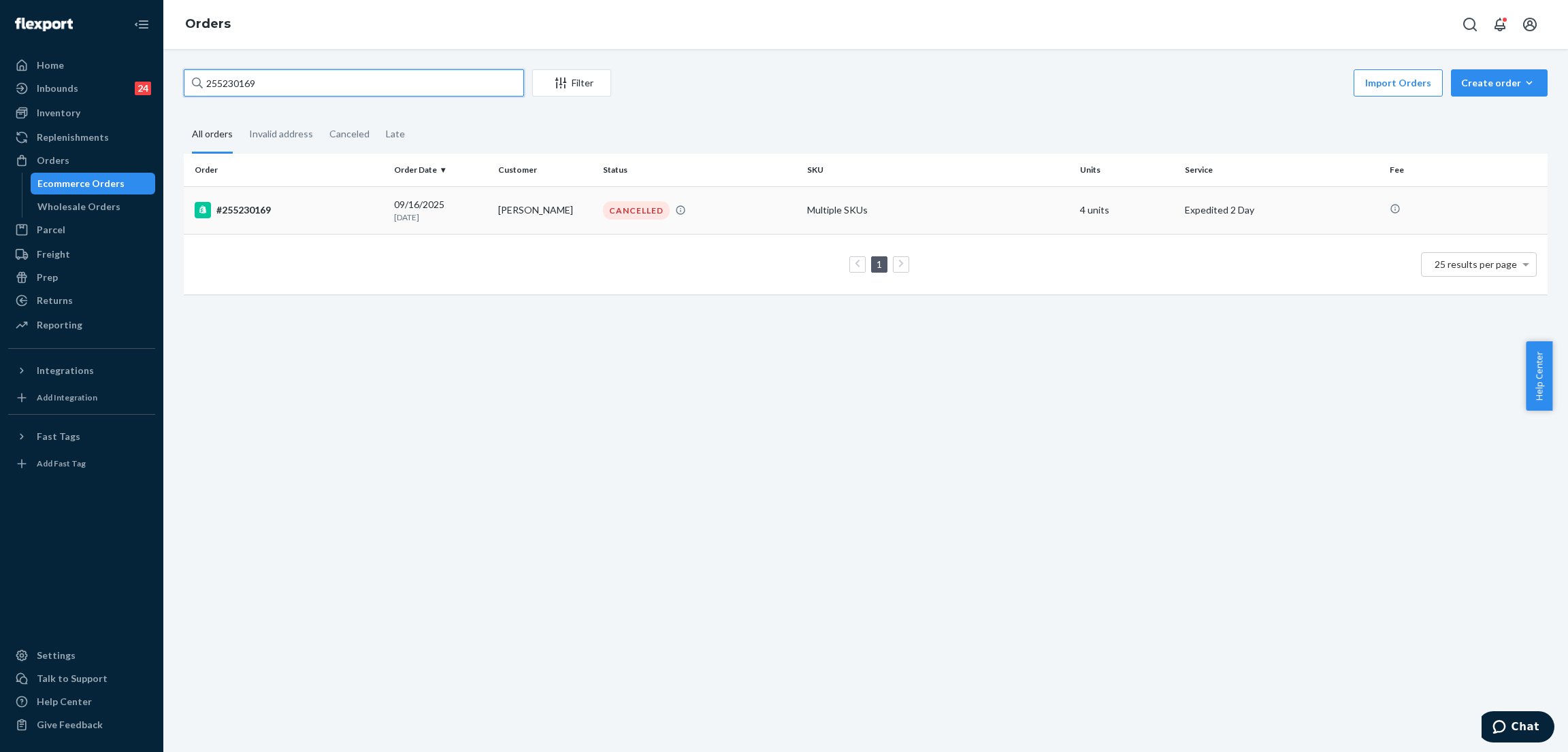
type input "255230169"
click at [625, 202] on div "CANCELLED" at bounding box center [636, 210] width 67 height 18
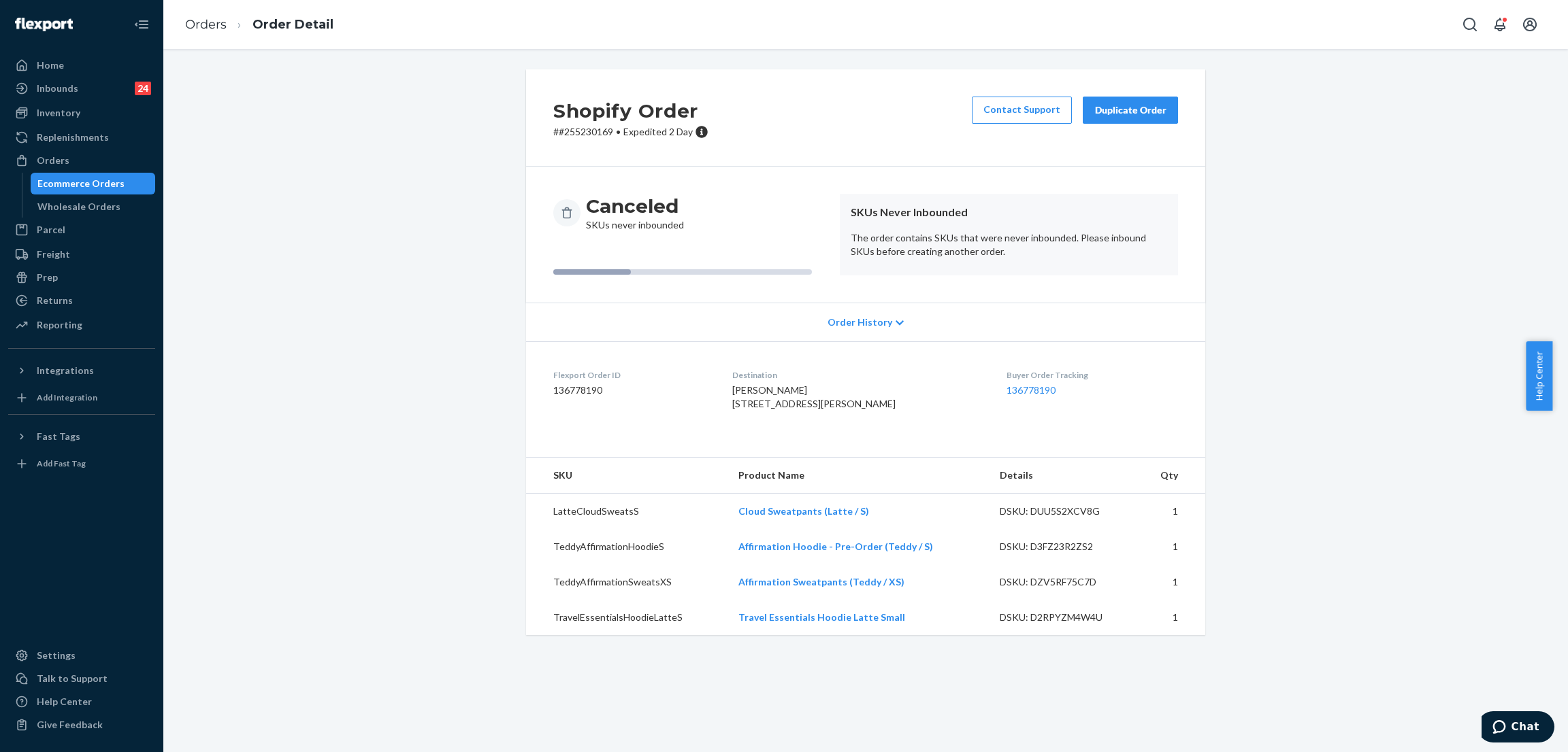
click at [427, 160] on div "Shopify Order # #255230169 • Expedited 2 Day Contact Support Duplicate Order Ca…" at bounding box center [866, 360] width 1384 height 582
click at [358, 175] on div "Shopify Order # #255230169 • Expedited 2 Day Contact Support Duplicate Order Ca…" at bounding box center [866, 360] width 1384 height 582
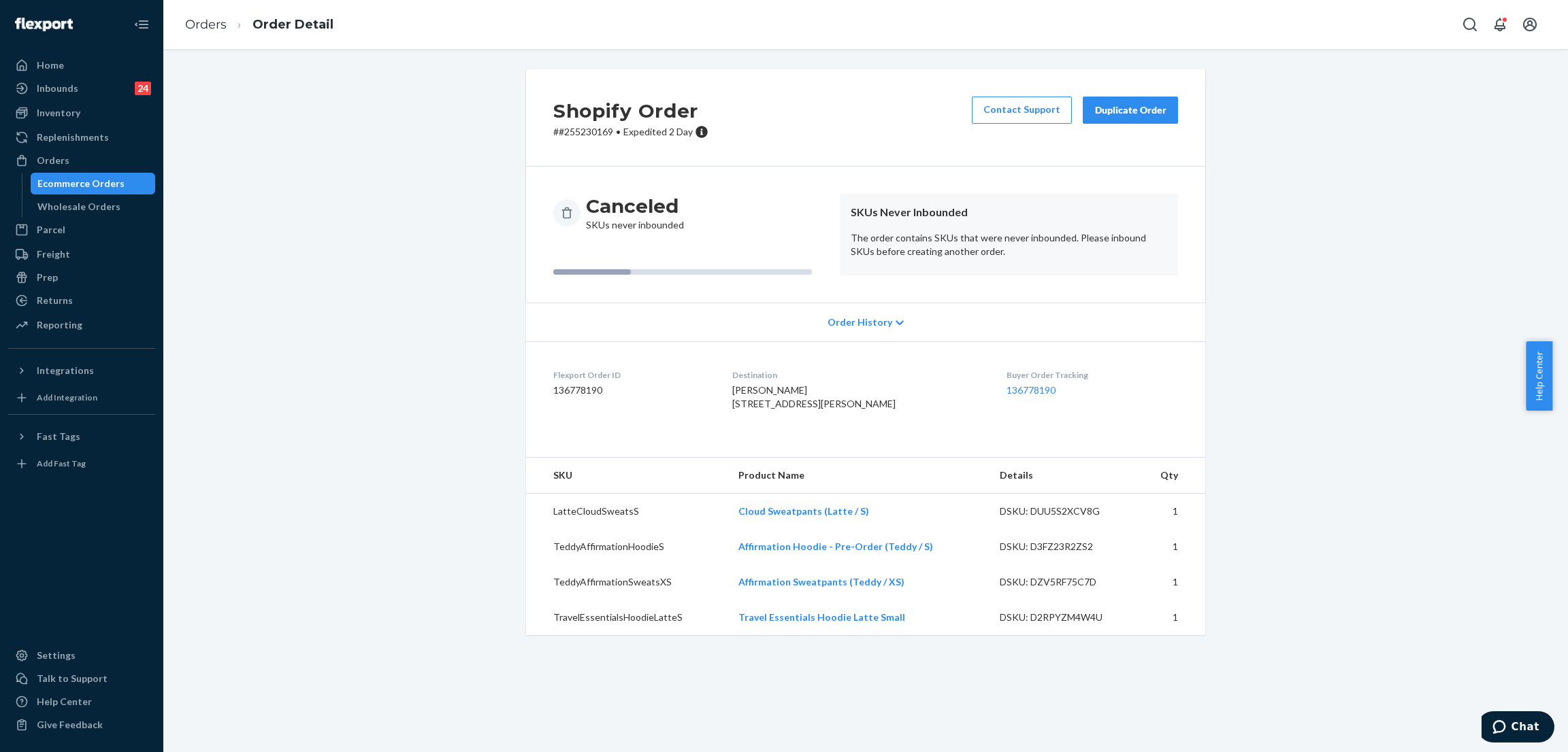
click at [342, 139] on div "Shopify Order # #255230169 • Expedited 2 Day Contact Support Duplicate Order Ca…" at bounding box center [866, 360] width 1384 height 582
drag, startPoint x: 348, startPoint y: 90, endPoint x: 292, endPoint y: 116, distance: 61.7
click at [345, 90] on div "Shopify Order # #255230169 • Expedited 2 Day Contact Support Duplicate Order Ca…" at bounding box center [866, 360] width 1384 height 582
click at [103, 161] on div "Orders" at bounding box center [81, 160] width 144 height 19
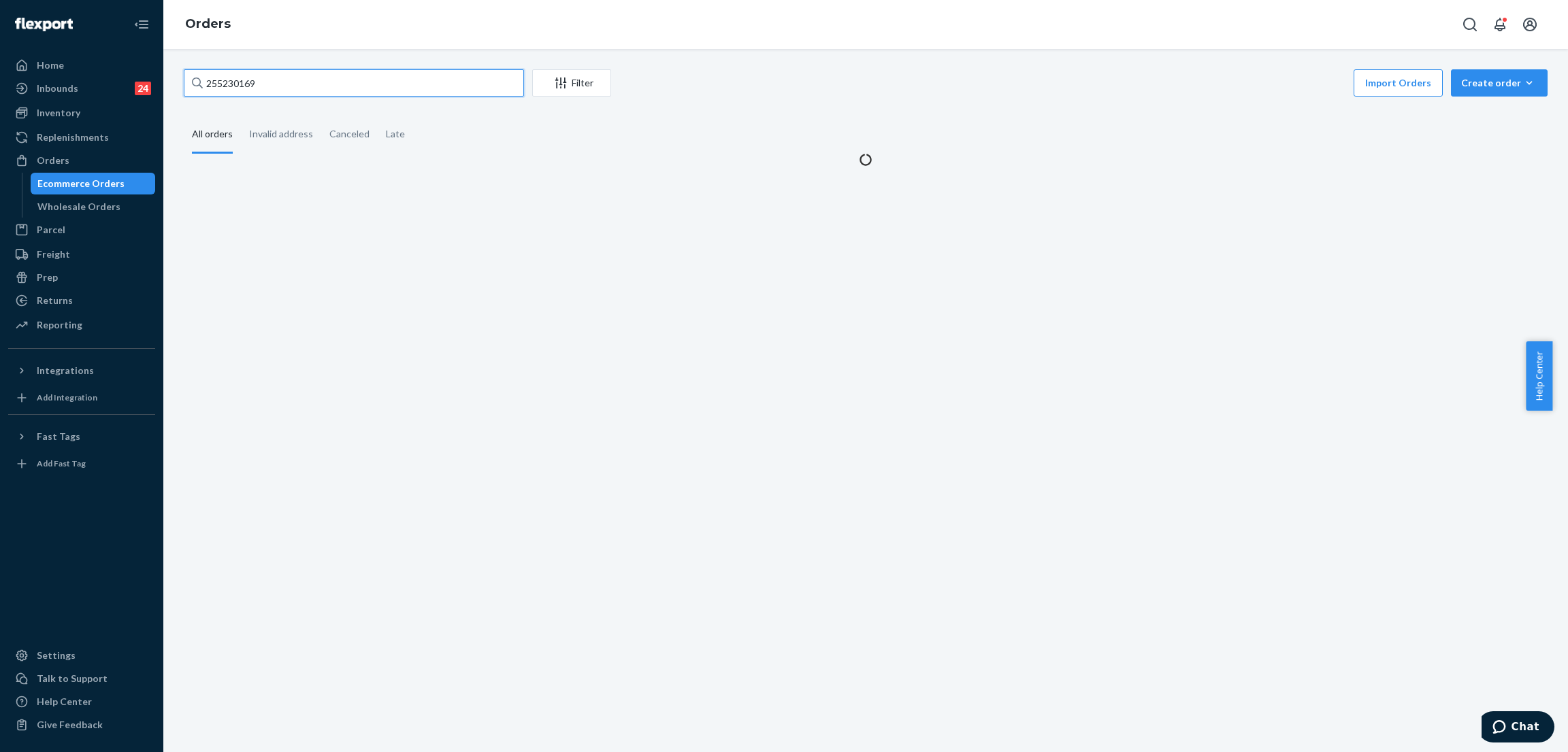
click at [301, 91] on input "255230169" at bounding box center [354, 83] width 340 height 27
paste input "14334"
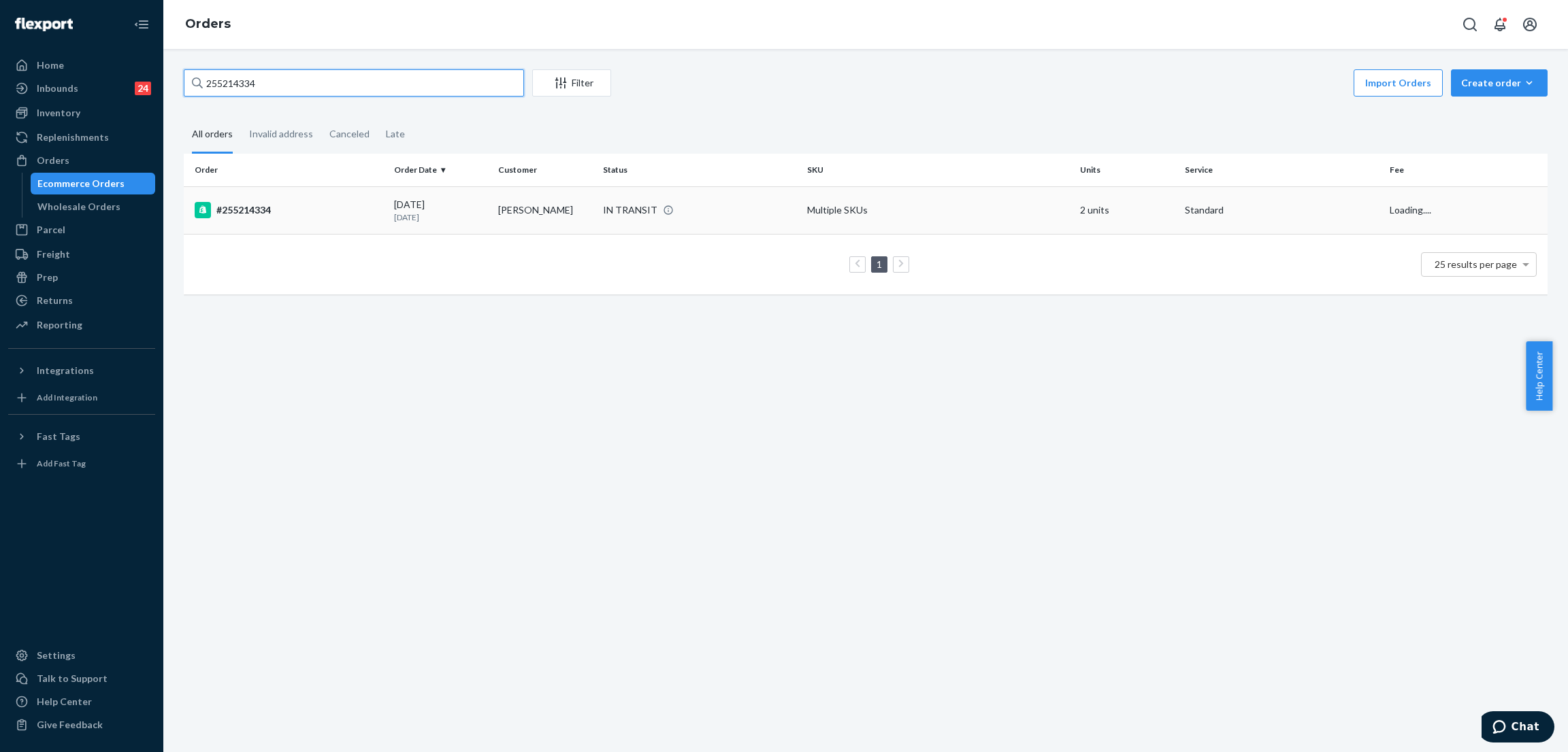
type input "255214334"
click at [638, 204] on div "IN TRANSIT" at bounding box center [631, 210] width 55 height 14
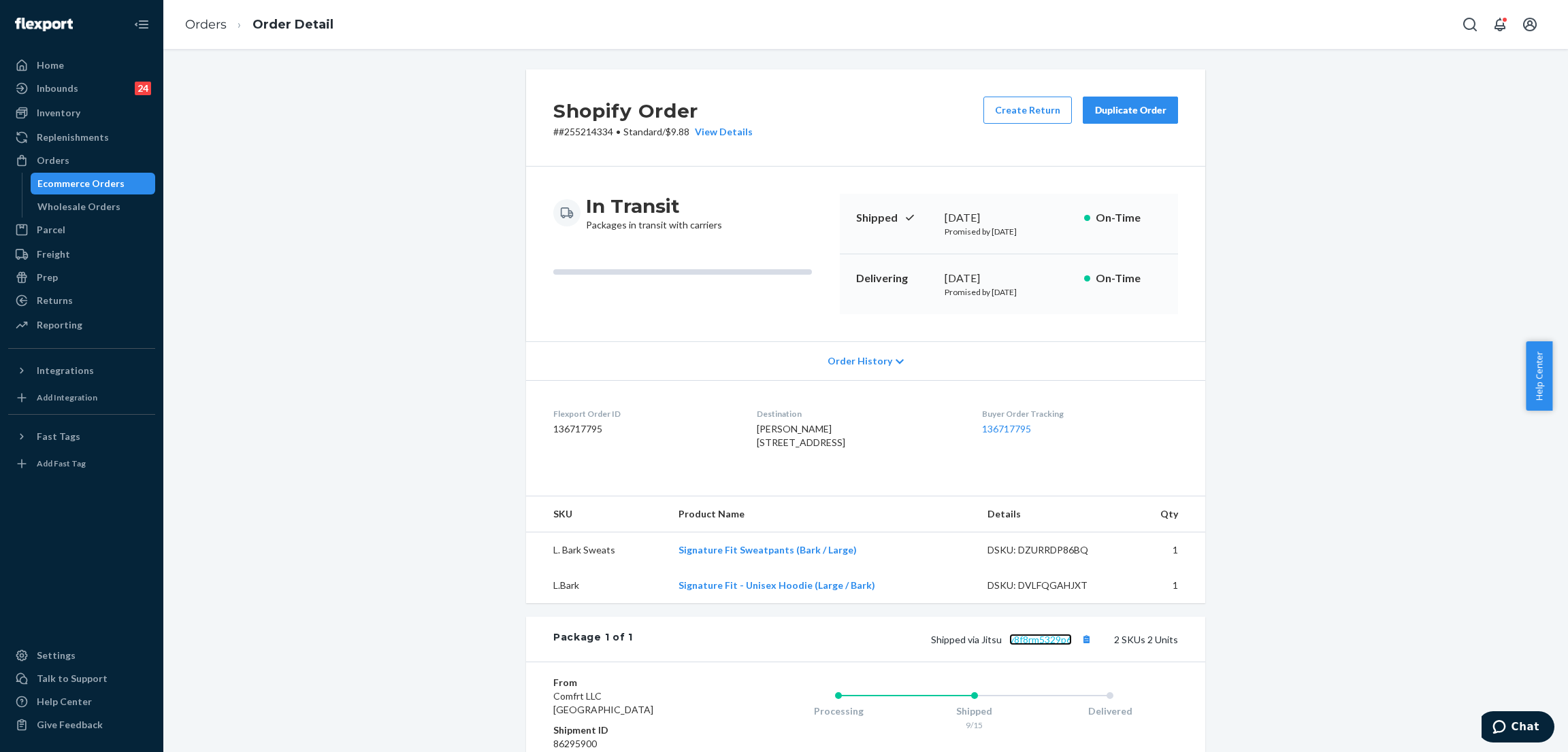
click at [1042, 645] on link "y8f8rm5329p6" at bounding box center [1040, 640] width 62 height 12
click at [328, 132] on div "Shopify Order # #255214334 • Standard / $9.88 View Details Create Return Duplic…" at bounding box center [866, 507] width 1384 height 876
click at [89, 151] on div "Orders" at bounding box center [81, 160] width 144 height 19
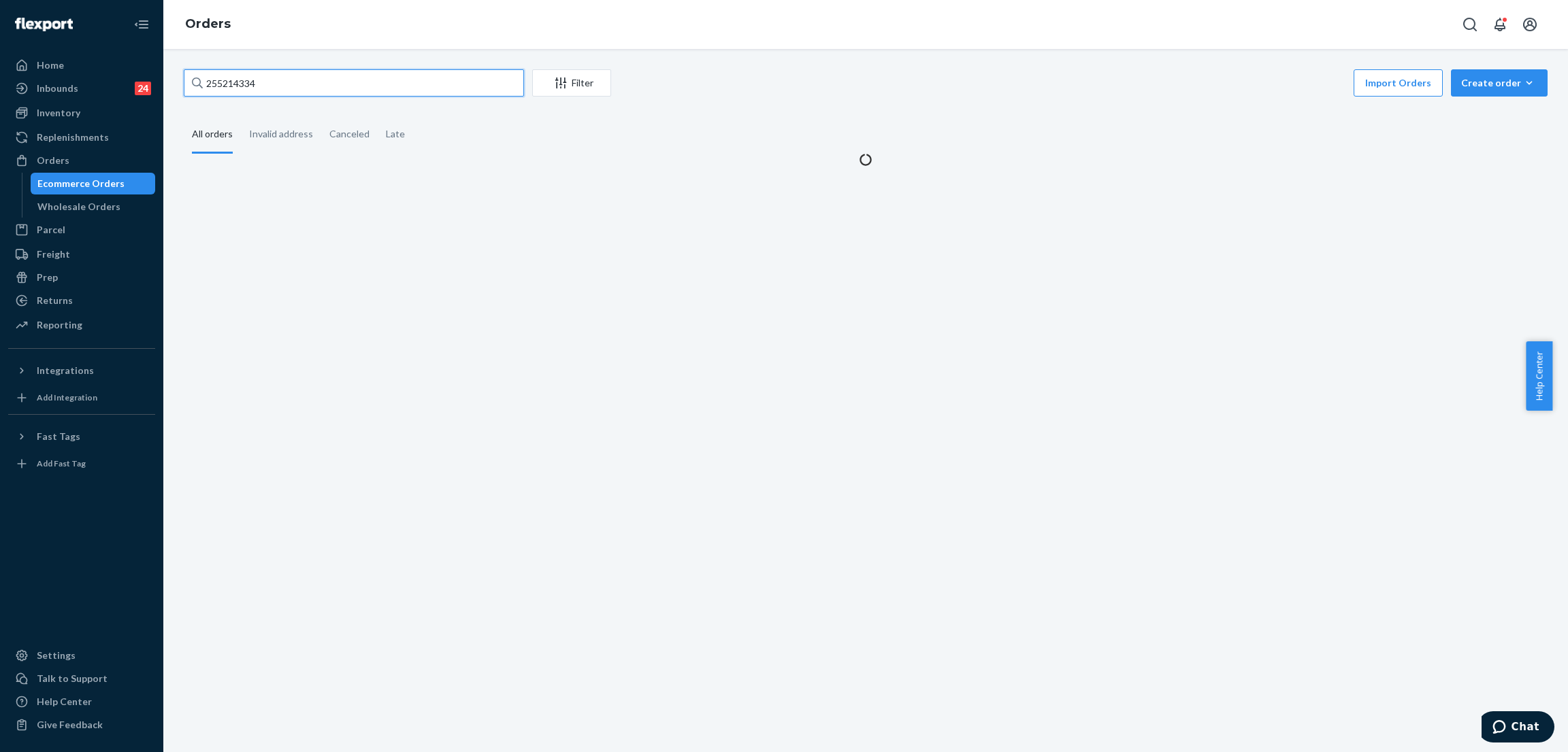
click at [371, 90] on input "255214334" at bounding box center [354, 83] width 340 height 27
paste input "58075"
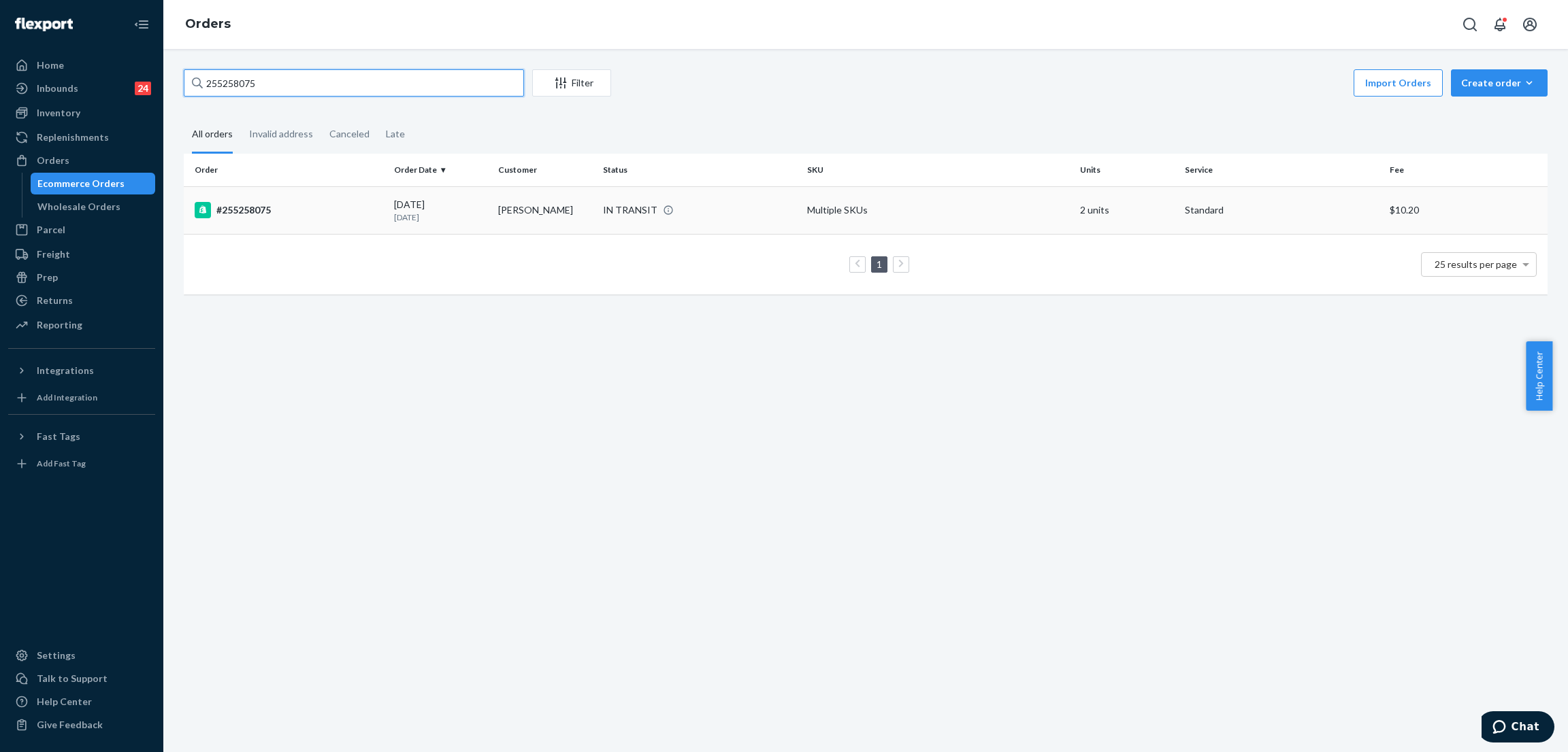
type input "255258075"
click at [622, 204] on div "IN TRANSIT" at bounding box center [631, 210] width 55 height 14
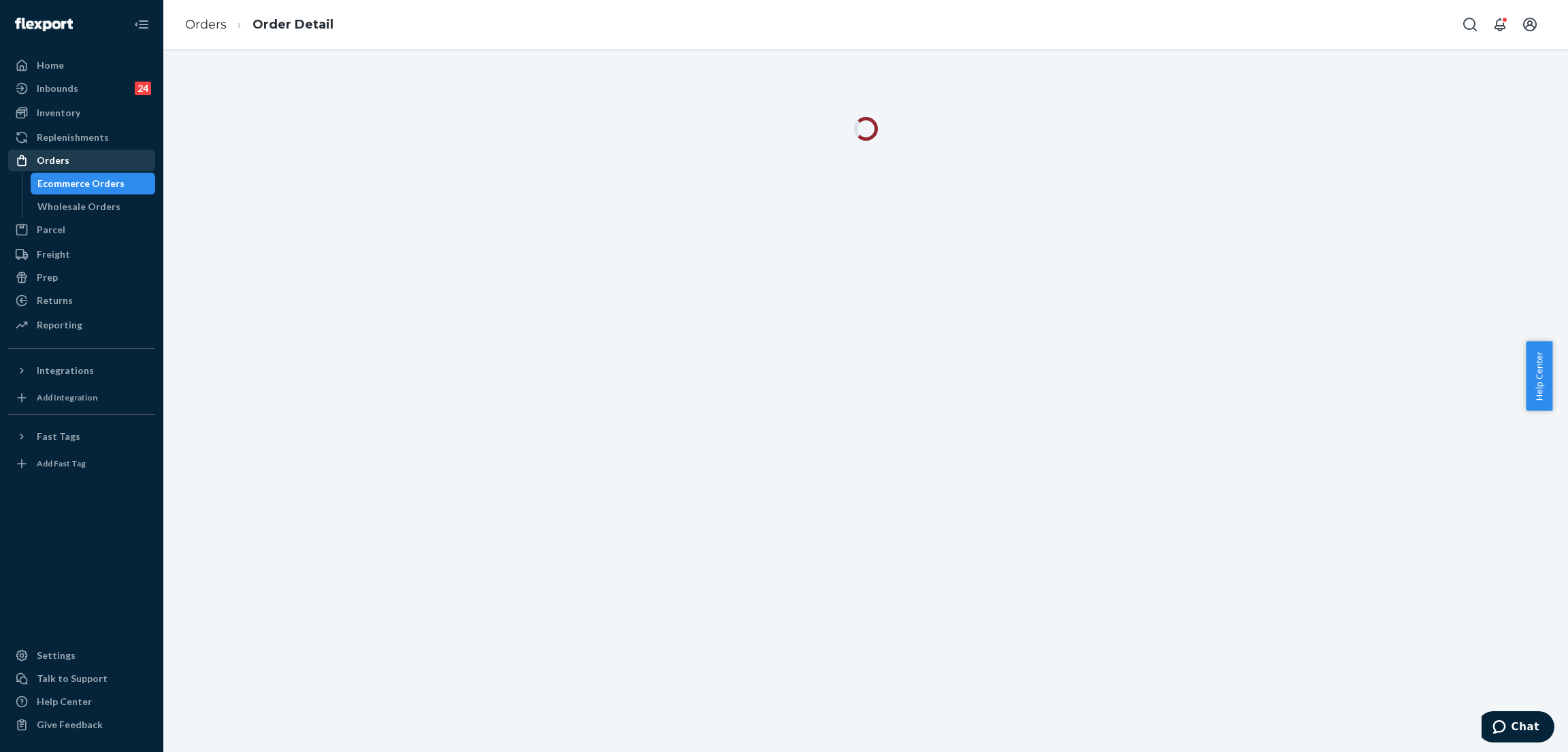
click at [104, 159] on div "Orders" at bounding box center [81, 160] width 144 height 19
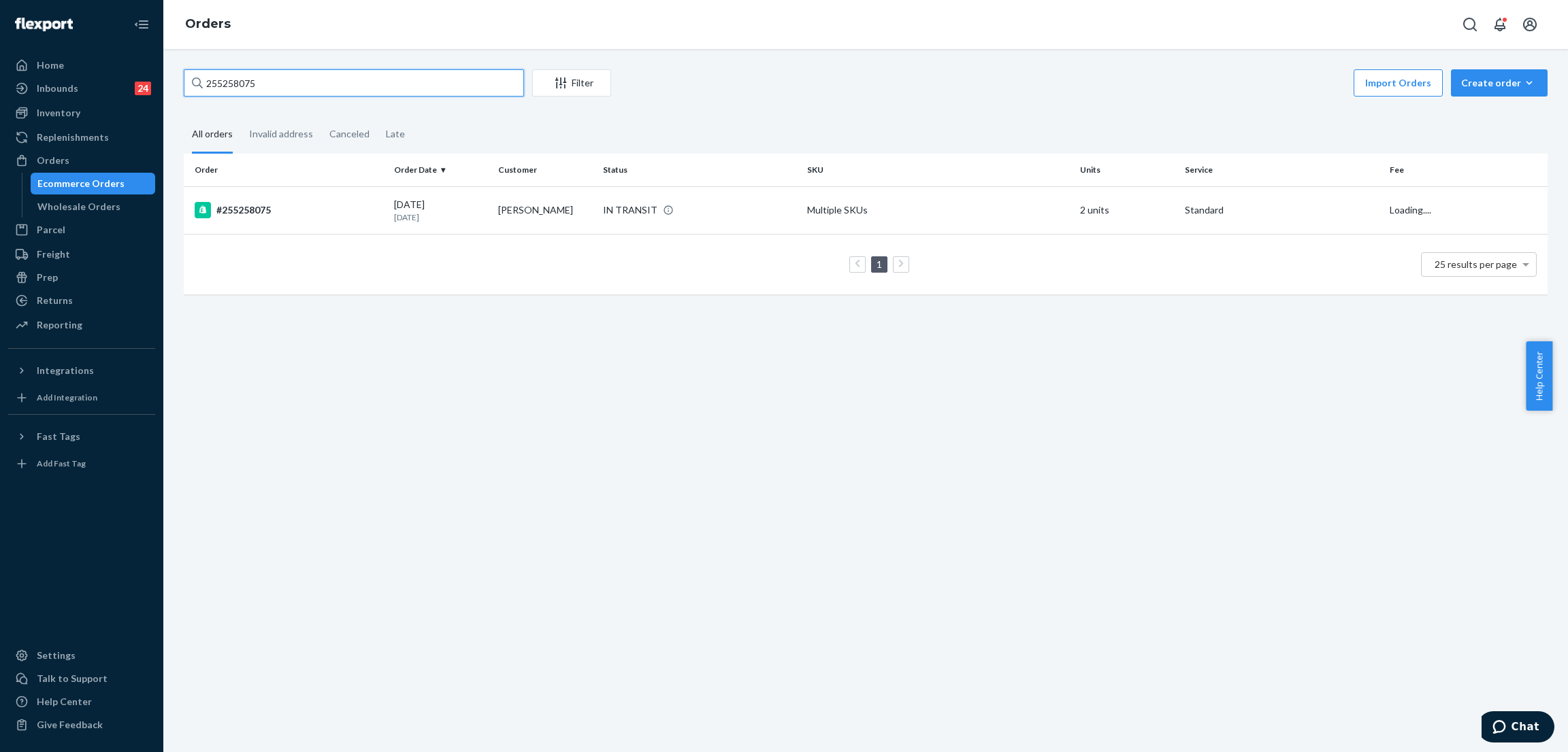
click at [332, 88] on input "255258075" at bounding box center [354, 83] width 340 height 27
paste input "text"
type input "255258075"
click at [645, 204] on div "IN TRANSIT" at bounding box center [631, 210] width 55 height 14
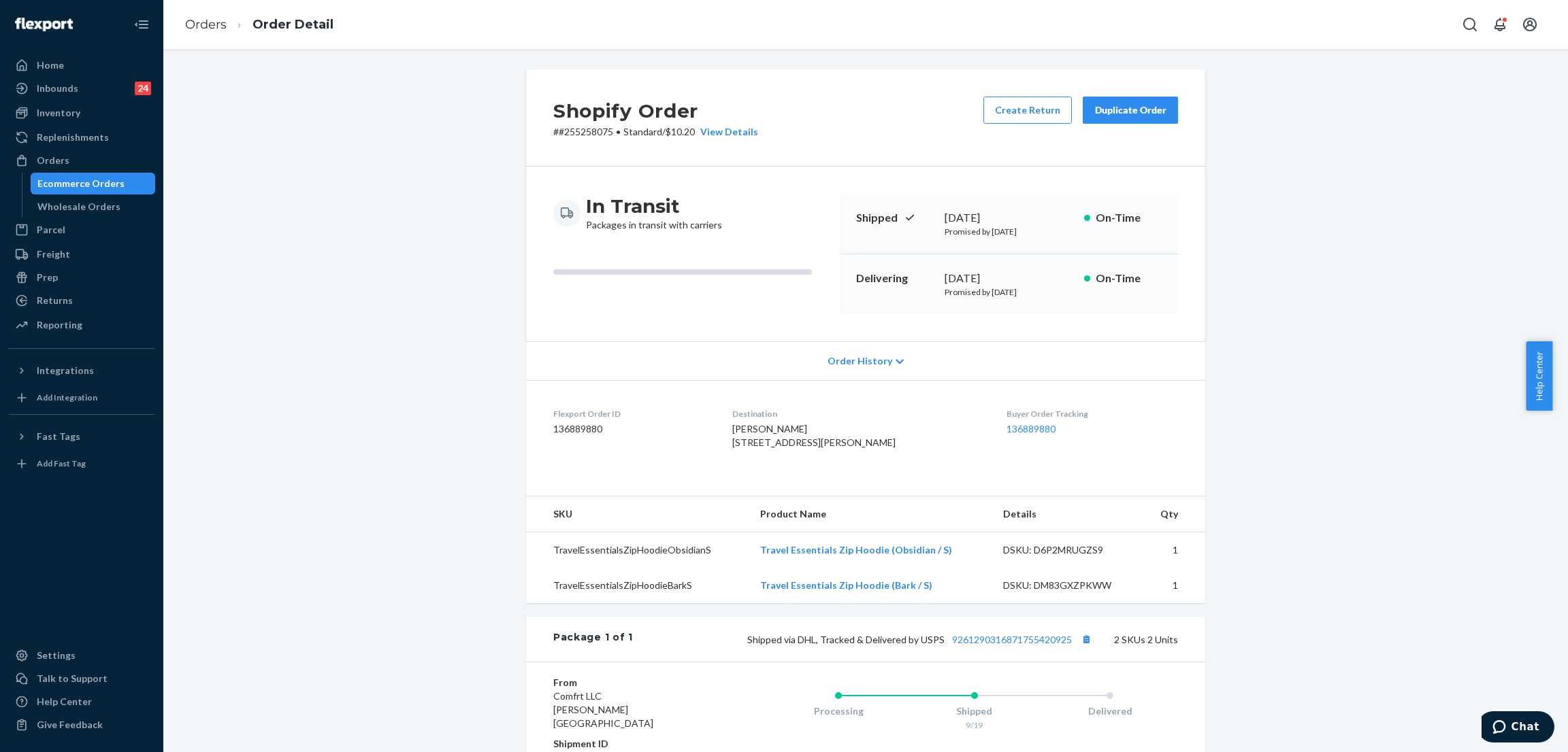
scroll to position [221, 0]
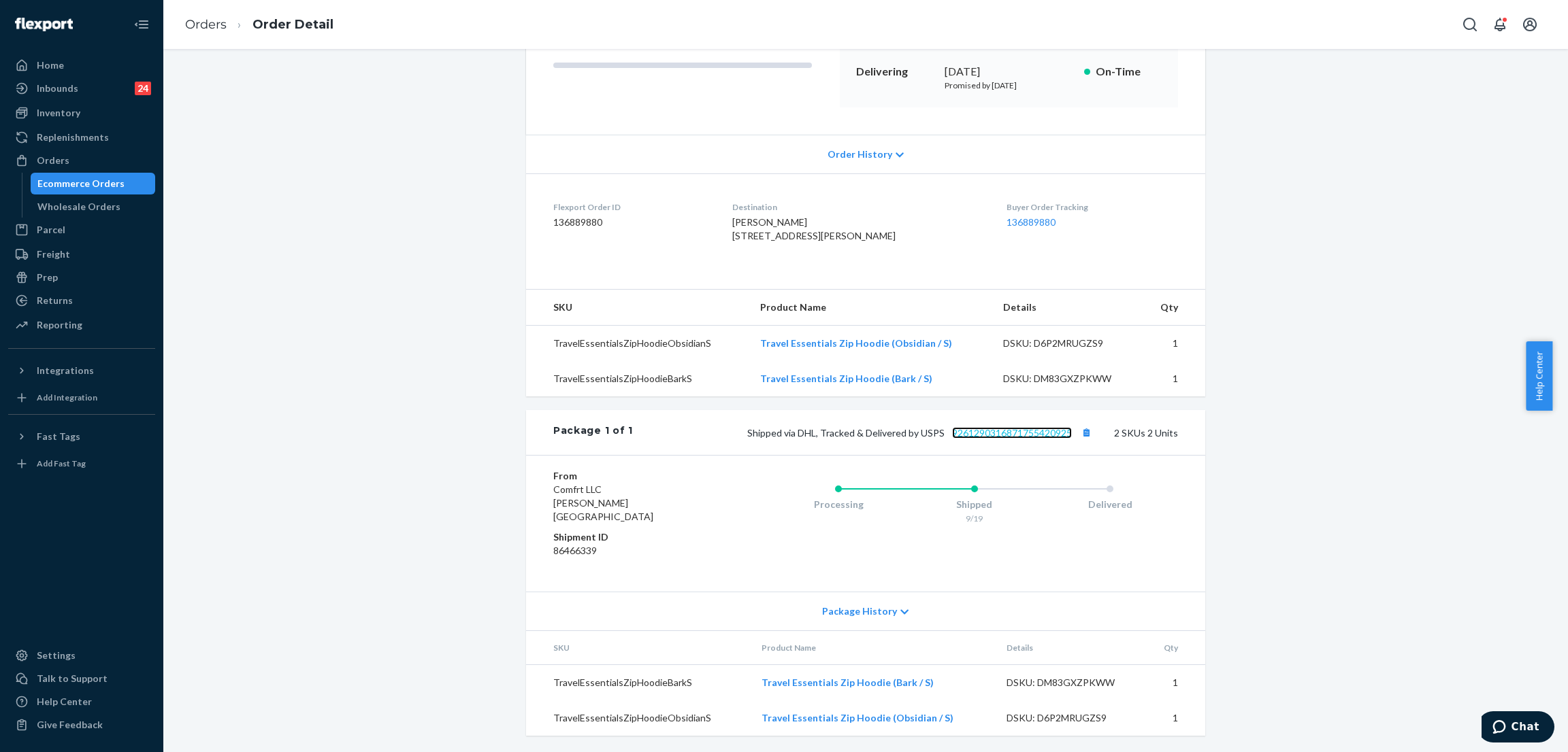
click at [1023, 439] on link "9261290316871755420925" at bounding box center [1011, 433] width 120 height 12
